Goal: Find specific page/section: Find specific page/section

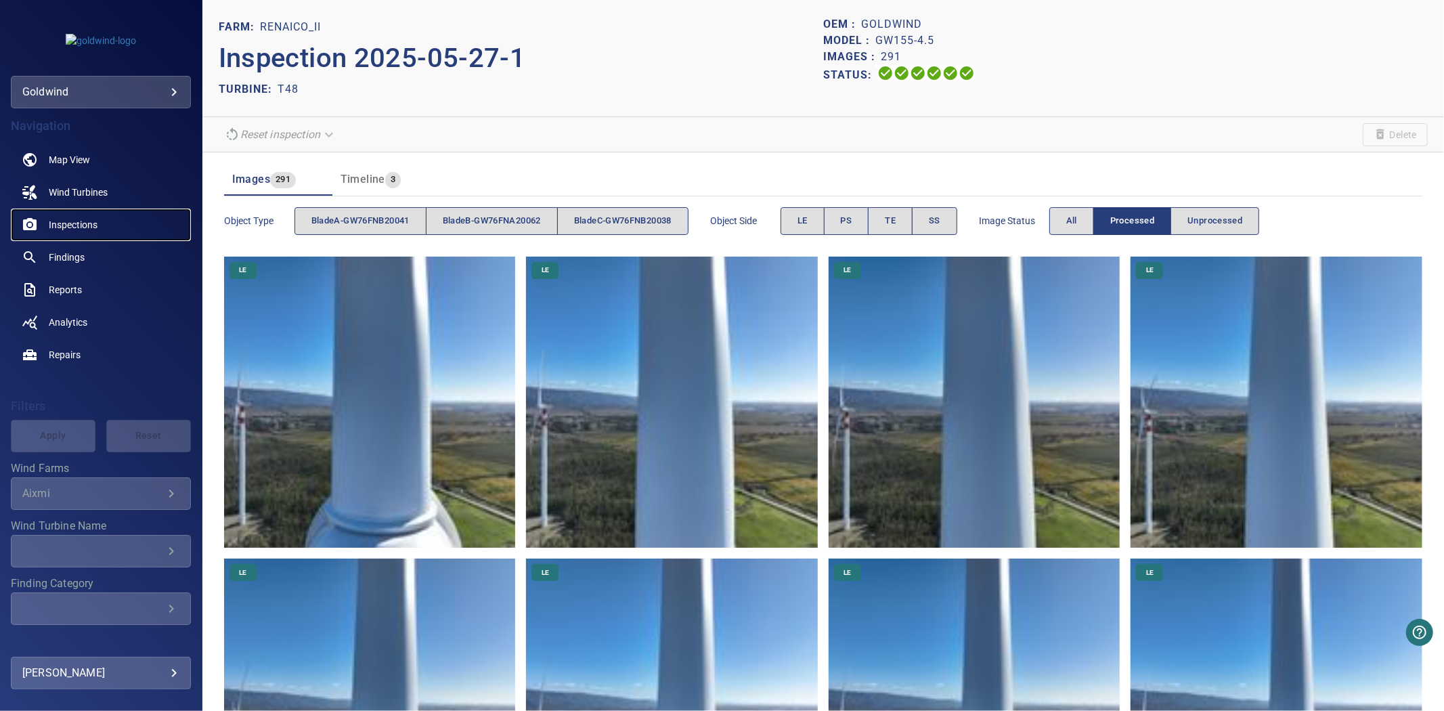
click at [70, 225] on span "Inspections" at bounding box center [73, 225] width 49 height 14
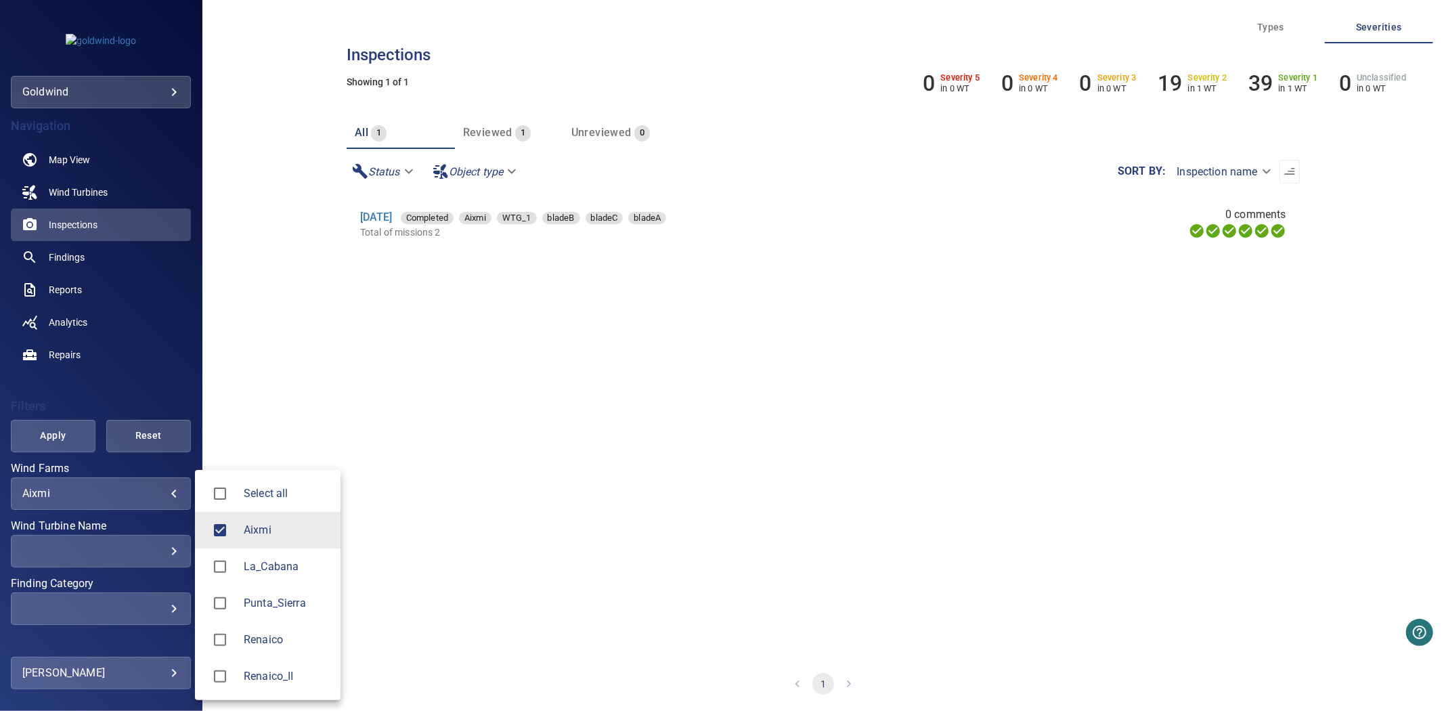
click at [154, 492] on body "**********" at bounding box center [722, 355] width 1444 height 711
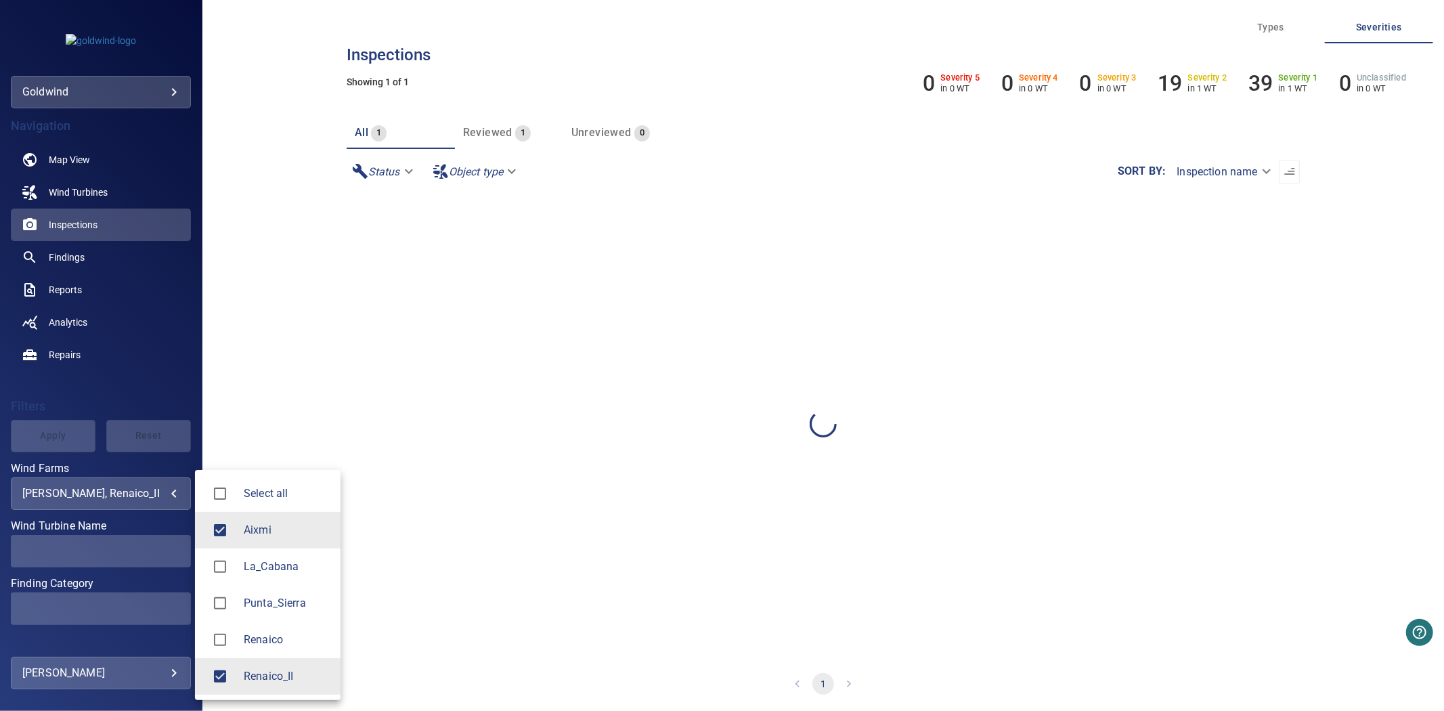
type input "**********"
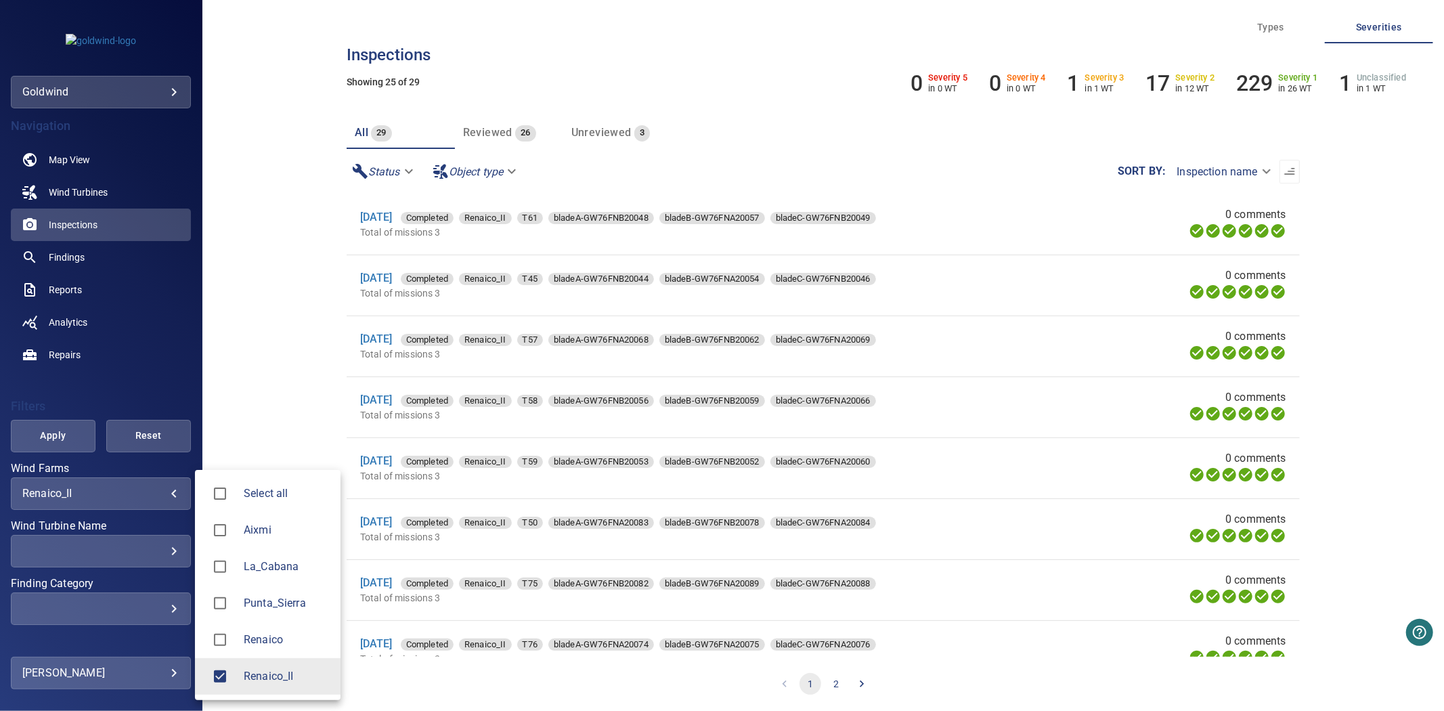
click at [52, 447] on div at bounding box center [722, 355] width 1444 height 711
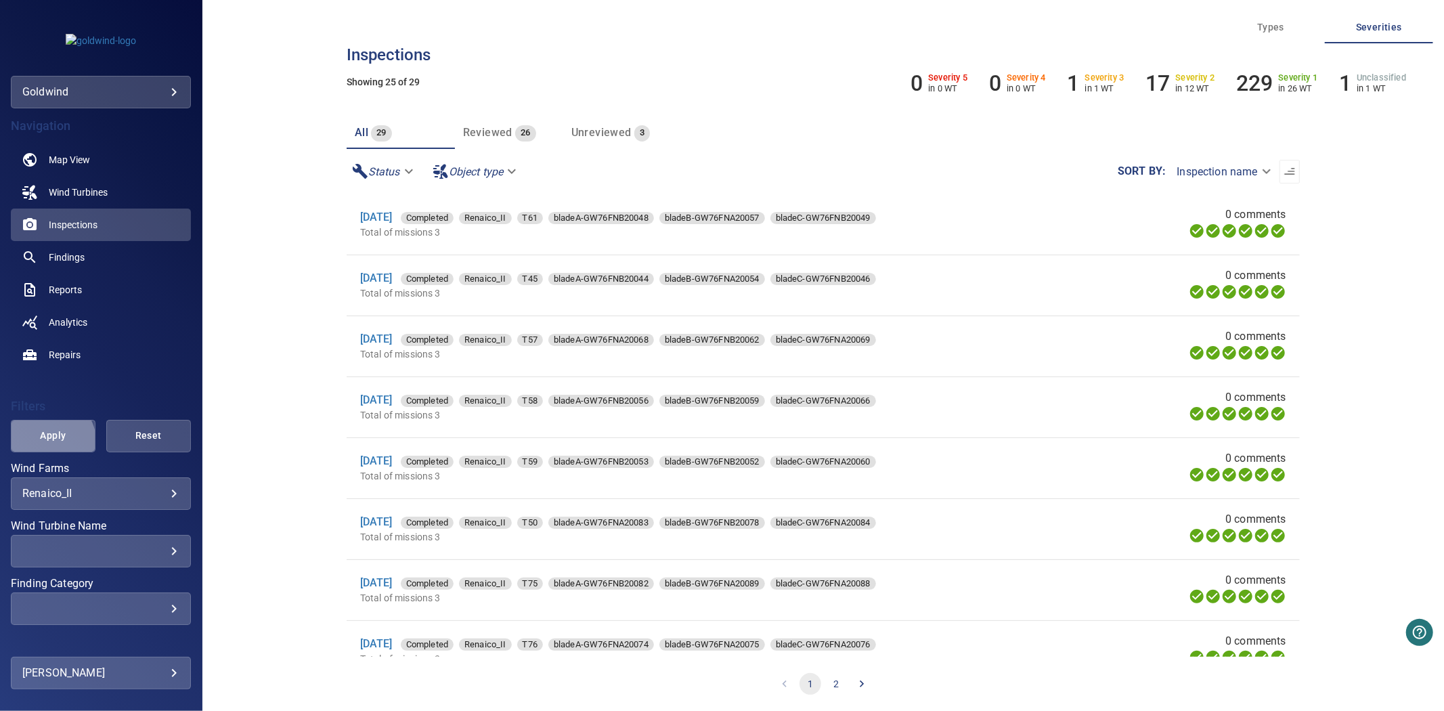
click at [50, 442] on span "Apply" at bounding box center [53, 435] width 51 height 17
click at [148, 616] on div "​ ​" at bounding box center [101, 609] width 180 height 33
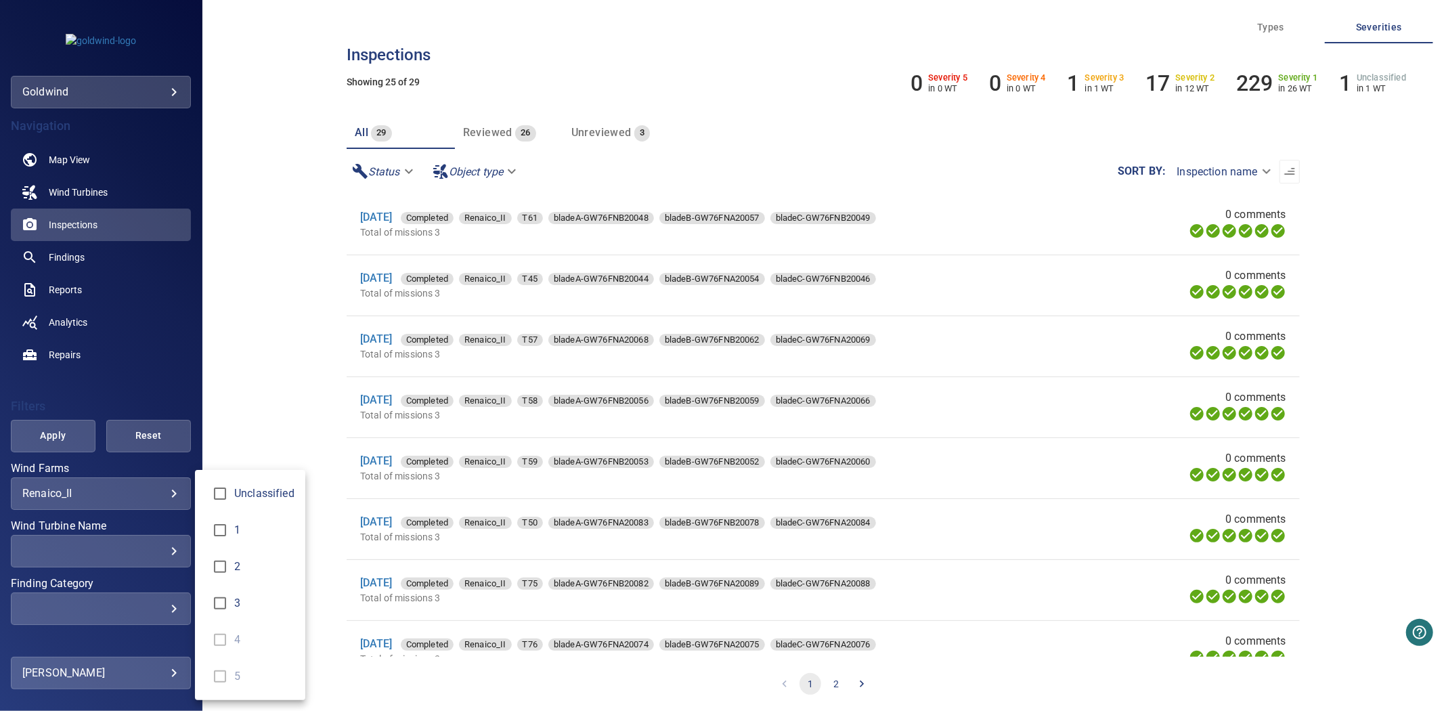
click at [213, 436] on div "Finding Category" at bounding box center [722, 355] width 1444 height 711
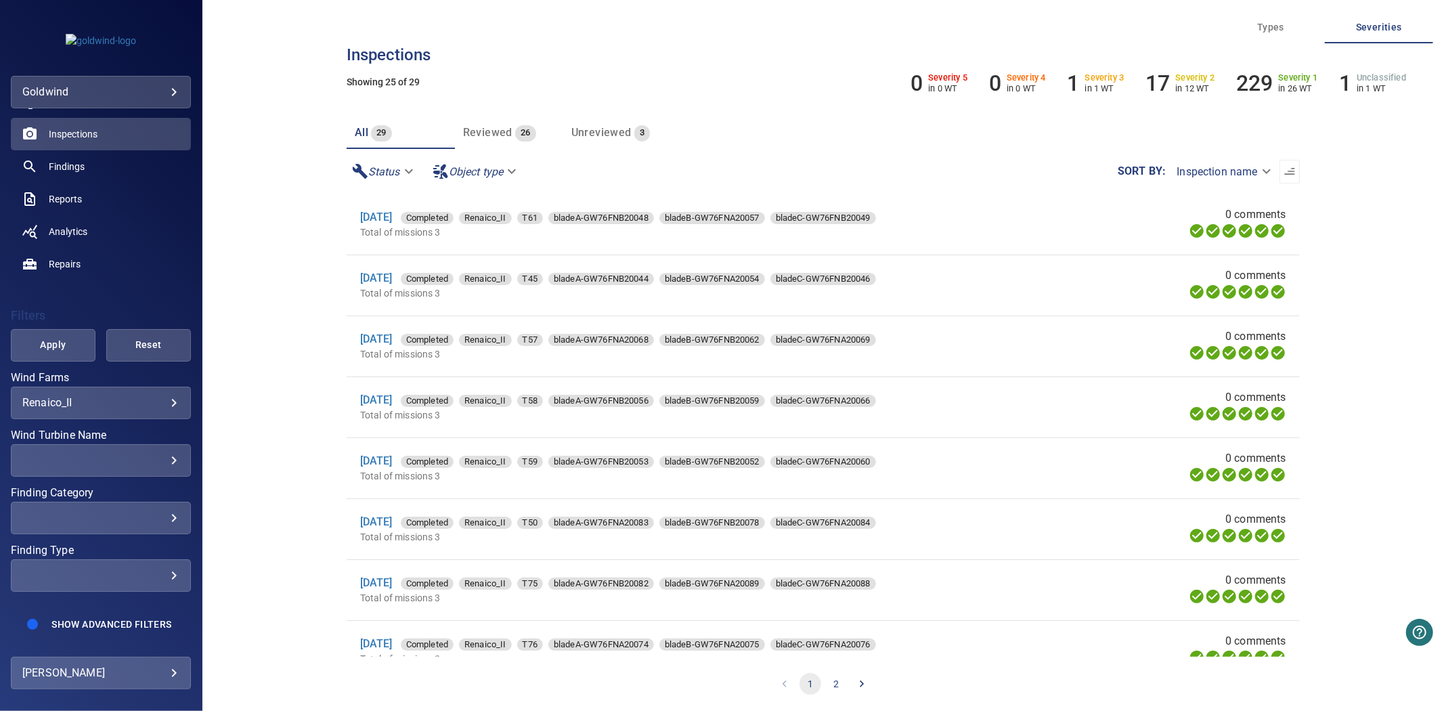
scroll to position [102, 0]
click at [116, 569] on div "​" at bounding box center [100, 575] width 157 height 13
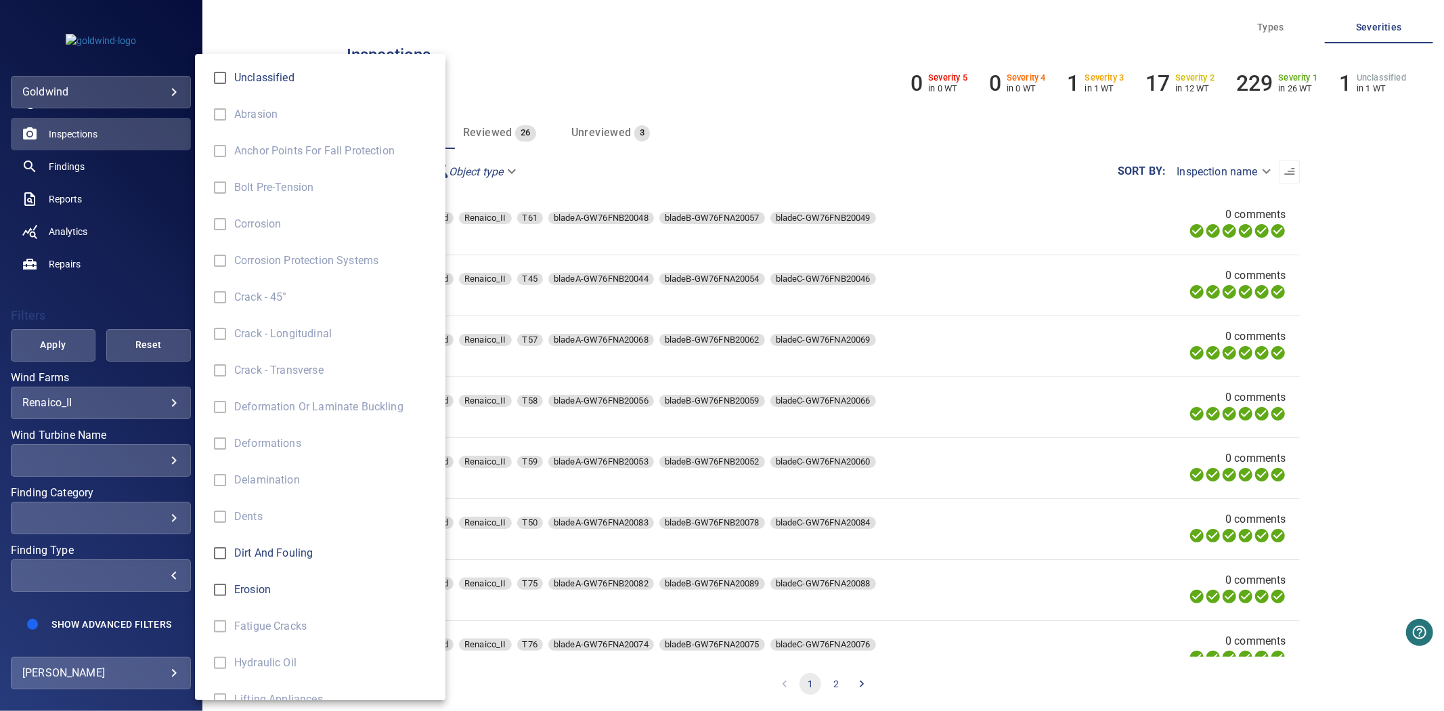
click at [116, 559] on div "Finding Type" at bounding box center [722, 355] width 1444 height 711
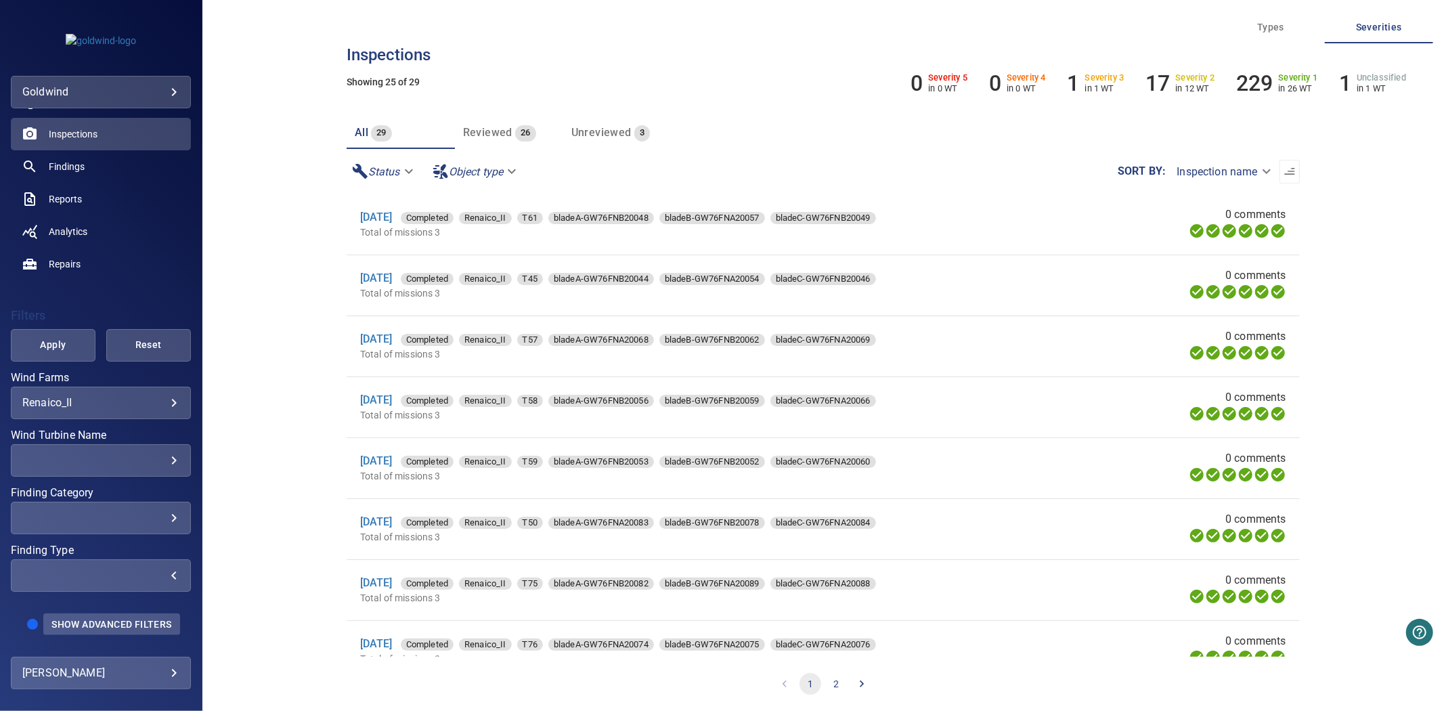
click at [93, 620] on span "Show Advanced Filters" at bounding box center [111, 624] width 120 height 11
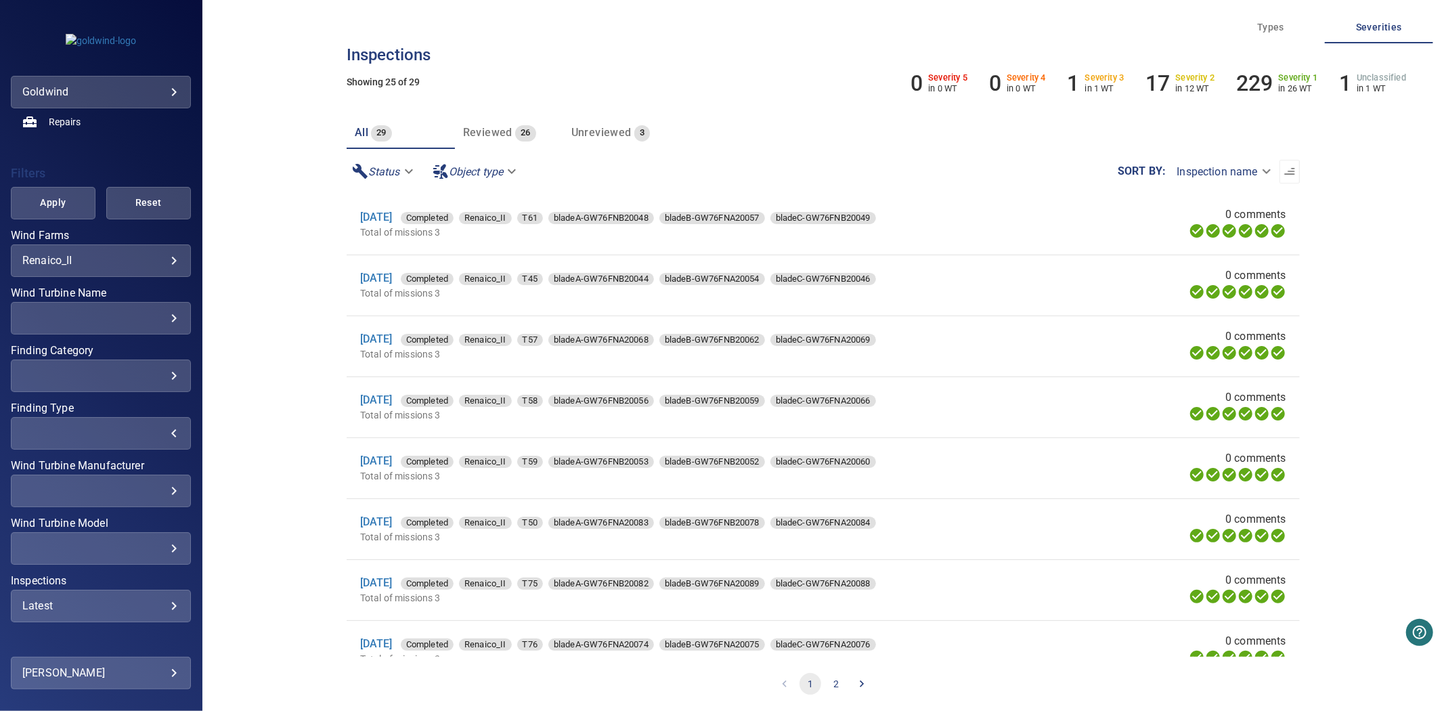
scroll to position [286, 0]
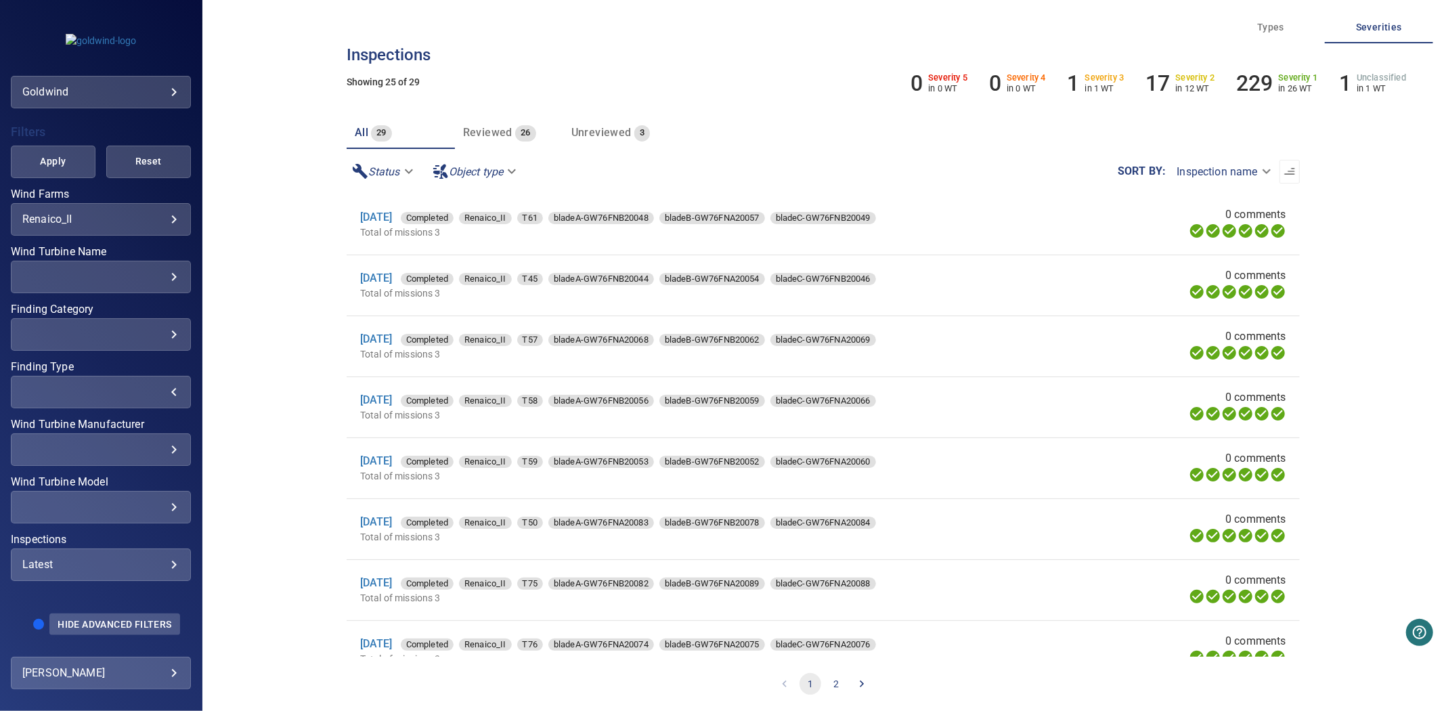
click at [113, 622] on span "Hide Advanced Filters" at bounding box center [115, 624] width 114 height 11
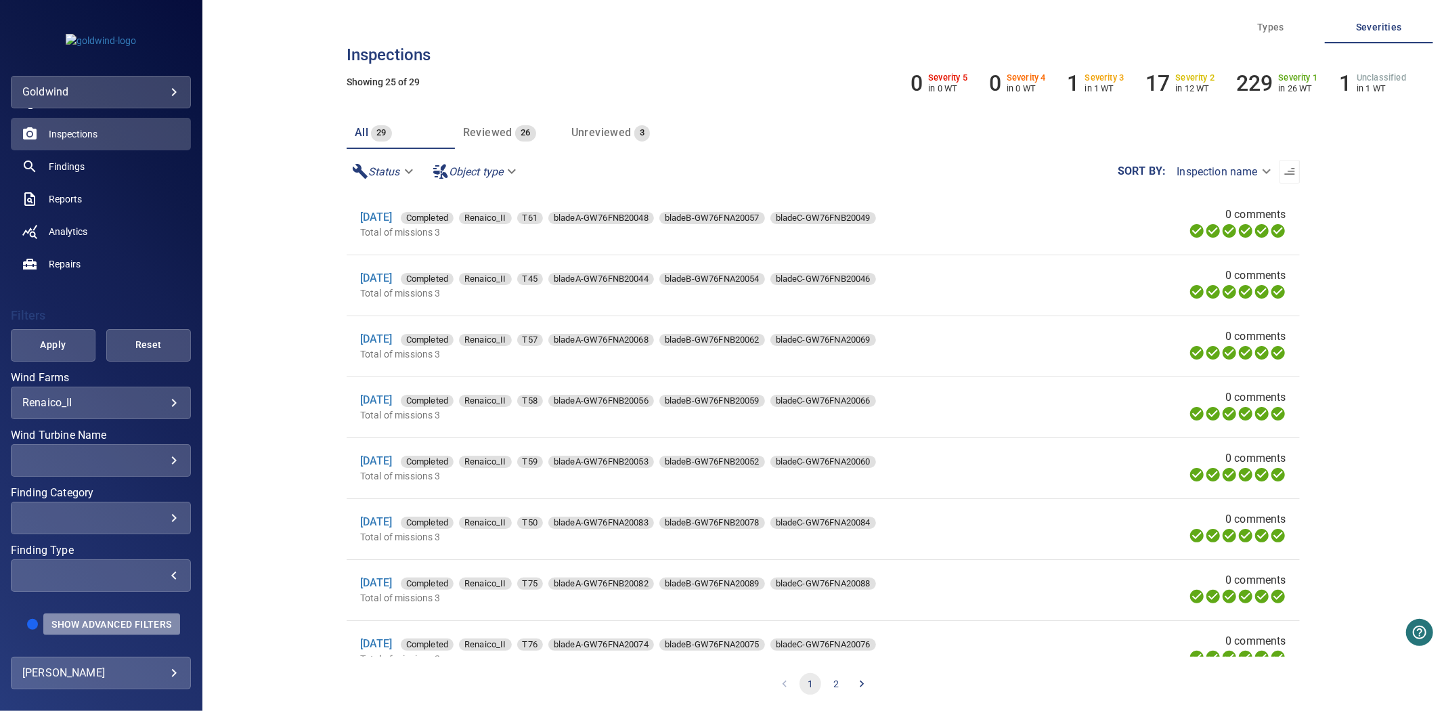
click at [110, 619] on span "Show Advanced Filters" at bounding box center [111, 624] width 120 height 11
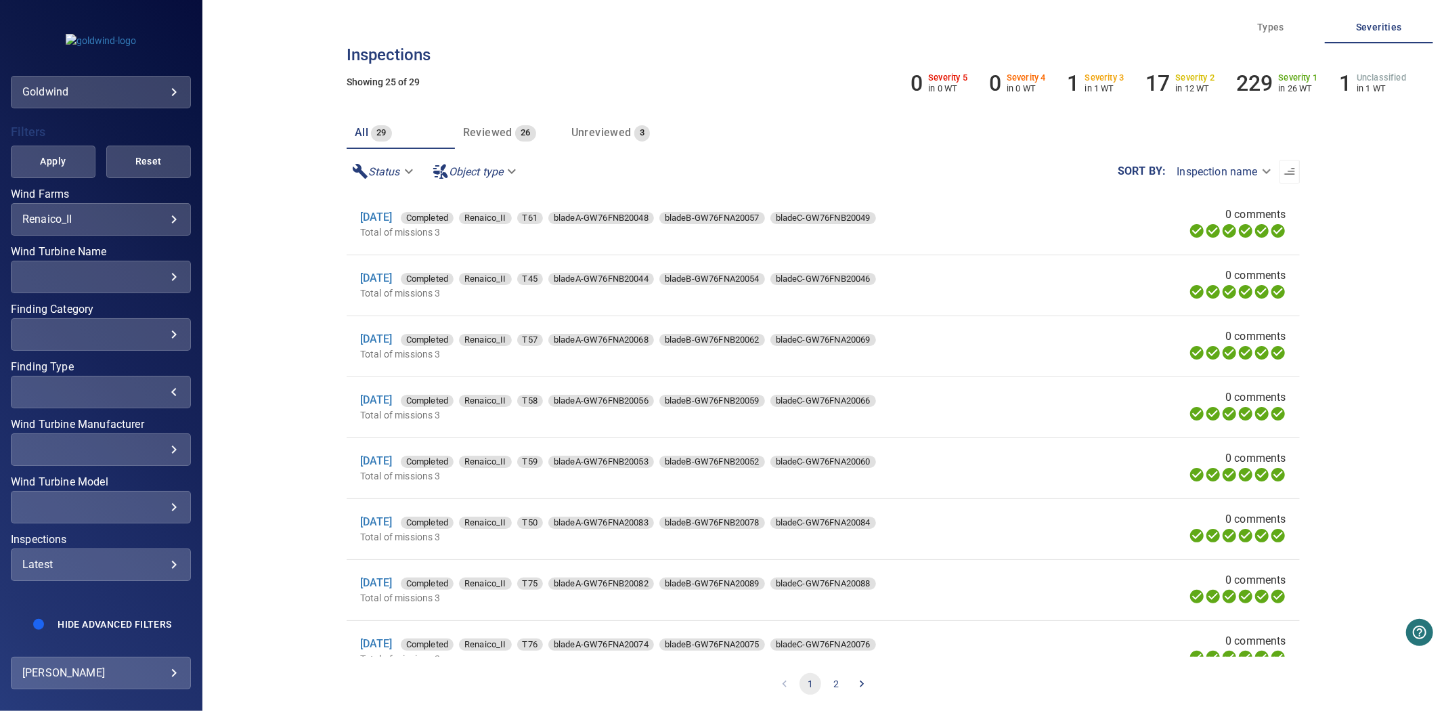
click at [108, 558] on div "Latest" at bounding box center [100, 564] width 157 height 13
type input "**********"
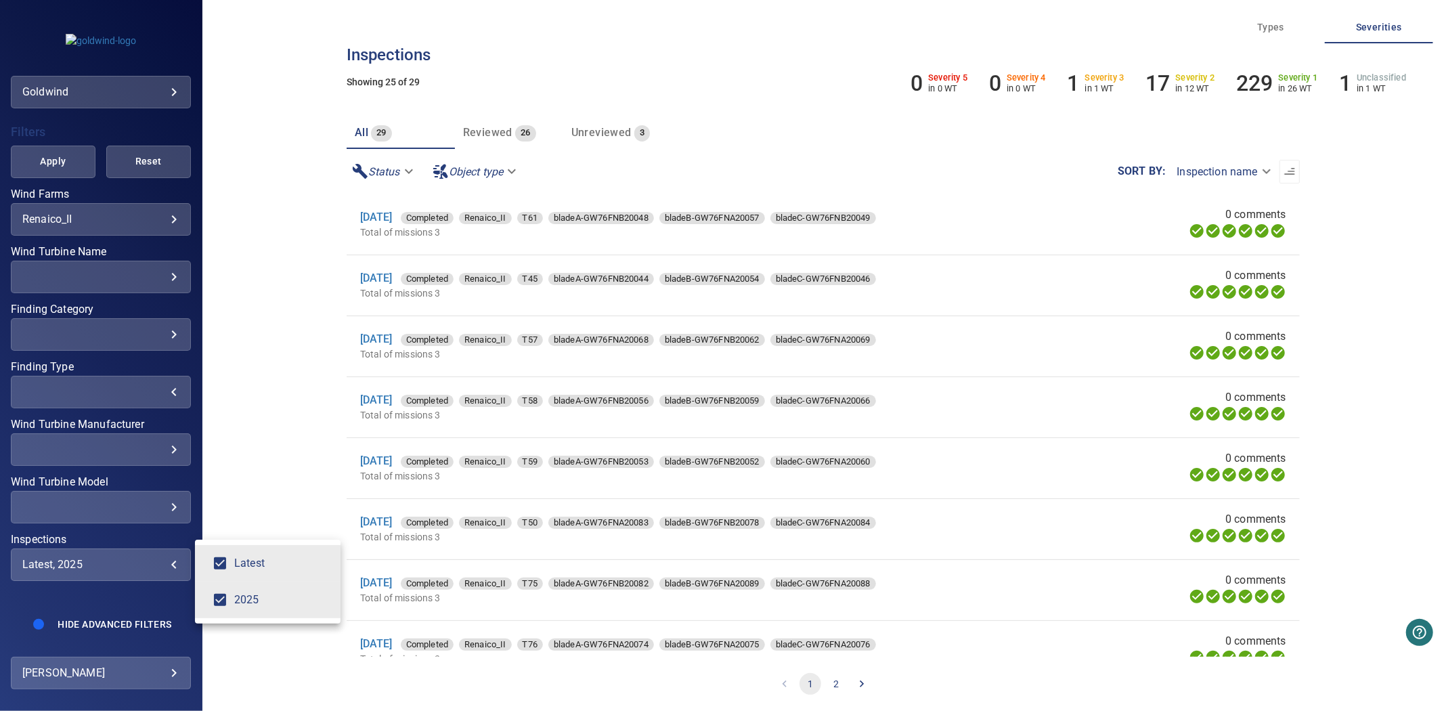
click at [54, 153] on div "Inspections" at bounding box center [722, 355] width 1444 height 711
click at [51, 153] on span "Apply" at bounding box center [53, 161] width 51 height 17
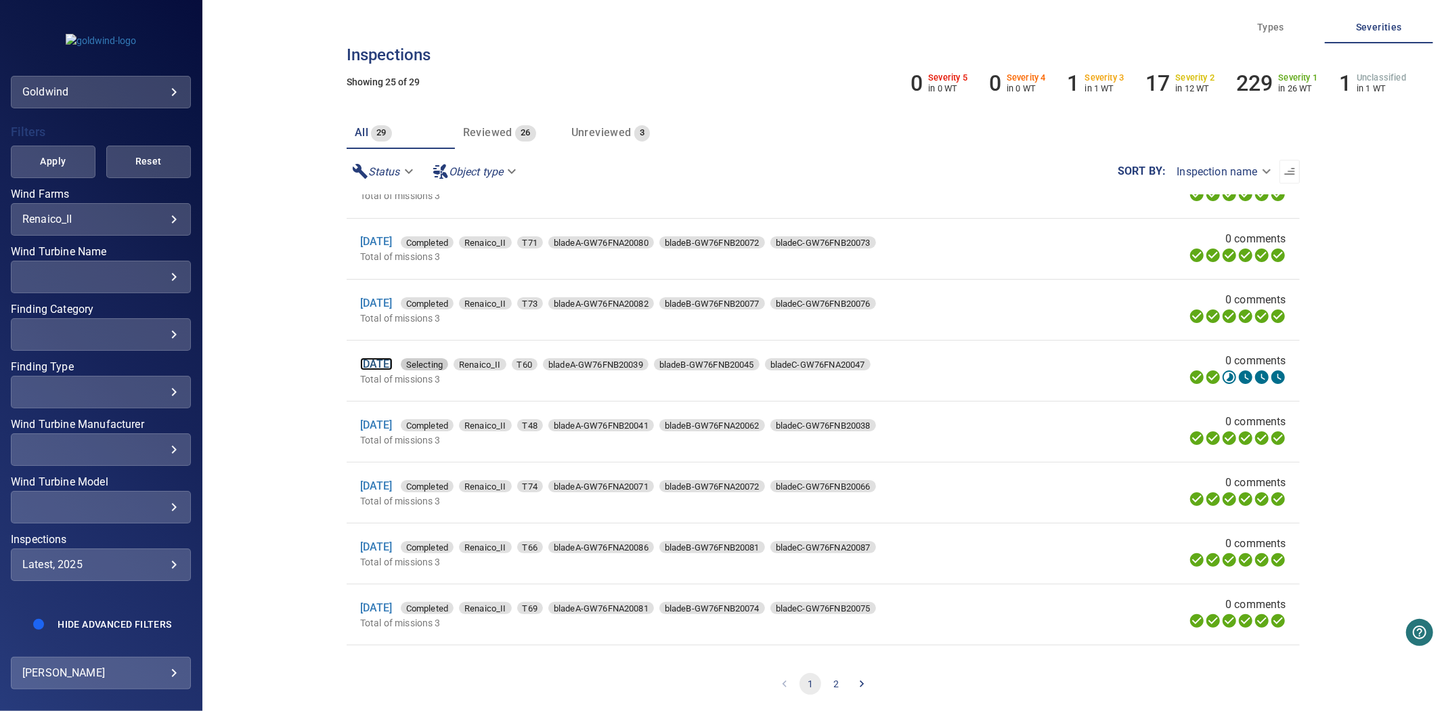
scroll to position [1069, 0]
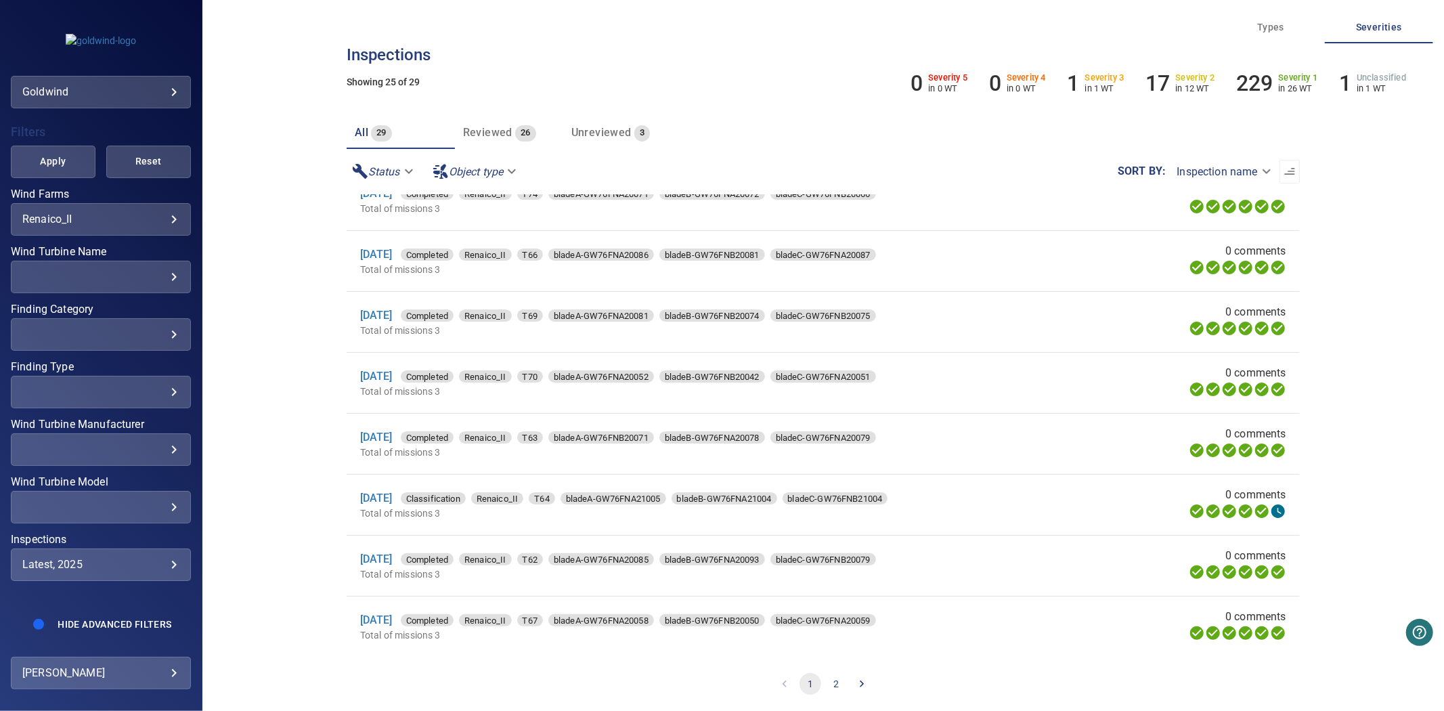
click at [86, 558] on div "Latest, 2025" at bounding box center [100, 564] width 157 height 13
type input "****"
click at [55, 141] on div "Inspections" at bounding box center [722, 355] width 1444 height 711
click at [56, 158] on span "Apply" at bounding box center [53, 161] width 51 height 17
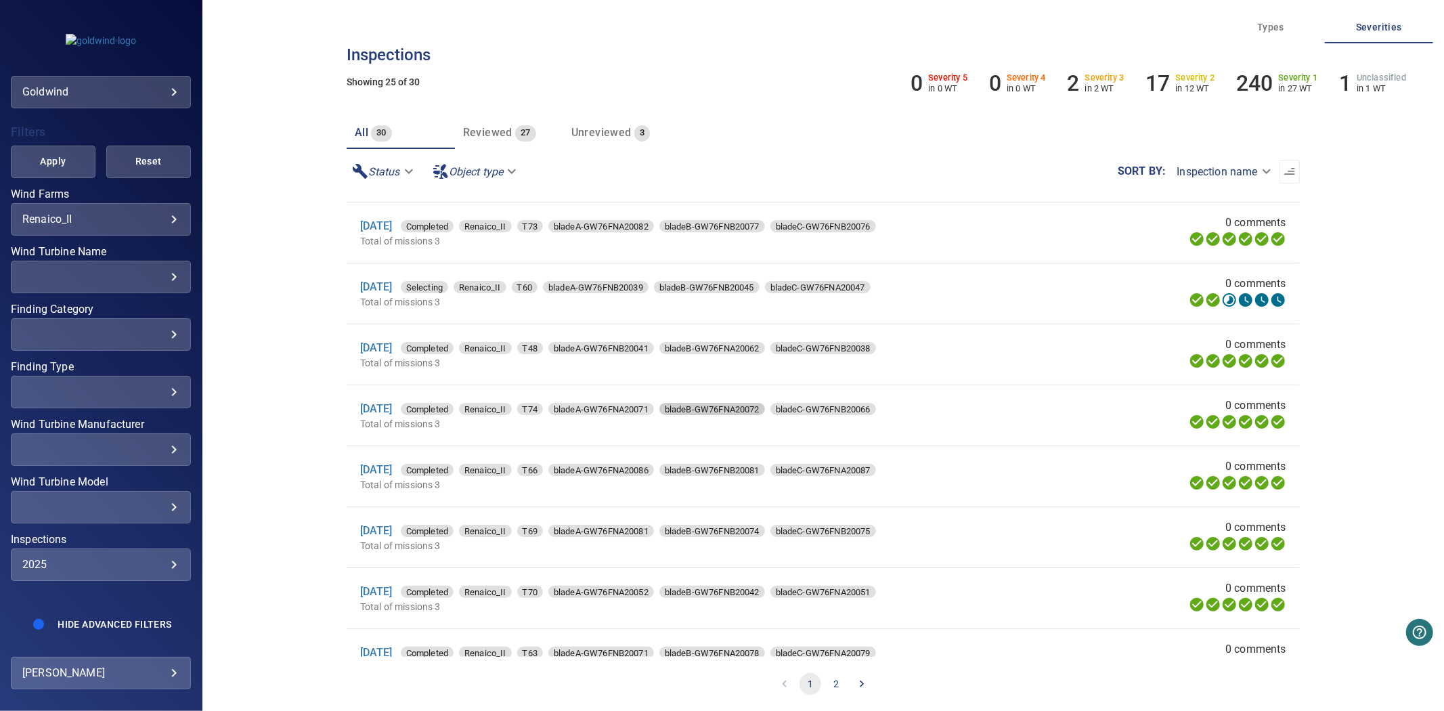
scroll to position [618, 0]
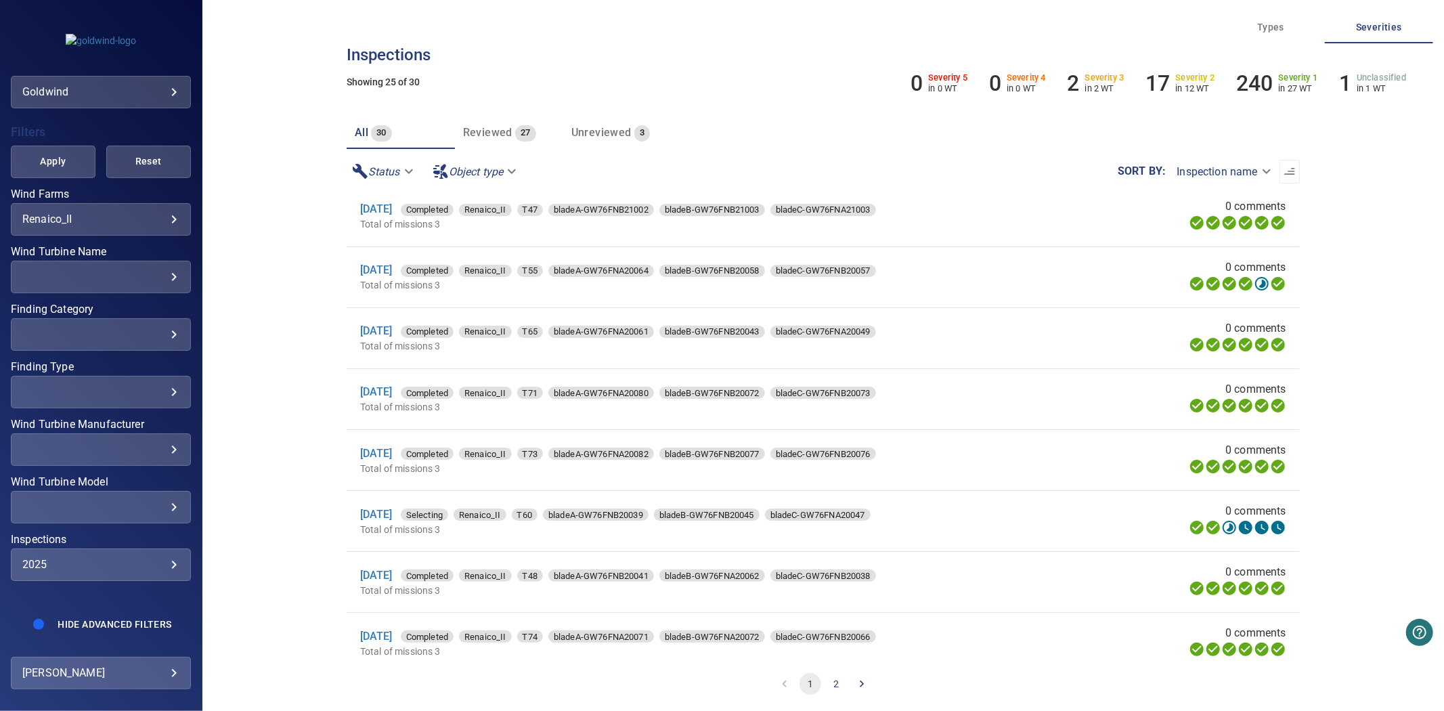
click at [119, 270] on div "​" at bounding box center [100, 276] width 157 height 13
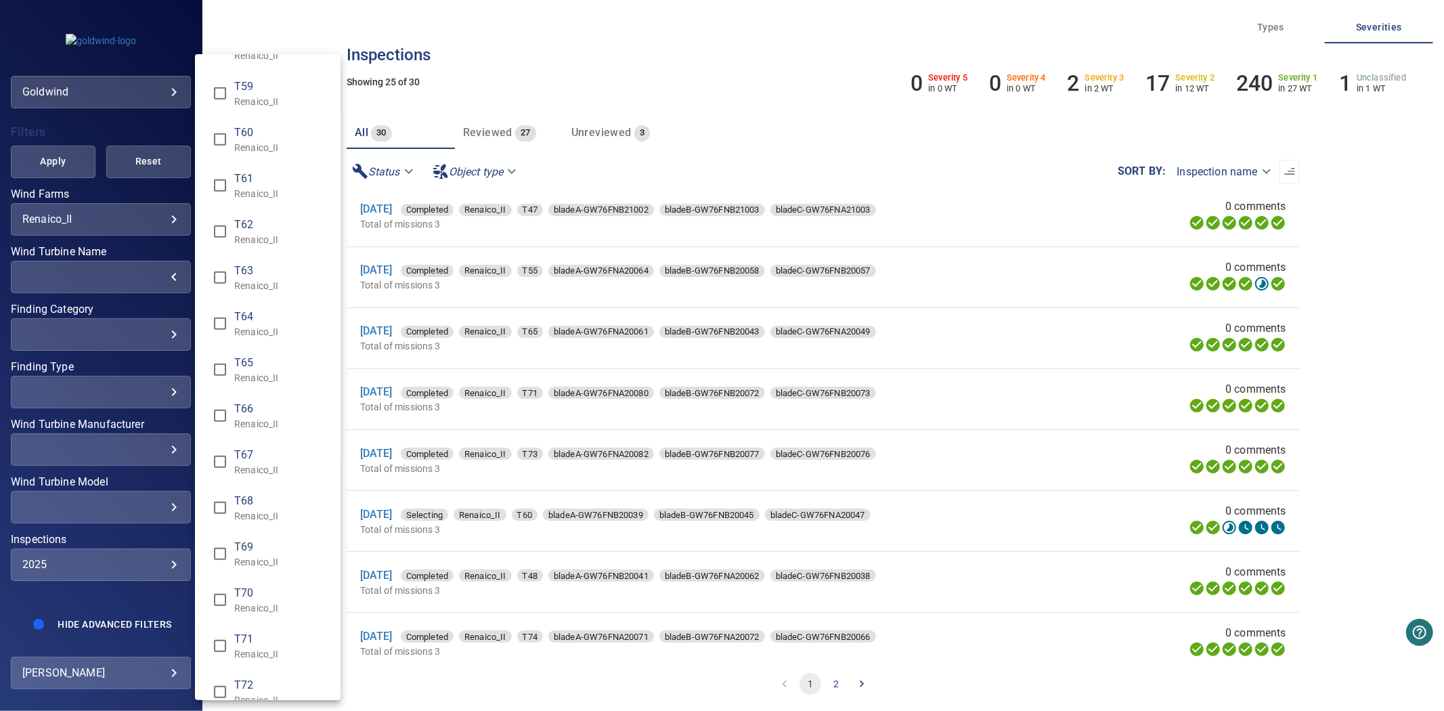
scroll to position [601, 0]
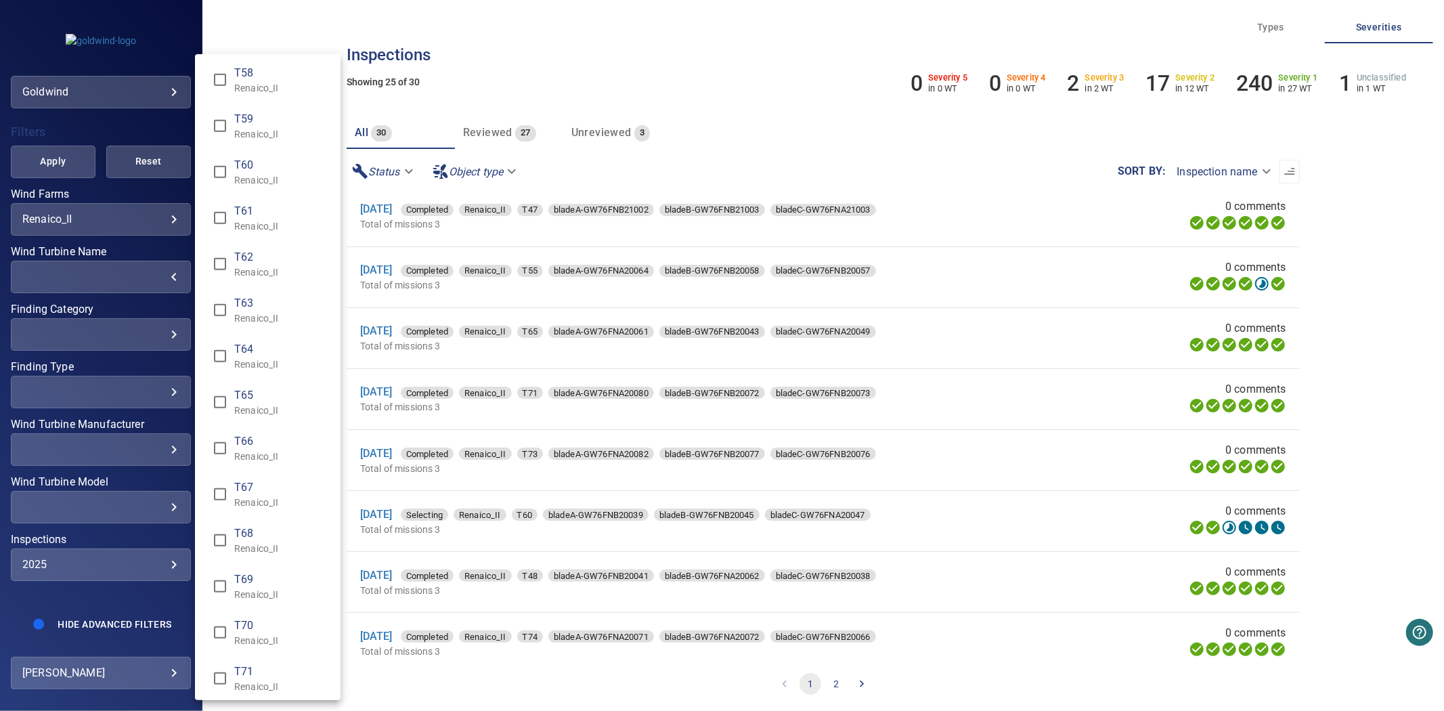
type input "**********"
click at [73, 156] on div "Wind Turbine Name" at bounding box center [722, 355] width 1444 height 711
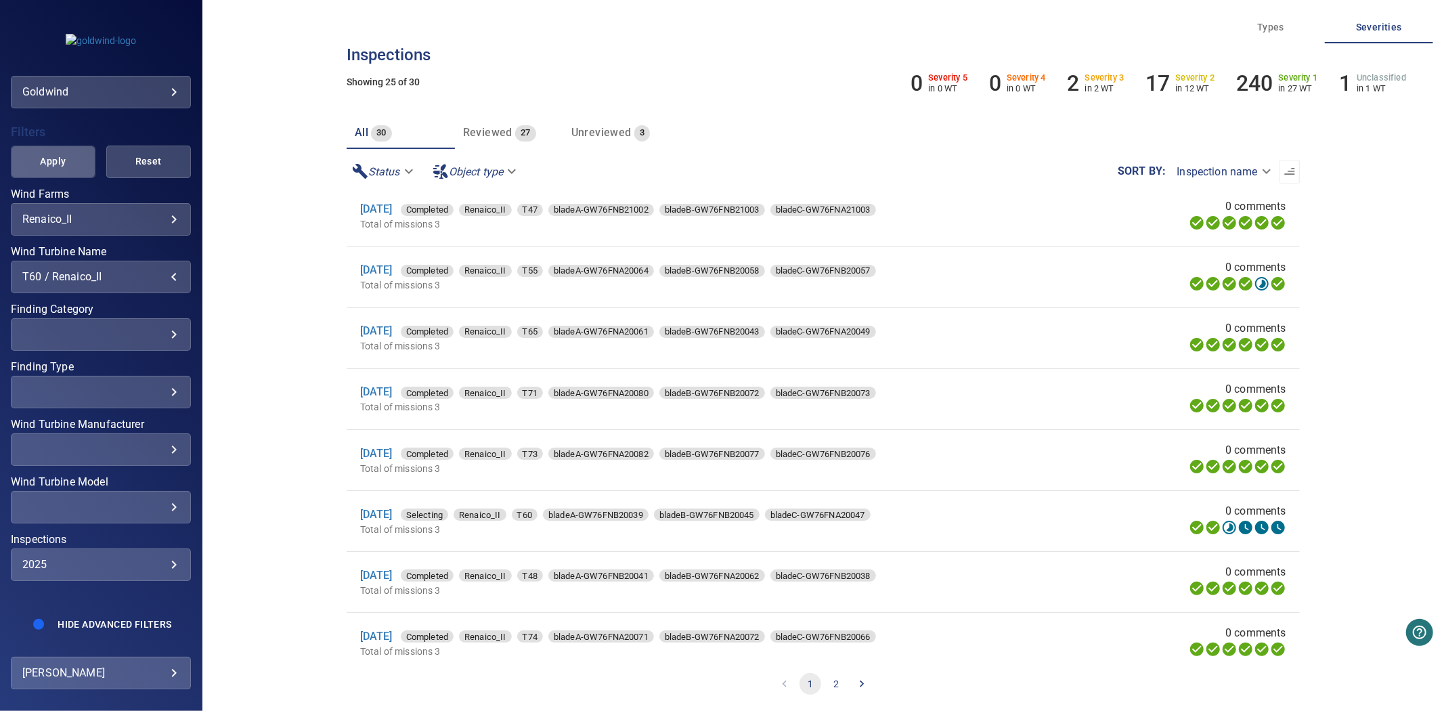
click at [59, 154] on span "Apply" at bounding box center [53, 161] width 51 height 17
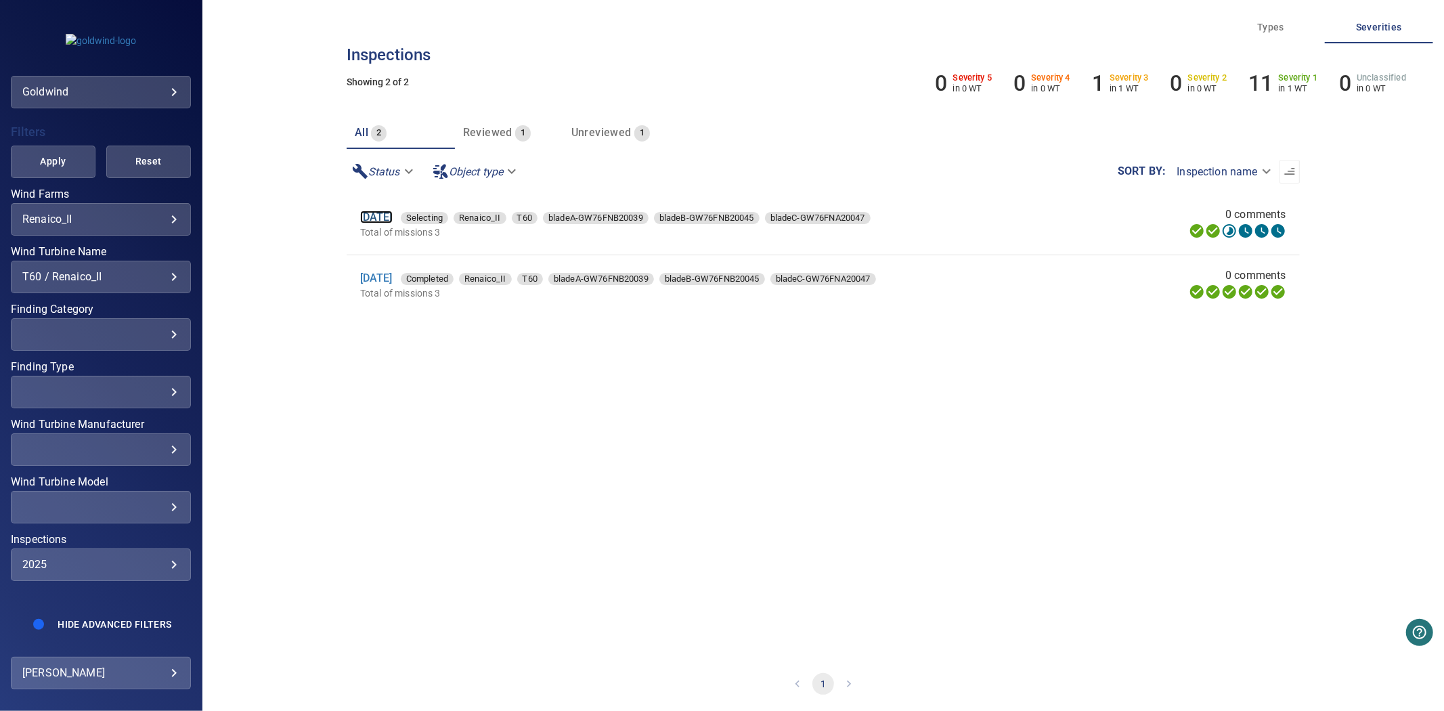
click at [393, 219] on link "[DATE]" at bounding box center [376, 217] width 33 height 13
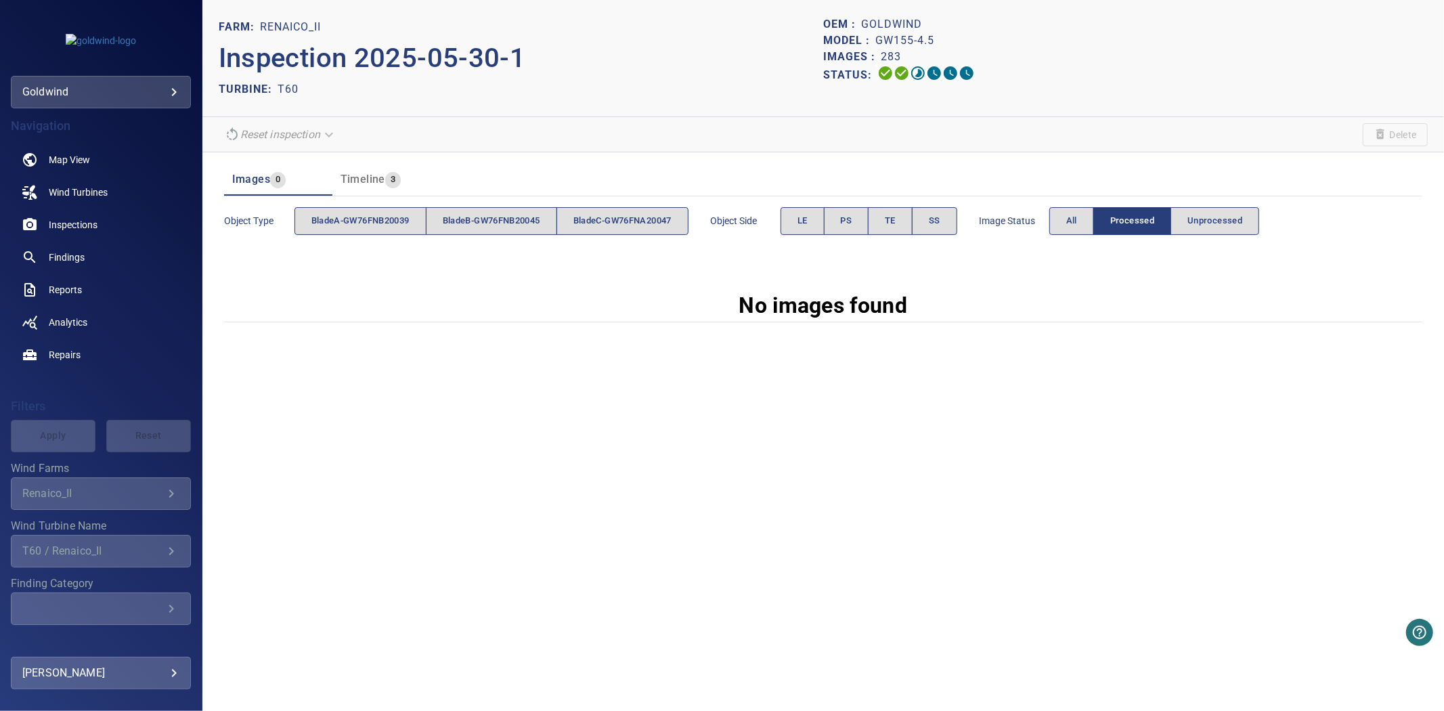
click at [1390, 117] on section "Reset inspection Delete" at bounding box center [823, 134] width 1242 height 35
click at [1395, 131] on span "Delete" at bounding box center [1395, 134] width 65 height 23
click at [1077, 214] on span "All" at bounding box center [1072, 221] width 11 height 16
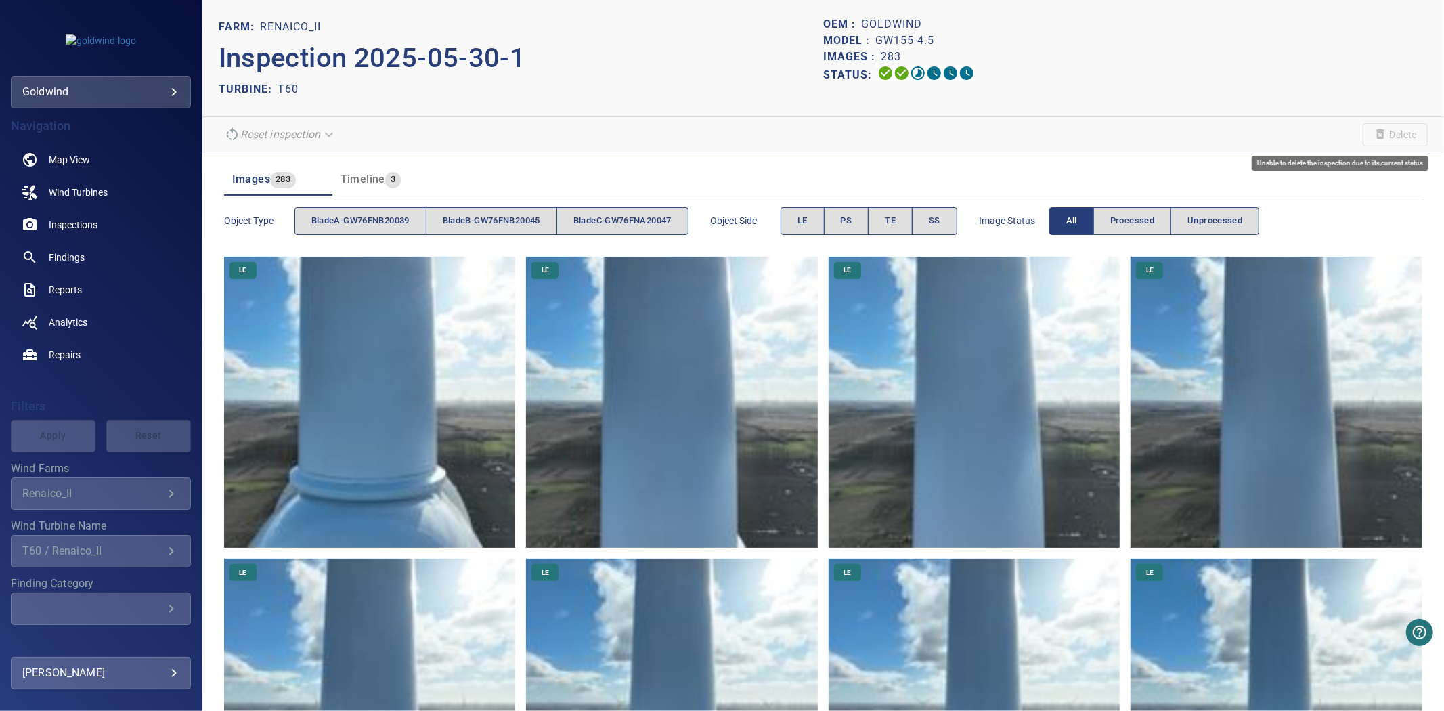
click at [1386, 124] on span "Delete" at bounding box center [1395, 134] width 65 height 23
click at [1387, 125] on span "Delete" at bounding box center [1395, 134] width 65 height 23
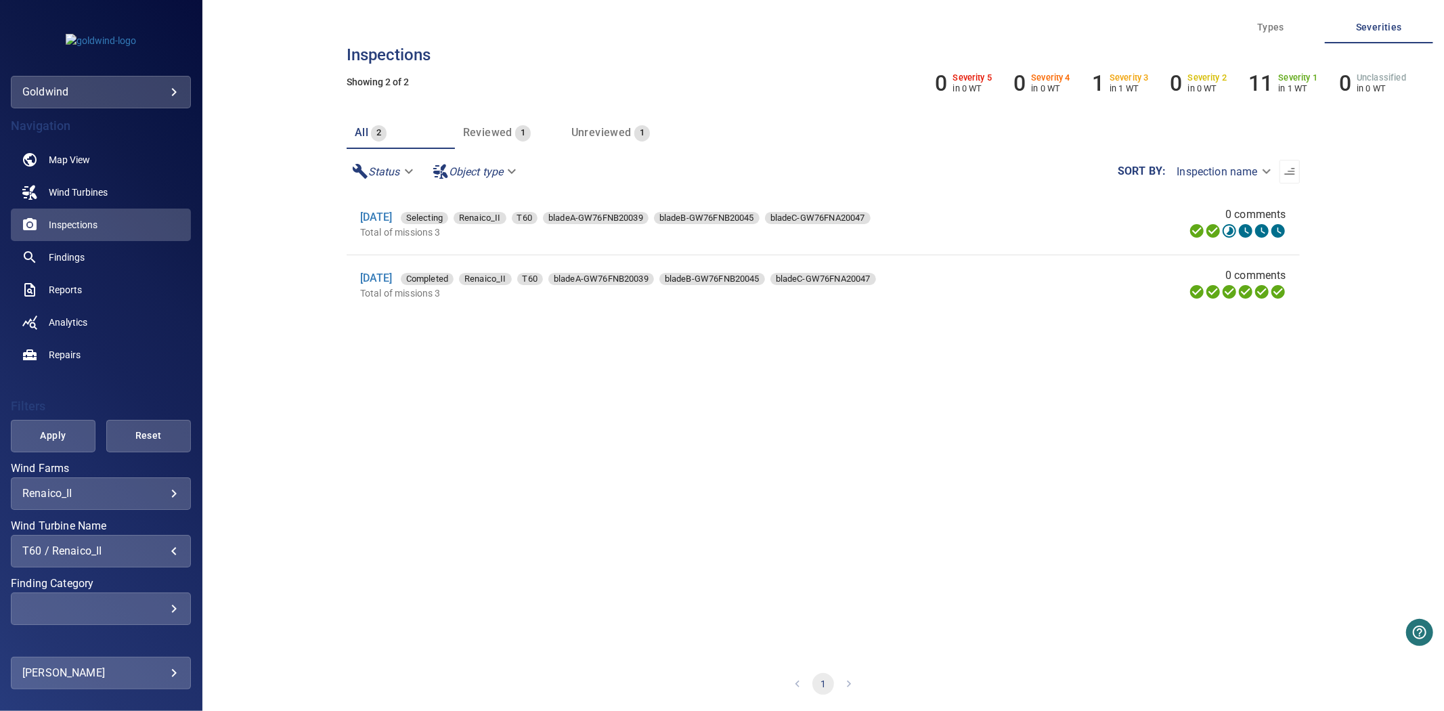
click at [127, 551] on div "T60 / Renaico_II" at bounding box center [100, 550] width 157 height 13
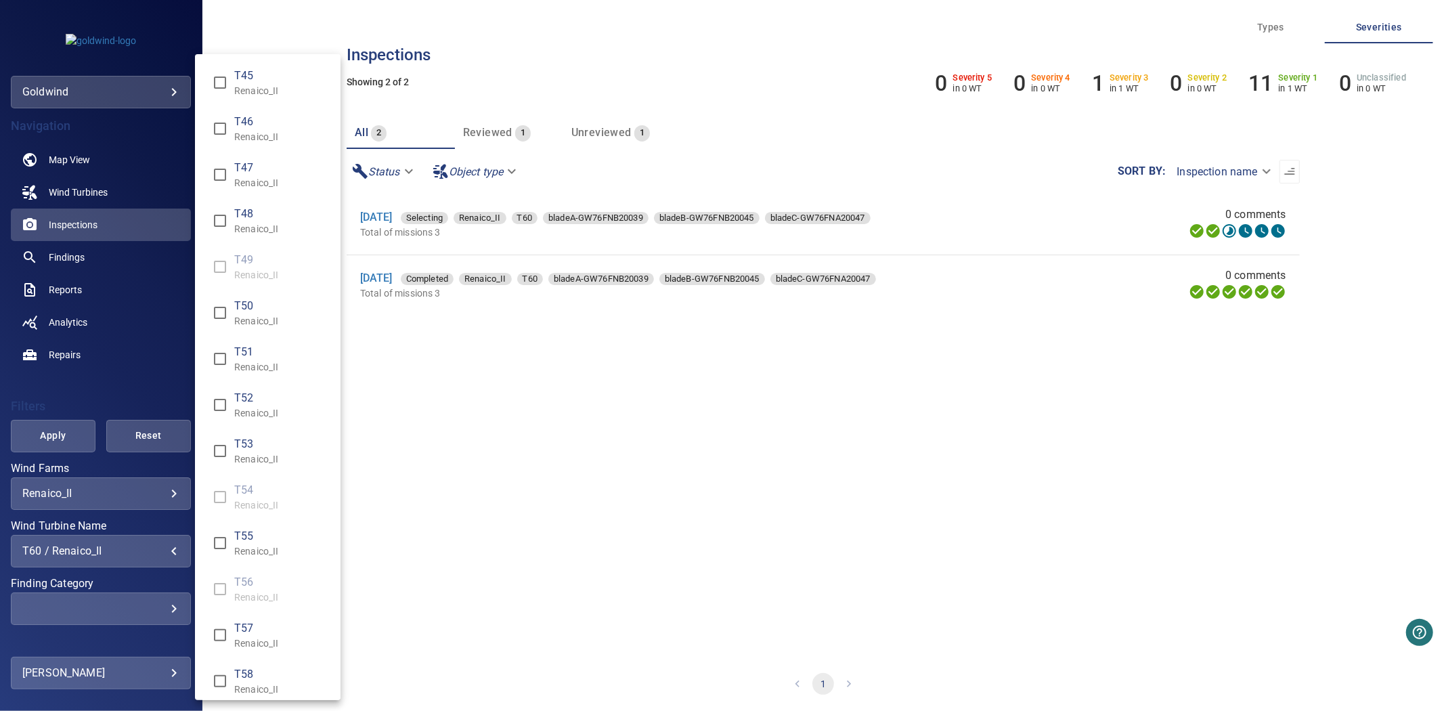
scroll to position [395, 0]
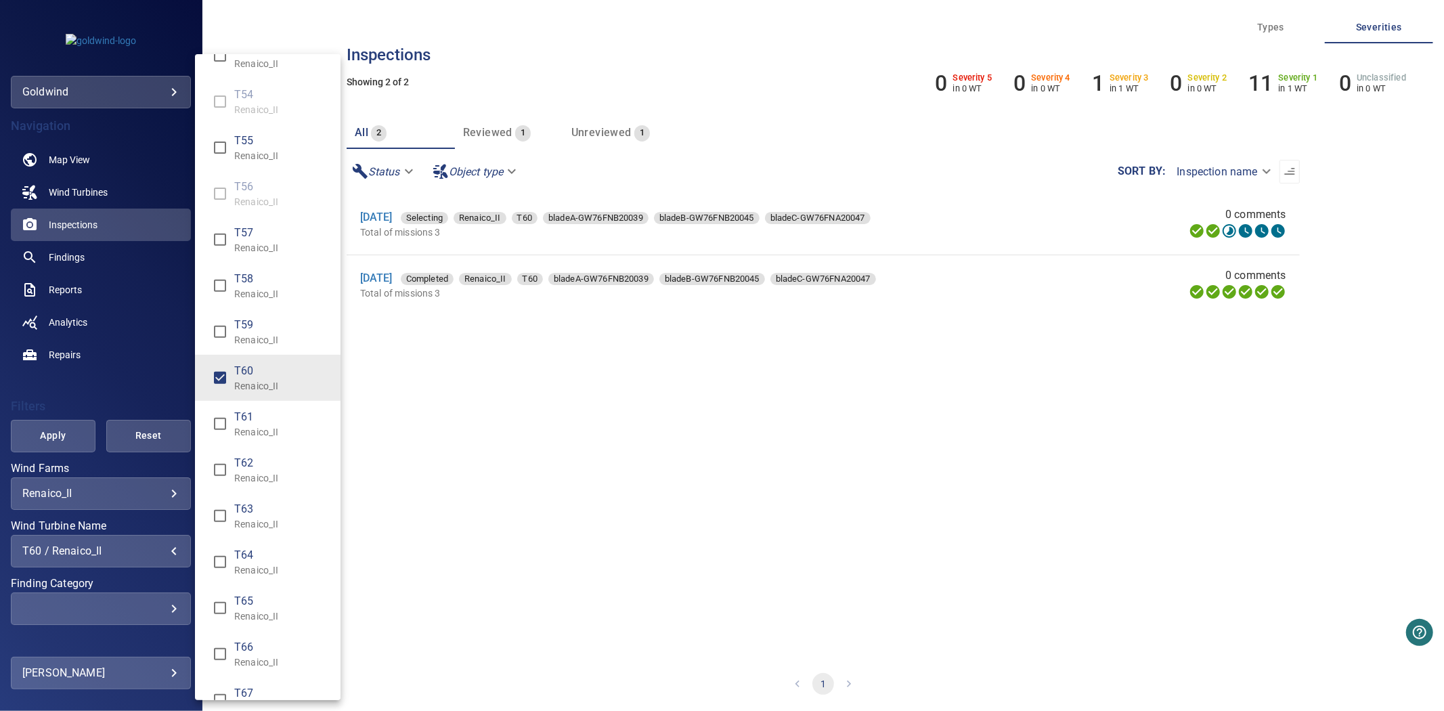
click at [236, 372] on span "T60" at bounding box center [281, 371] width 95 height 16
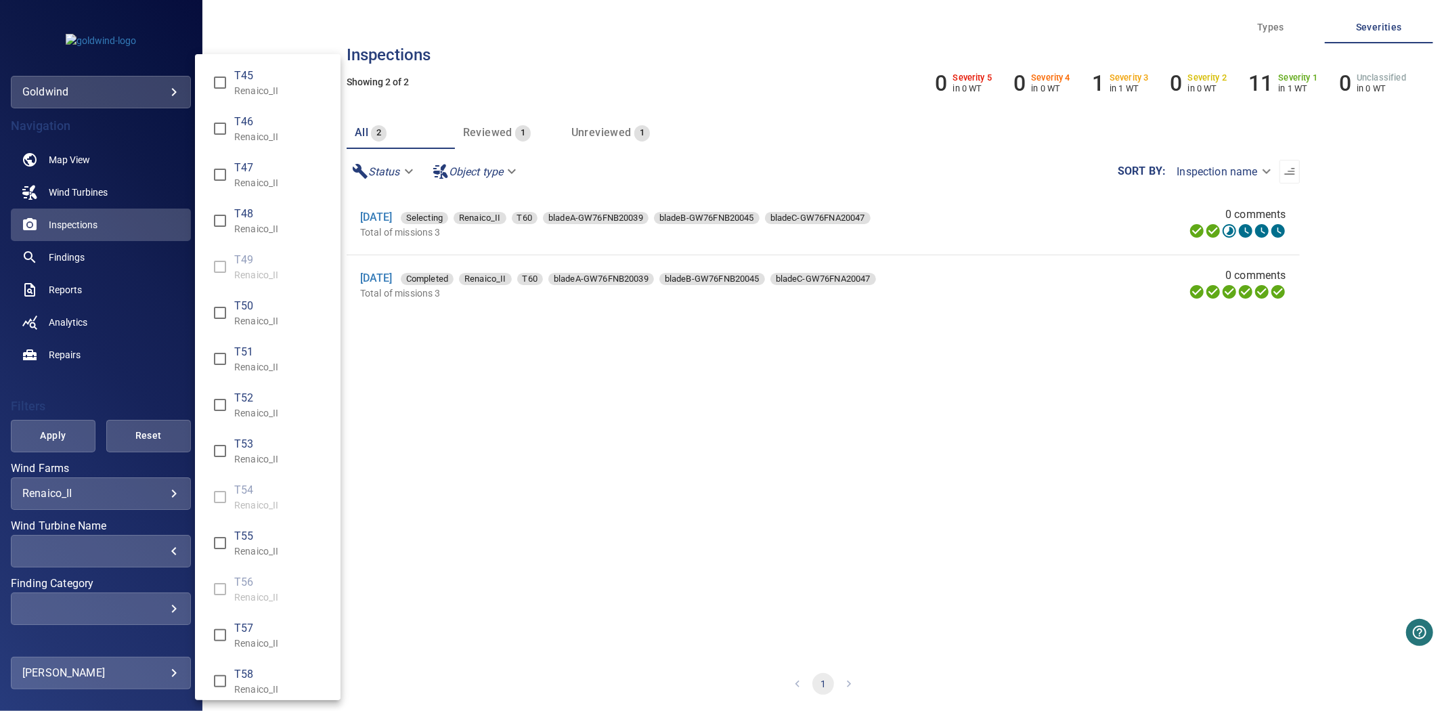
click at [41, 441] on div "Wind Turbine Name" at bounding box center [722, 355] width 1444 height 711
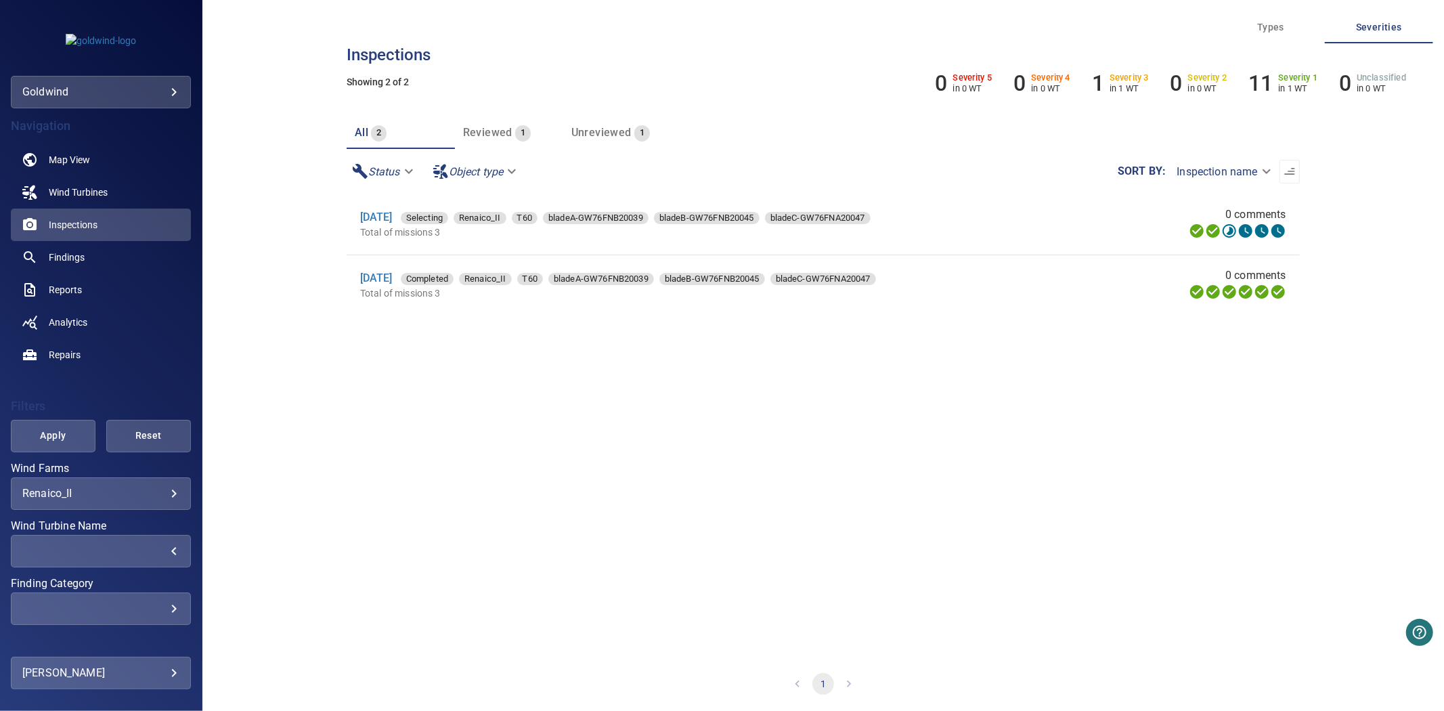
click at [43, 434] on span "Apply" at bounding box center [53, 435] width 51 height 17
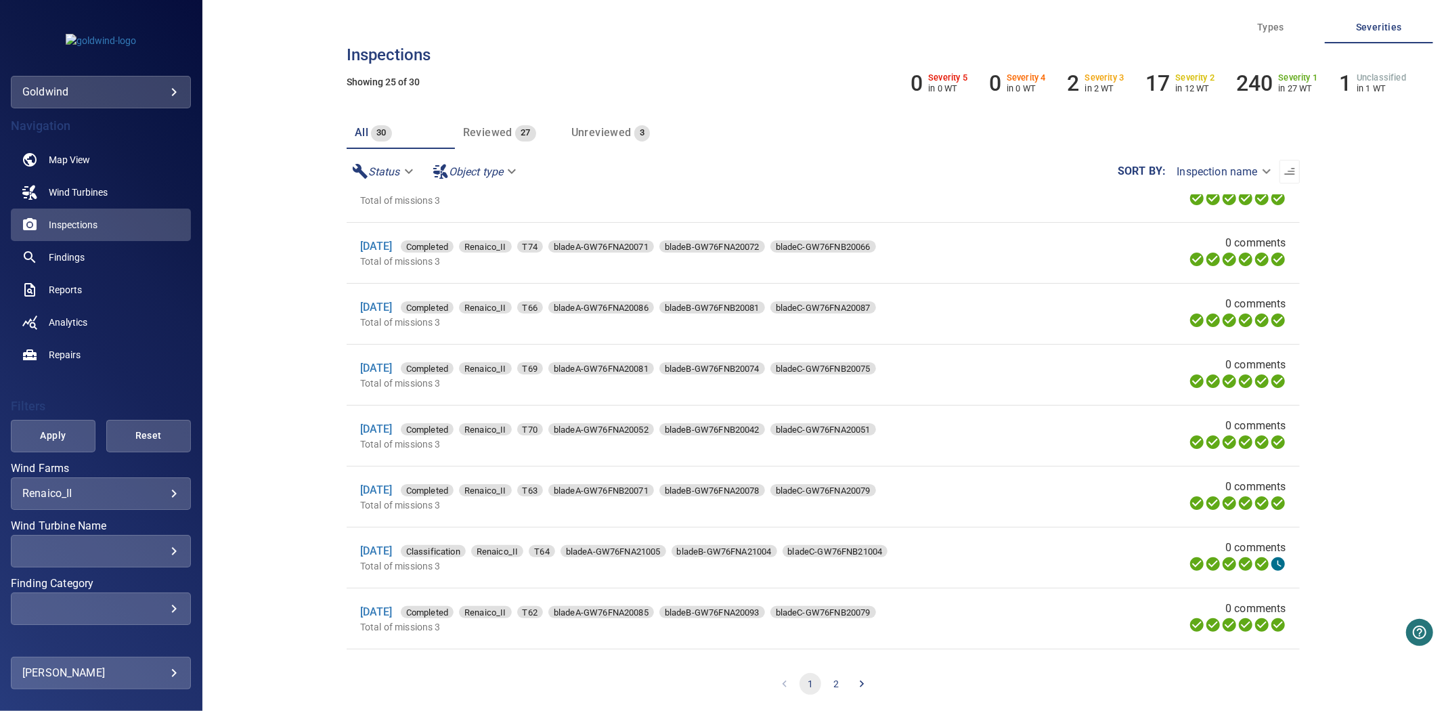
scroll to position [1069, 0]
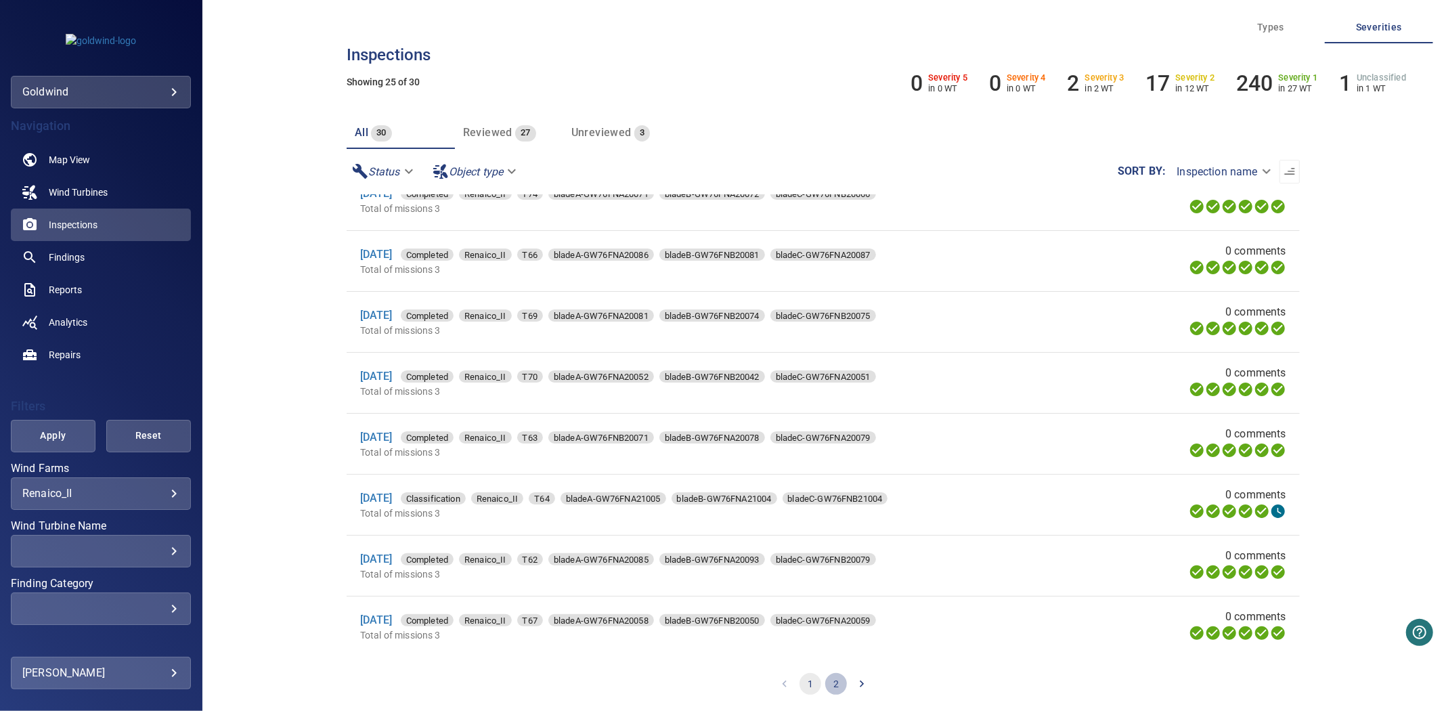
click at [835, 679] on button "2" at bounding box center [836, 684] width 22 height 22
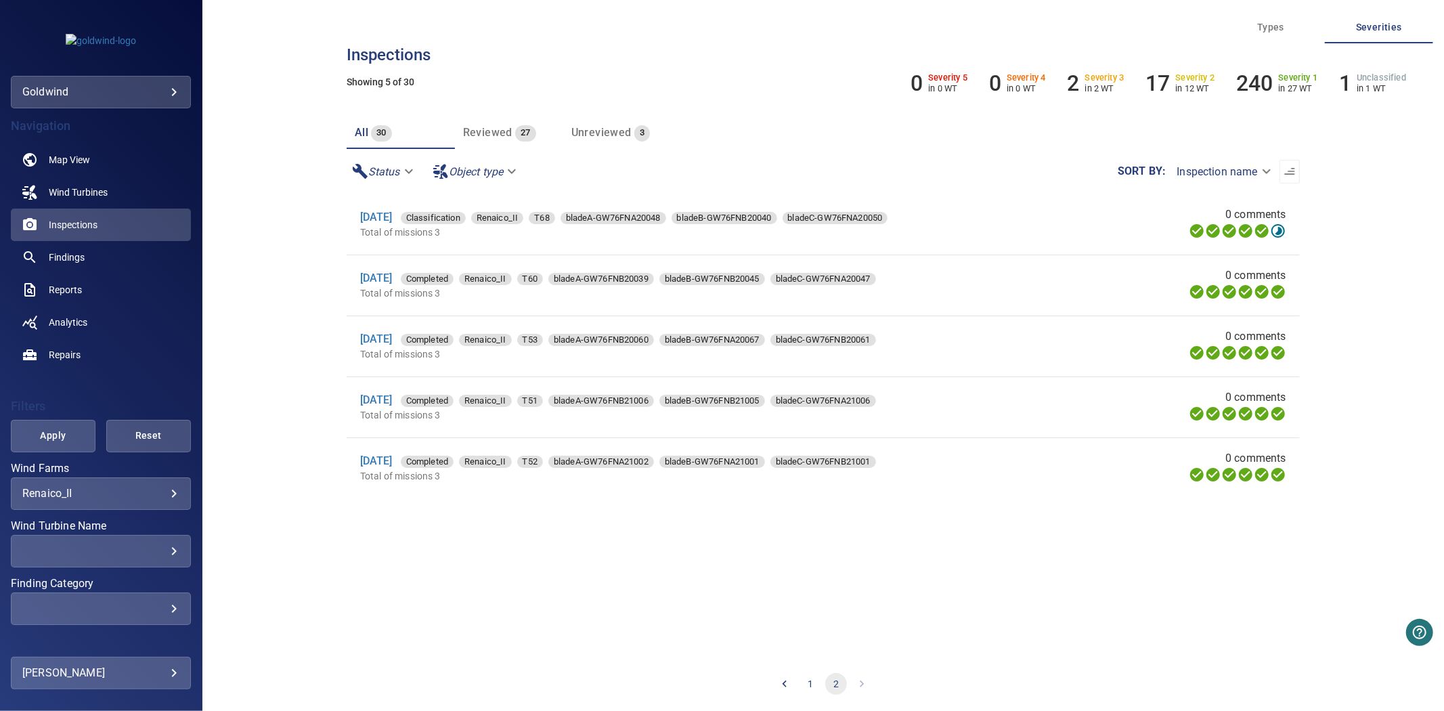
click at [106, 569] on div "**********" at bounding box center [101, 578] width 180 height 230
click at [108, 563] on div "​ ​" at bounding box center [101, 551] width 180 height 33
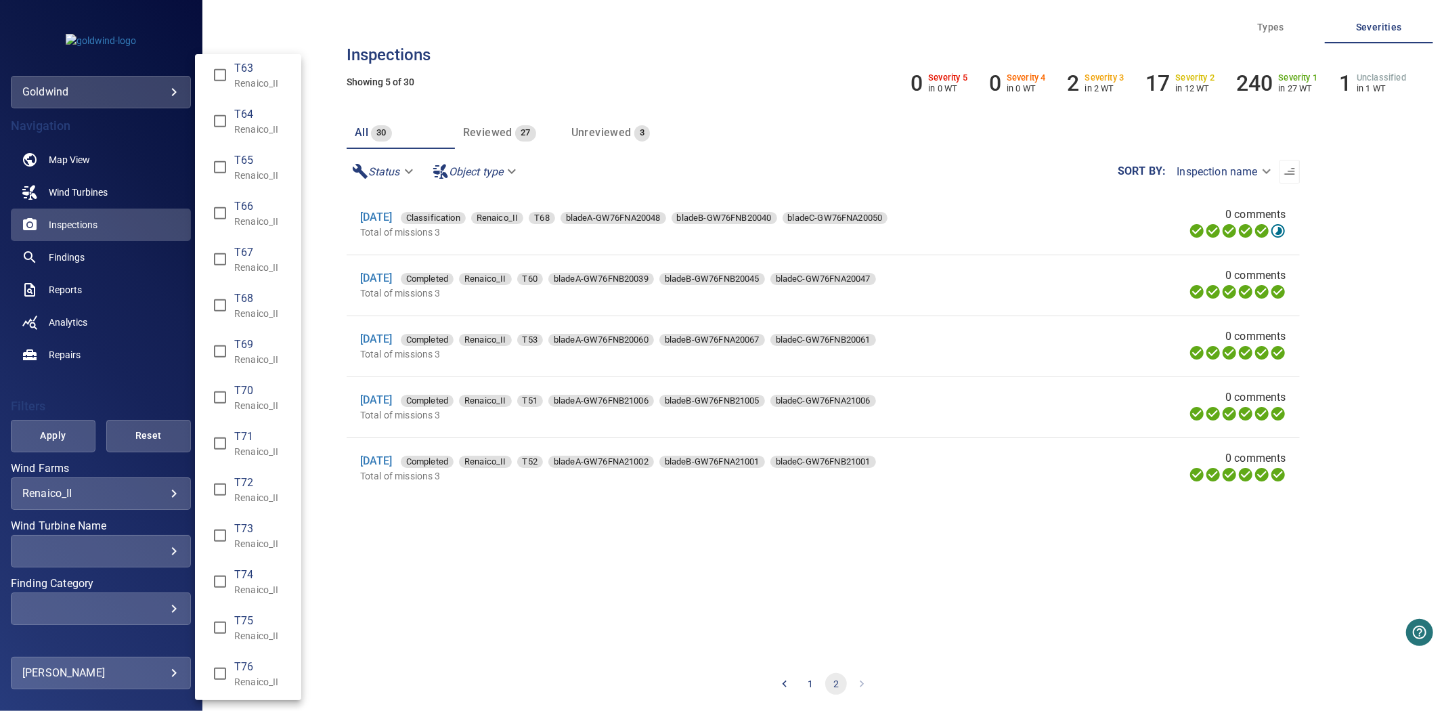
scroll to position [837, 0]
type input "**********"
drag, startPoint x: 64, startPoint y: 414, endPoint x: 65, endPoint y: 421, distance: 6.9
click at [64, 416] on div "Wind Turbine Name" at bounding box center [722, 355] width 1444 height 711
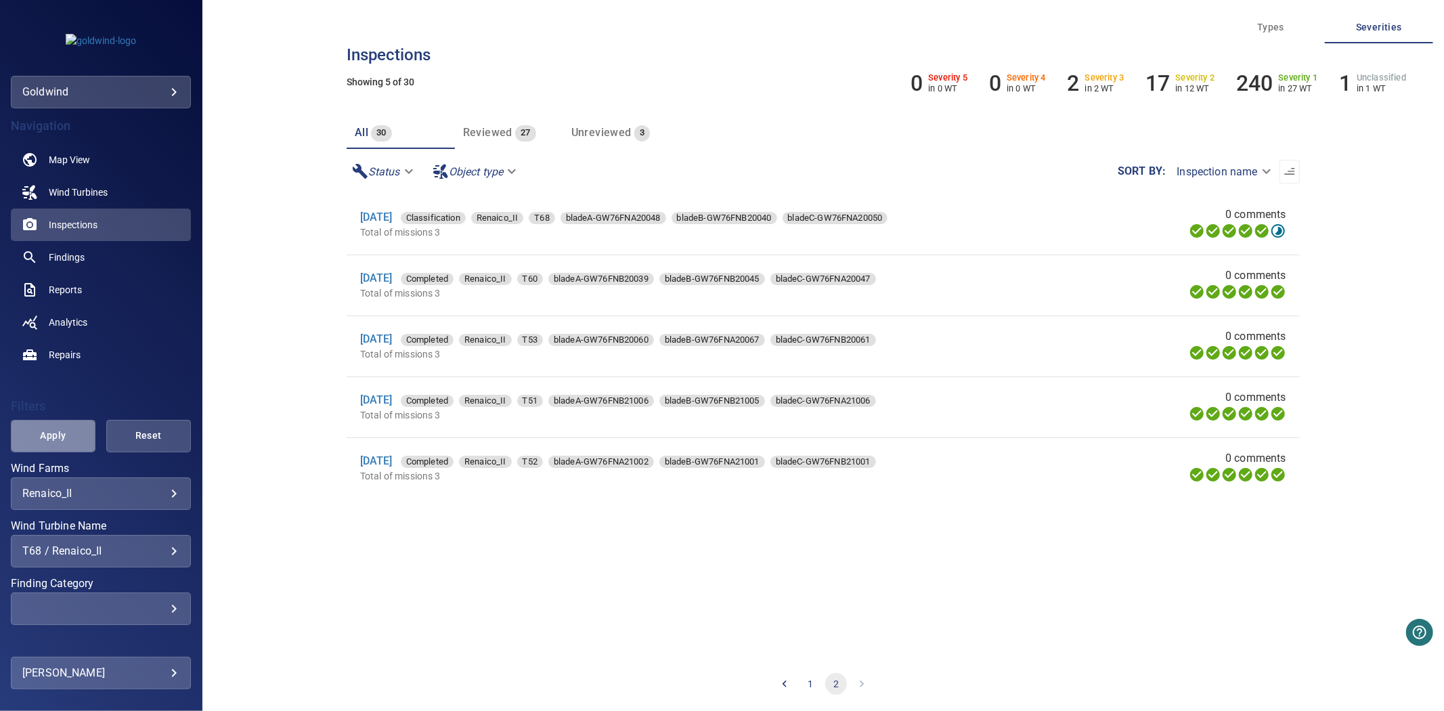
click at [68, 436] on span "Apply" at bounding box center [53, 435] width 51 height 17
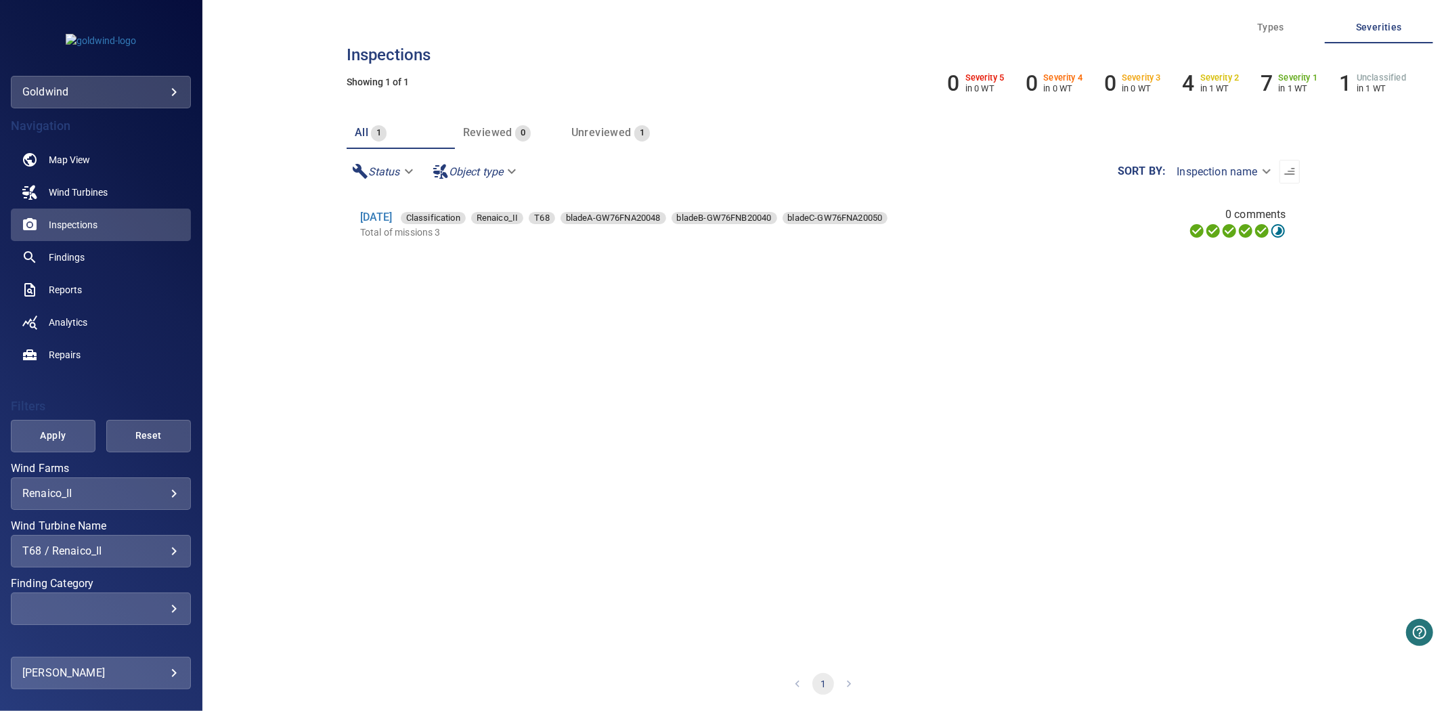
click at [131, 555] on div "T68 / Renaico_II" at bounding box center [100, 550] width 157 height 13
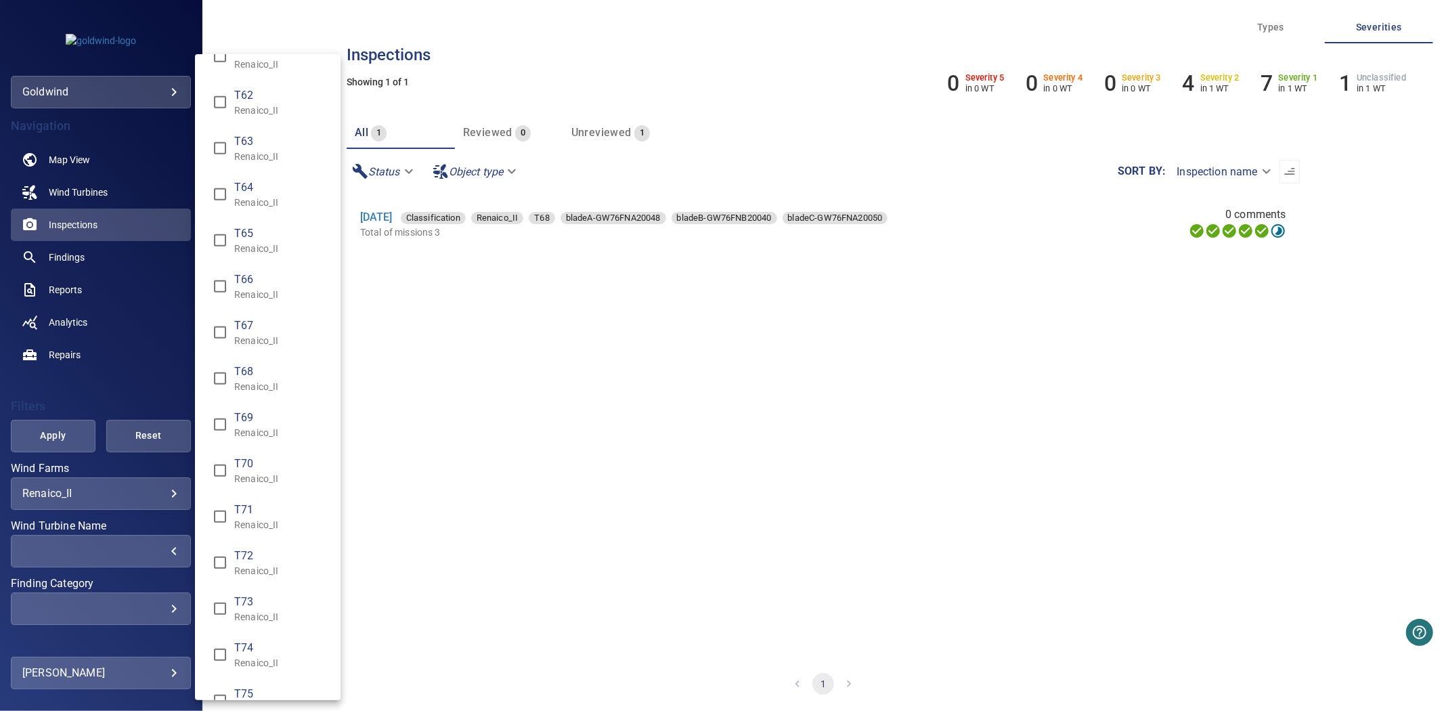
scroll to position [0, 0]
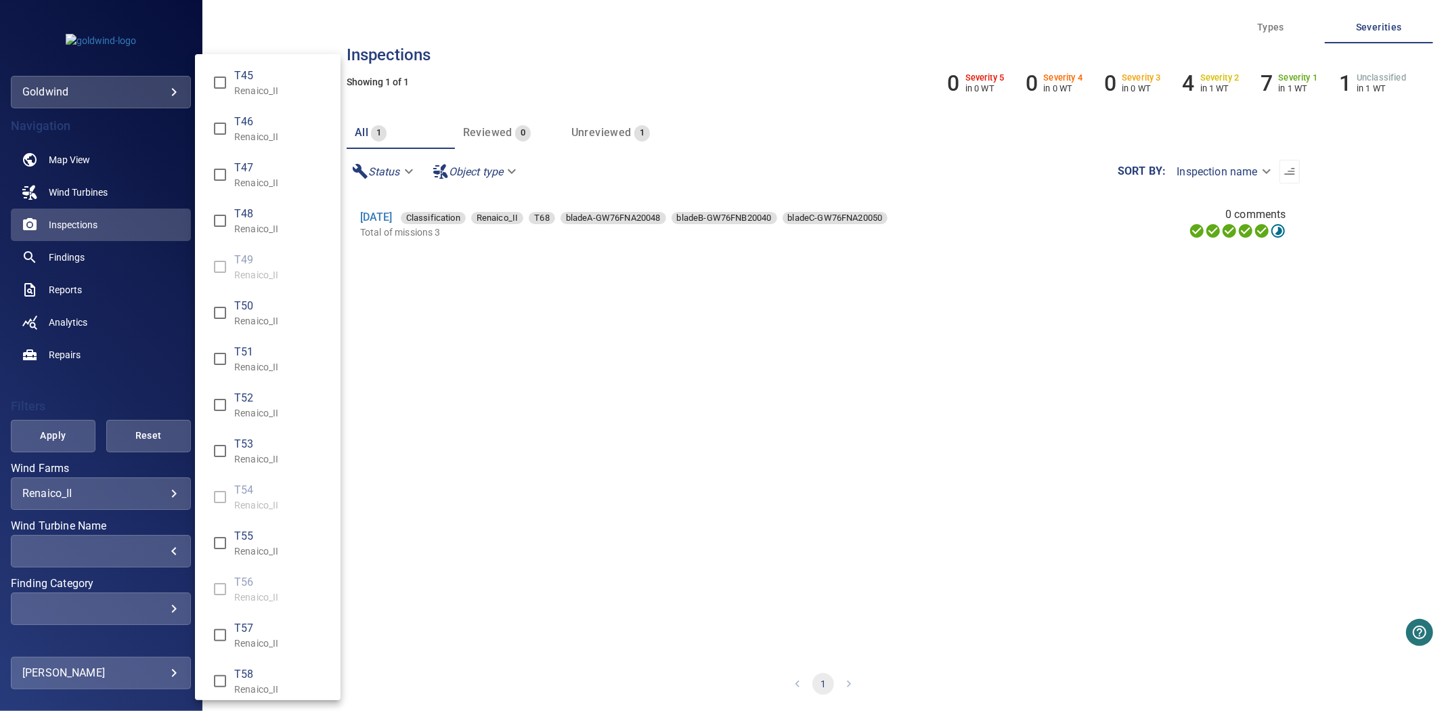
click at [63, 437] on div "Wind Turbine Name" at bounding box center [722, 355] width 1444 height 711
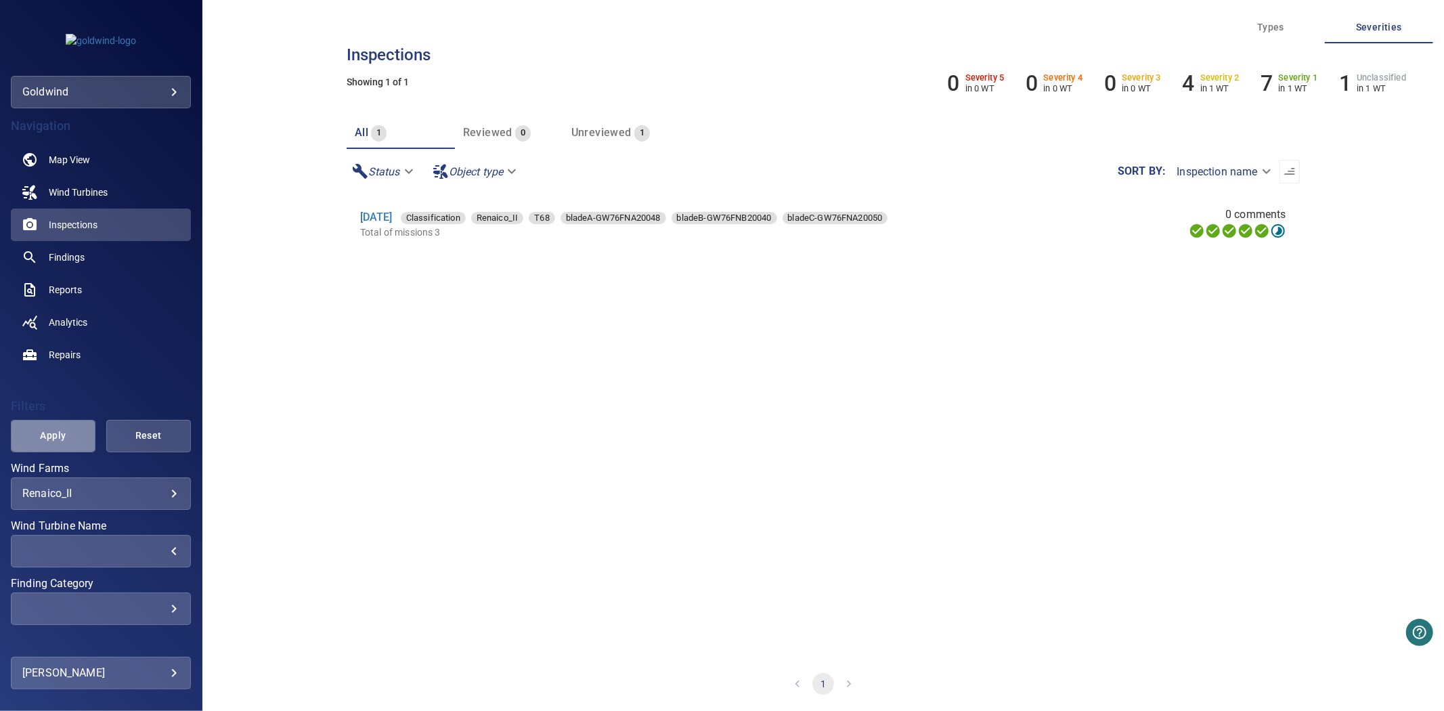
click at [61, 435] on span "Apply" at bounding box center [53, 435] width 51 height 17
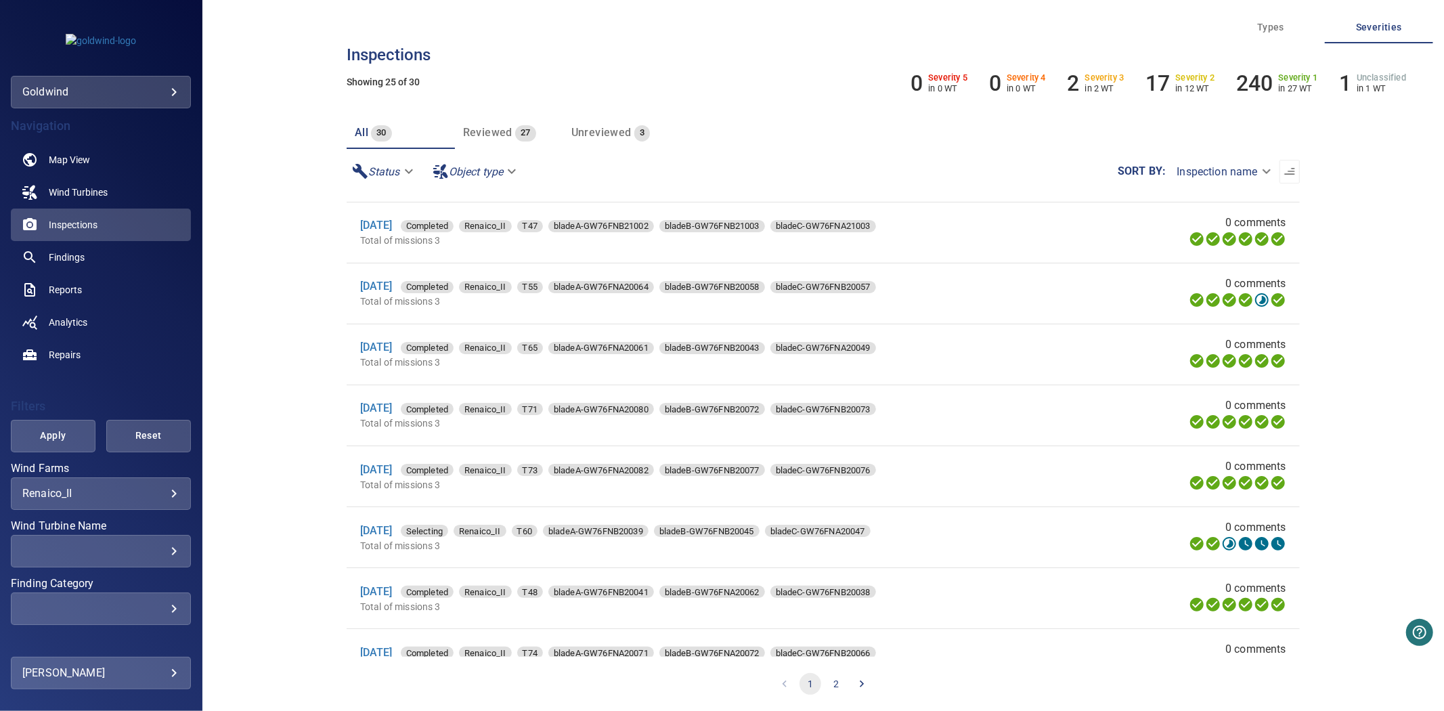
scroll to position [752, 0]
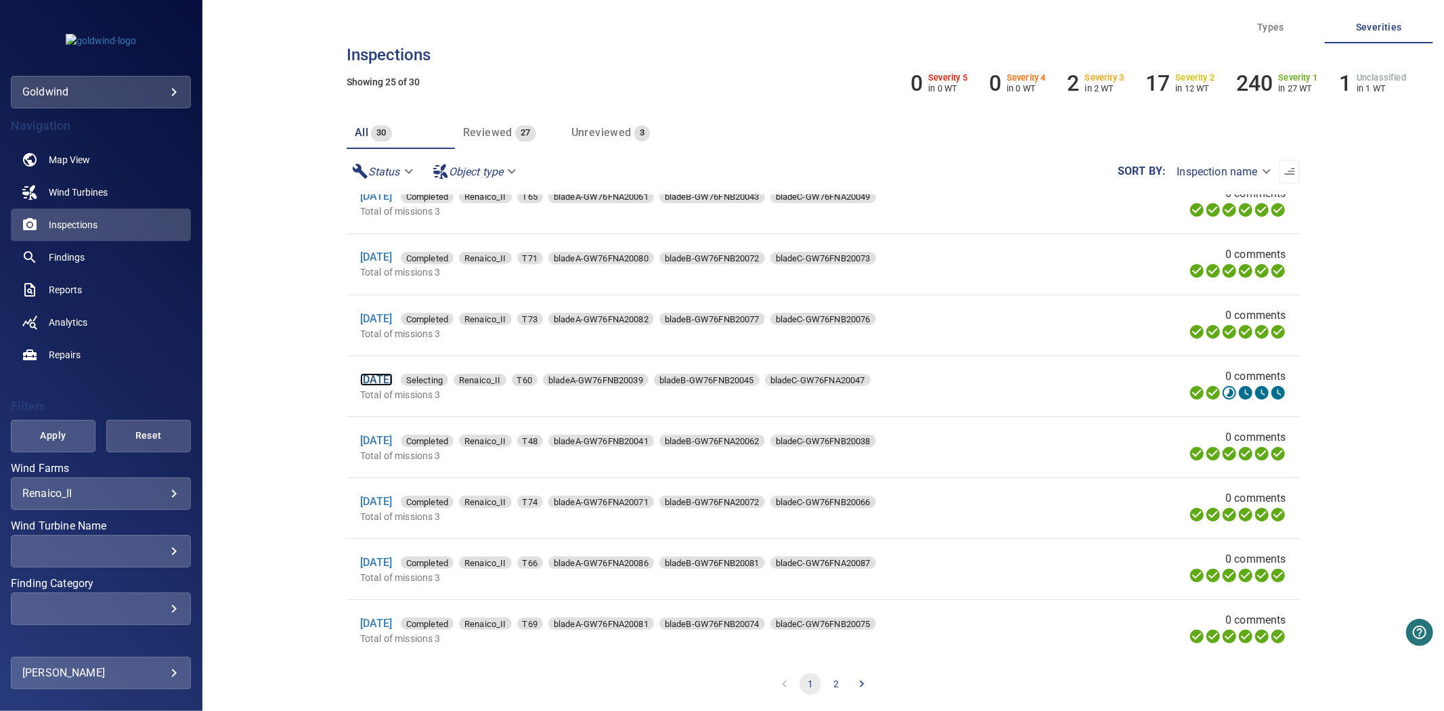
click at [393, 386] on link "[DATE]" at bounding box center [376, 379] width 33 height 13
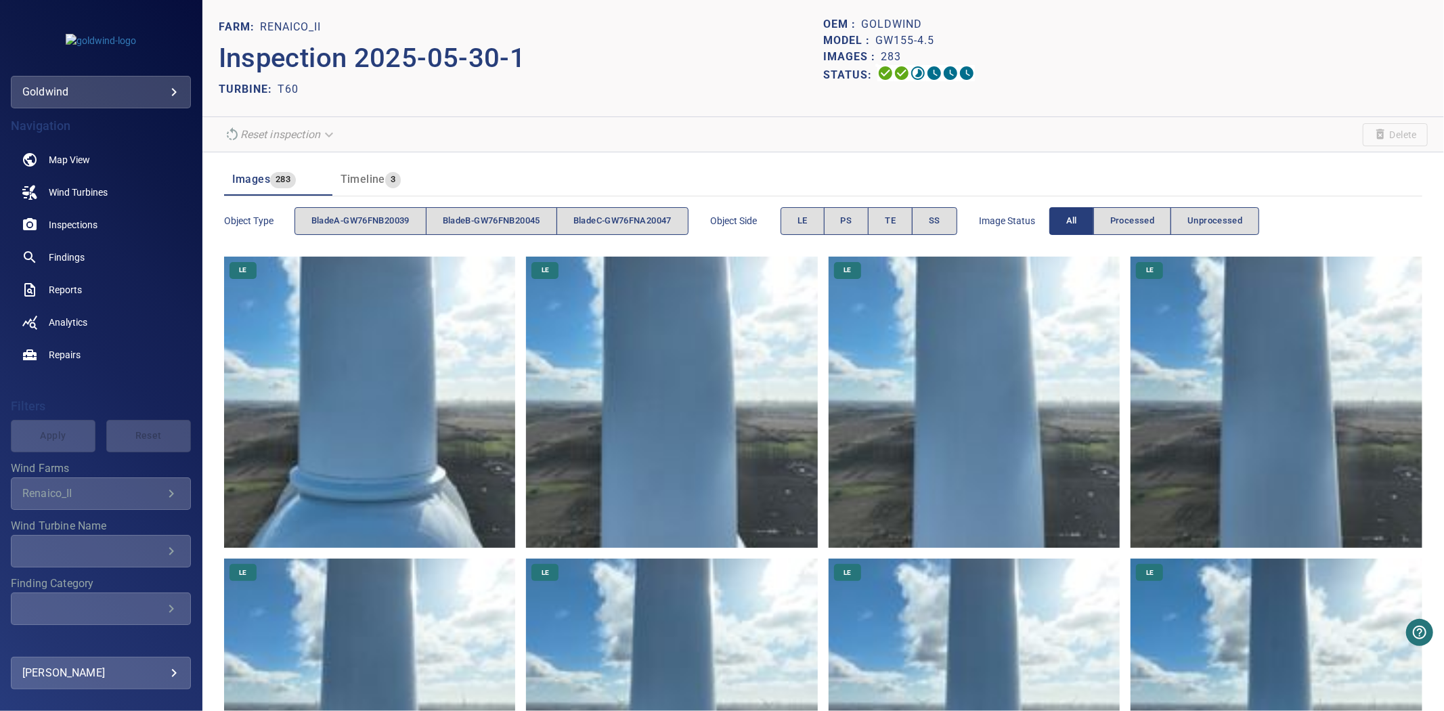
click at [1402, 140] on span "Delete" at bounding box center [1395, 134] width 65 height 23
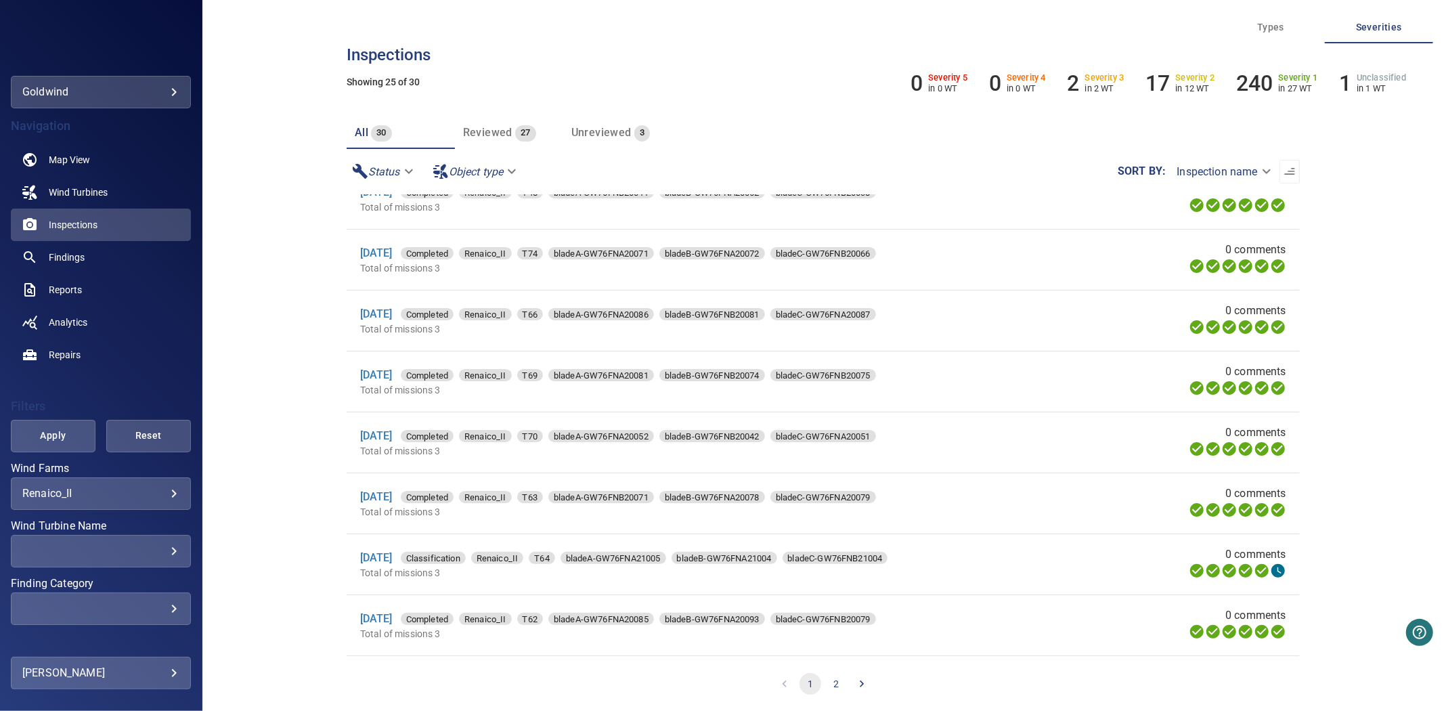
scroll to position [1069, 0]
click at [830, 687] on button "2" at bounding box center [836, 684] width 22 height 22
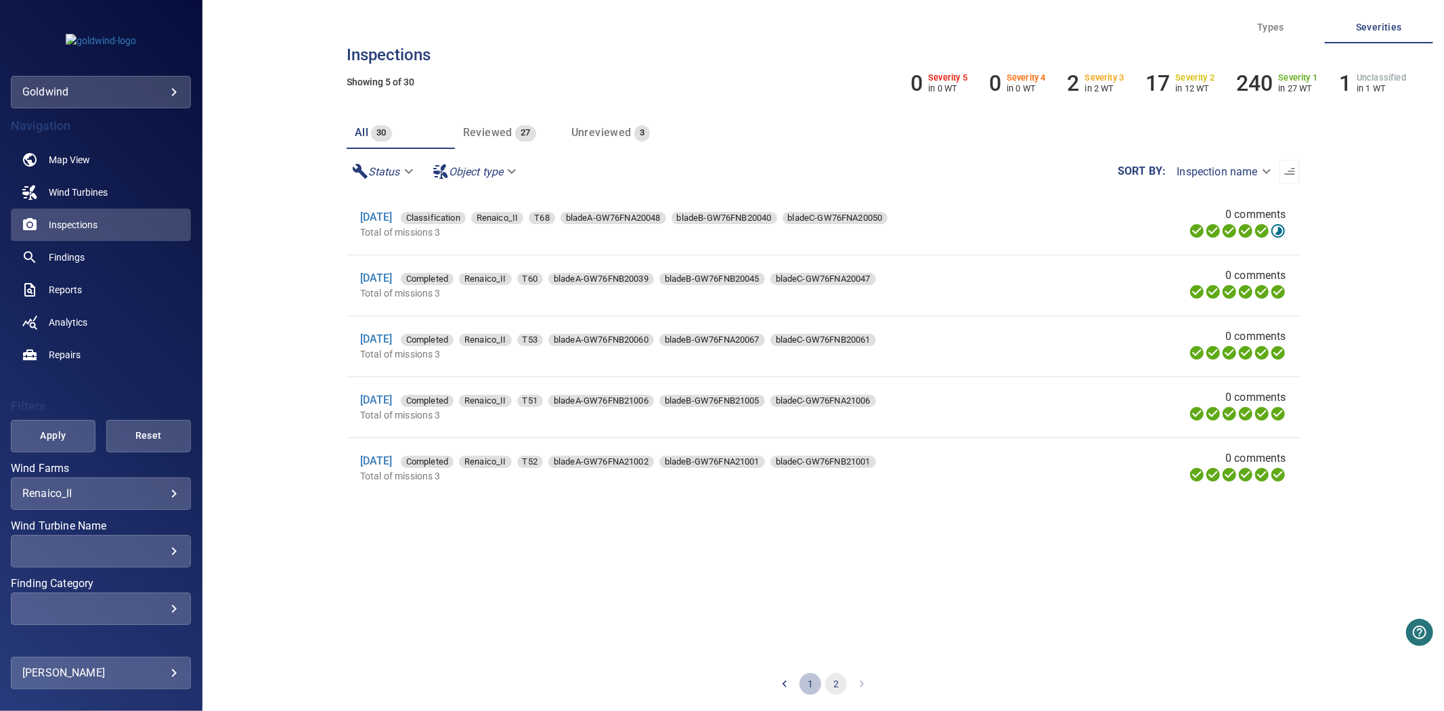
click at [804, 688] on button "1" at bounding box center [811, 684] width 22 height 22
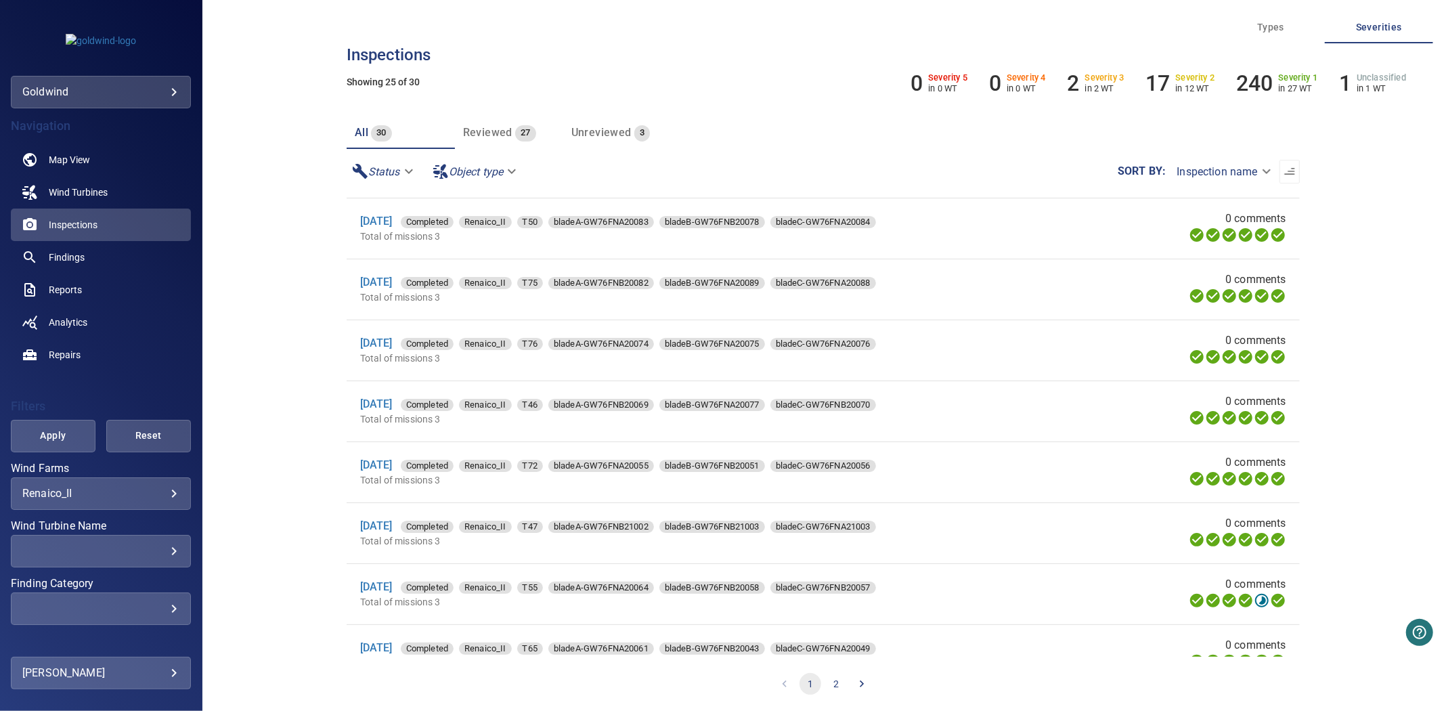
scroll to position [451, 0]
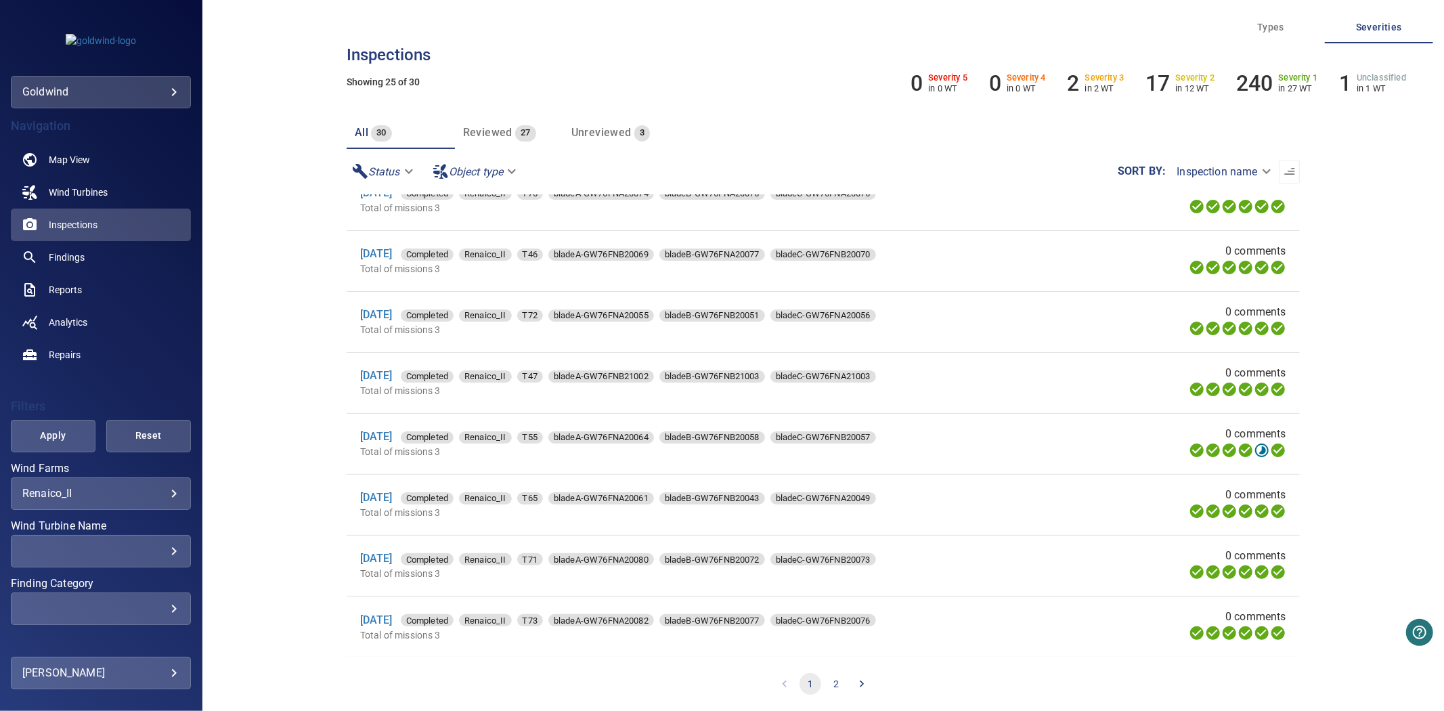
click at [98, 565] on div "​ ​" at bounding box center [101, 551] width 180 height 33
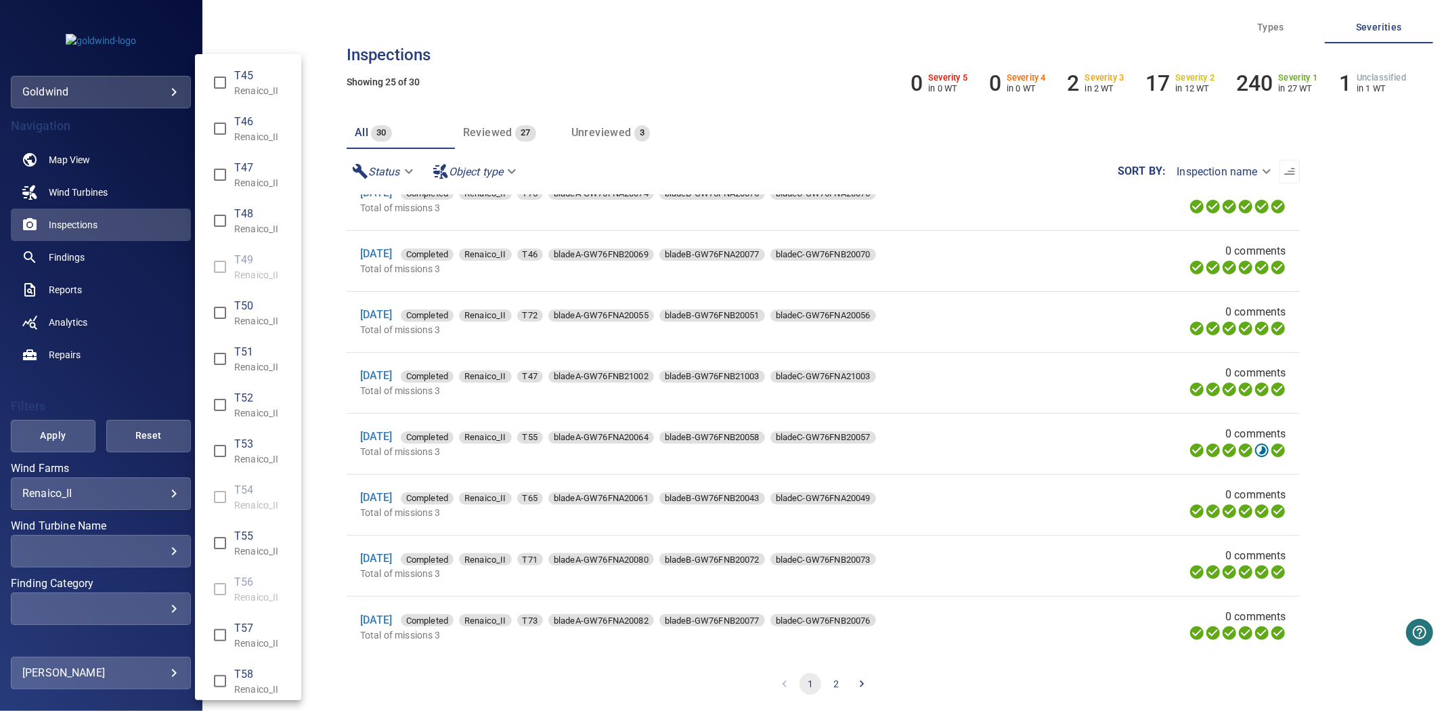
click at [104, 557] on div "Wind Turbine Name" at bounding box center [722, 355] width 1444 height 711
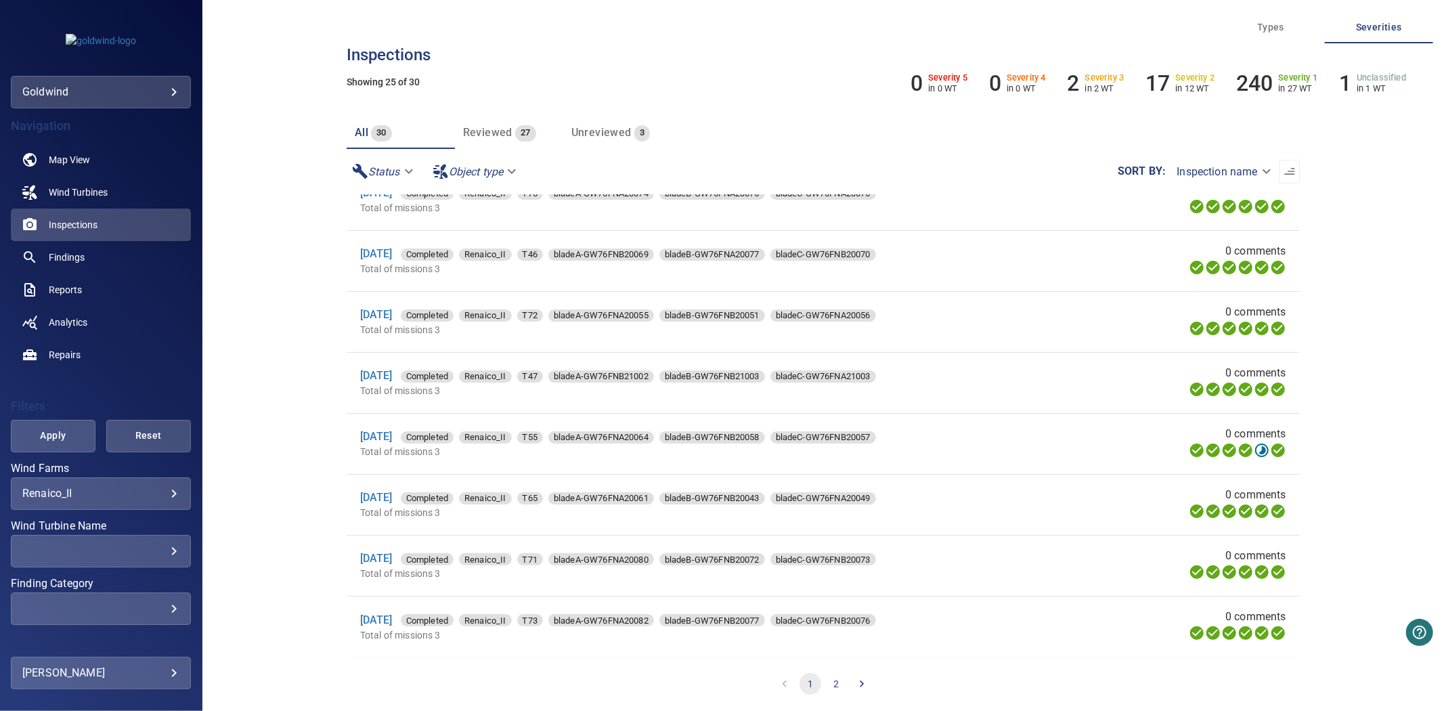
click at [134, 551] on div "​" at bounding box center [100, 550] width 157 height 13
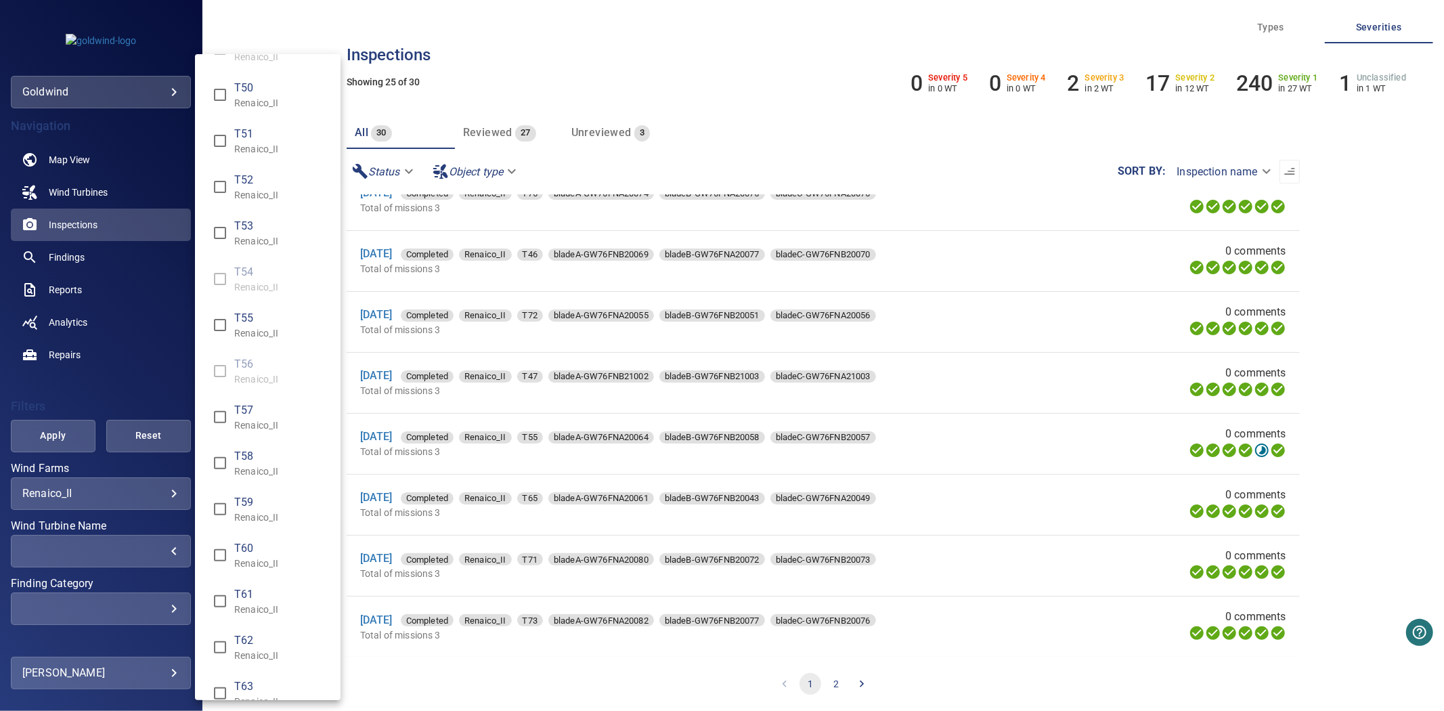
scroll to position [837, 0]
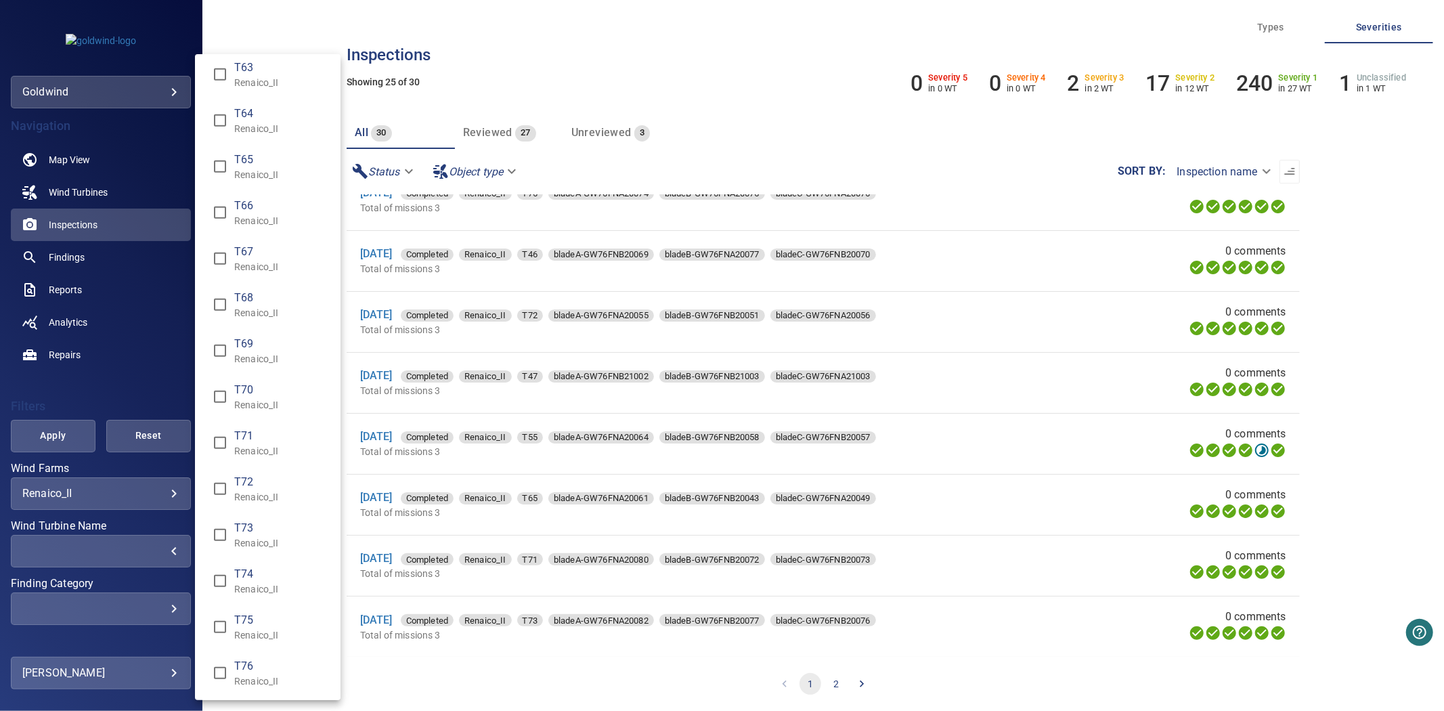
type input "**********"
drag, startPoint x: 68, startPoint y: 437, endPoint x: 56, endPoint y: 435, distance: 12.5
click at [66, 437] on div "Wind Turbine Name" at bounding box center [722, 355] width 1444 height 711
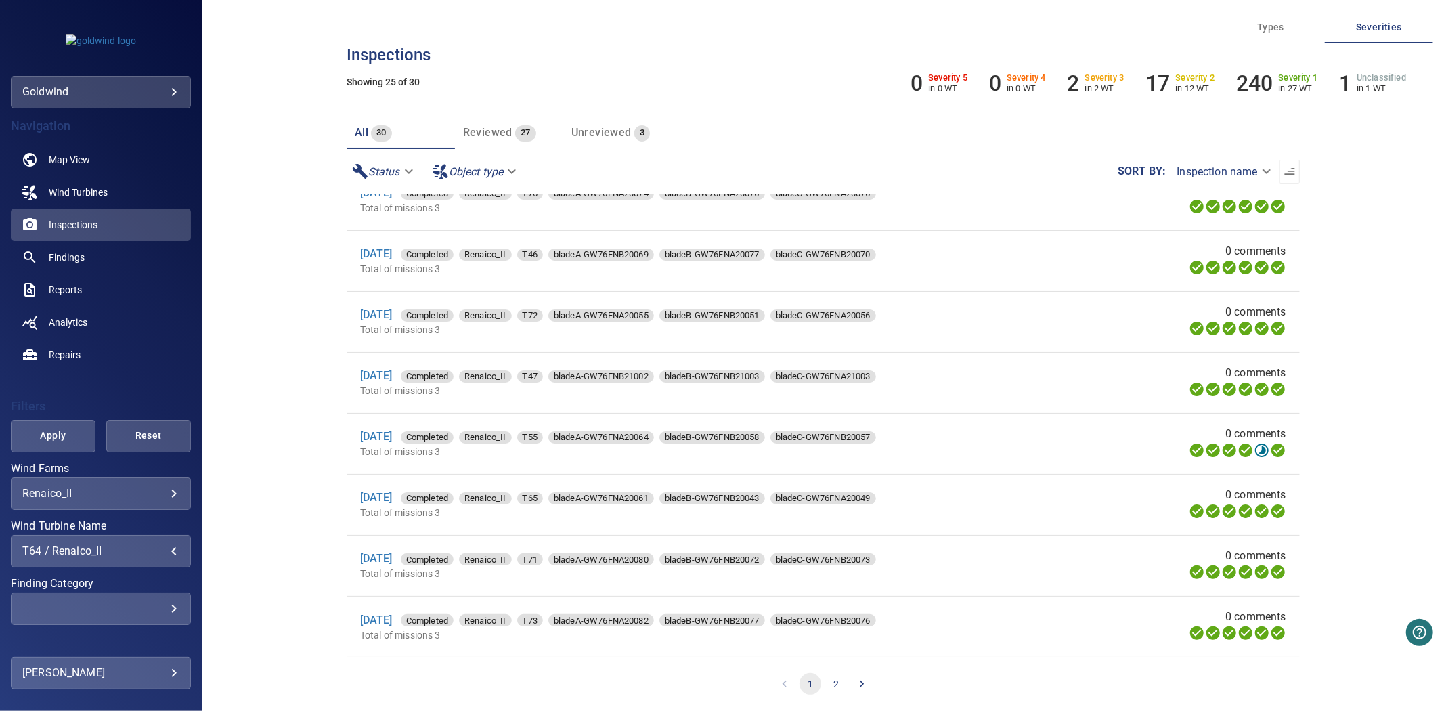
click at [52, 431] on span "Apply" at bounding box center [53, 435] width 51 height 17
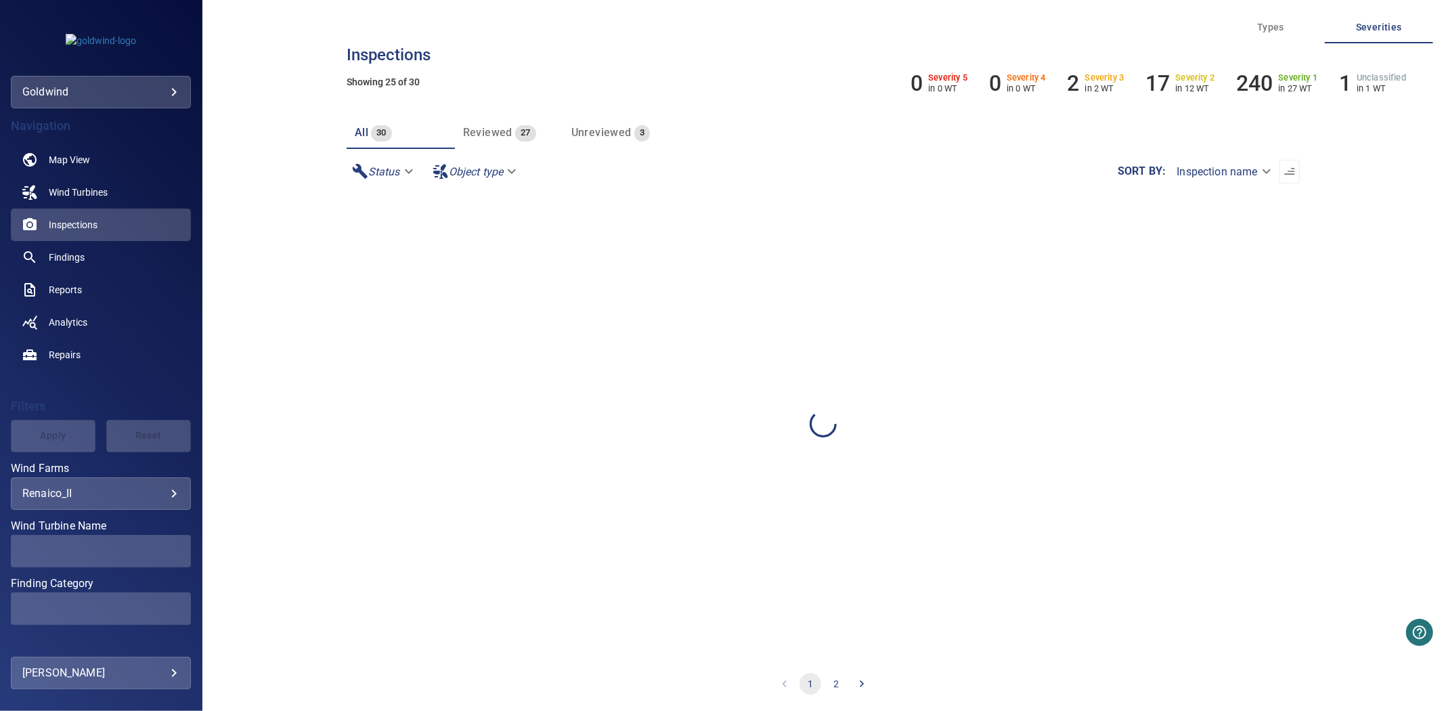
scroll to position [0, 0]
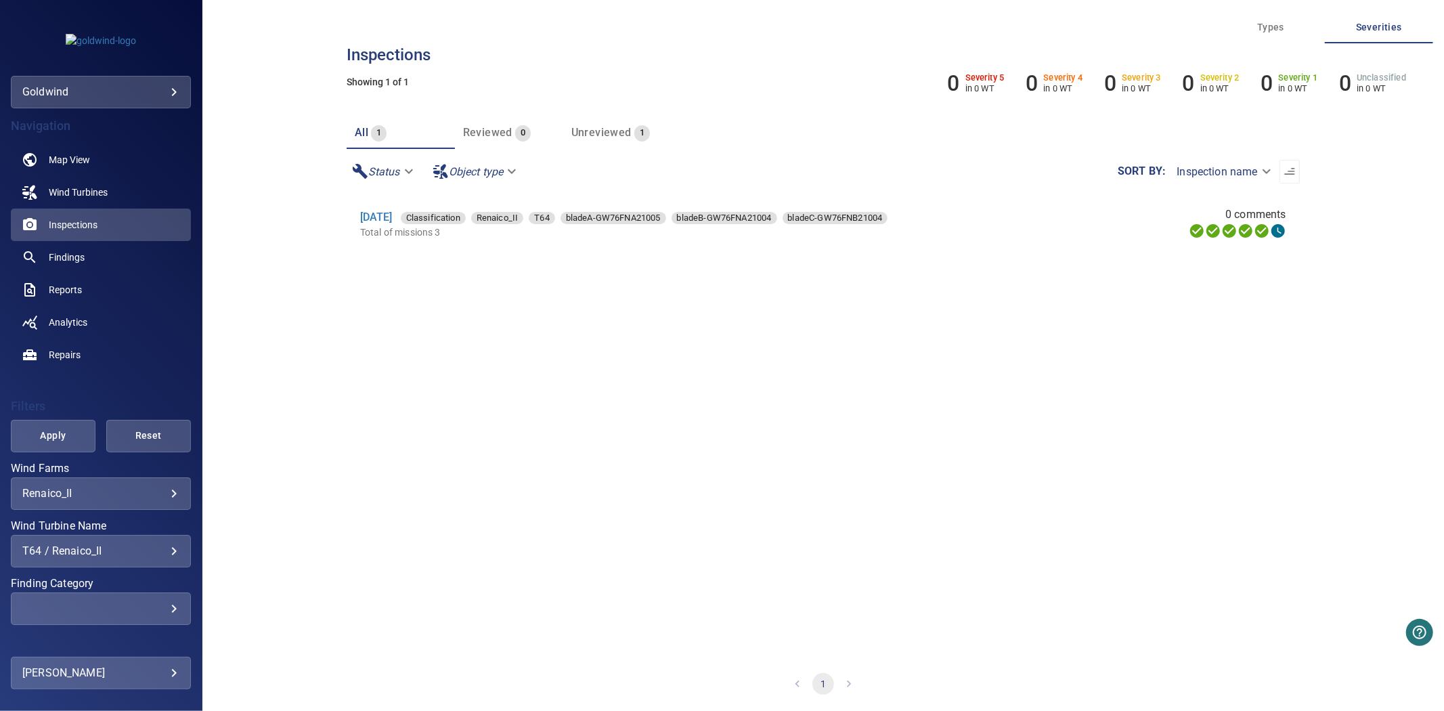
click at [84, 559] on div "**********" at bounding box center [101, 551] width 180 height 33
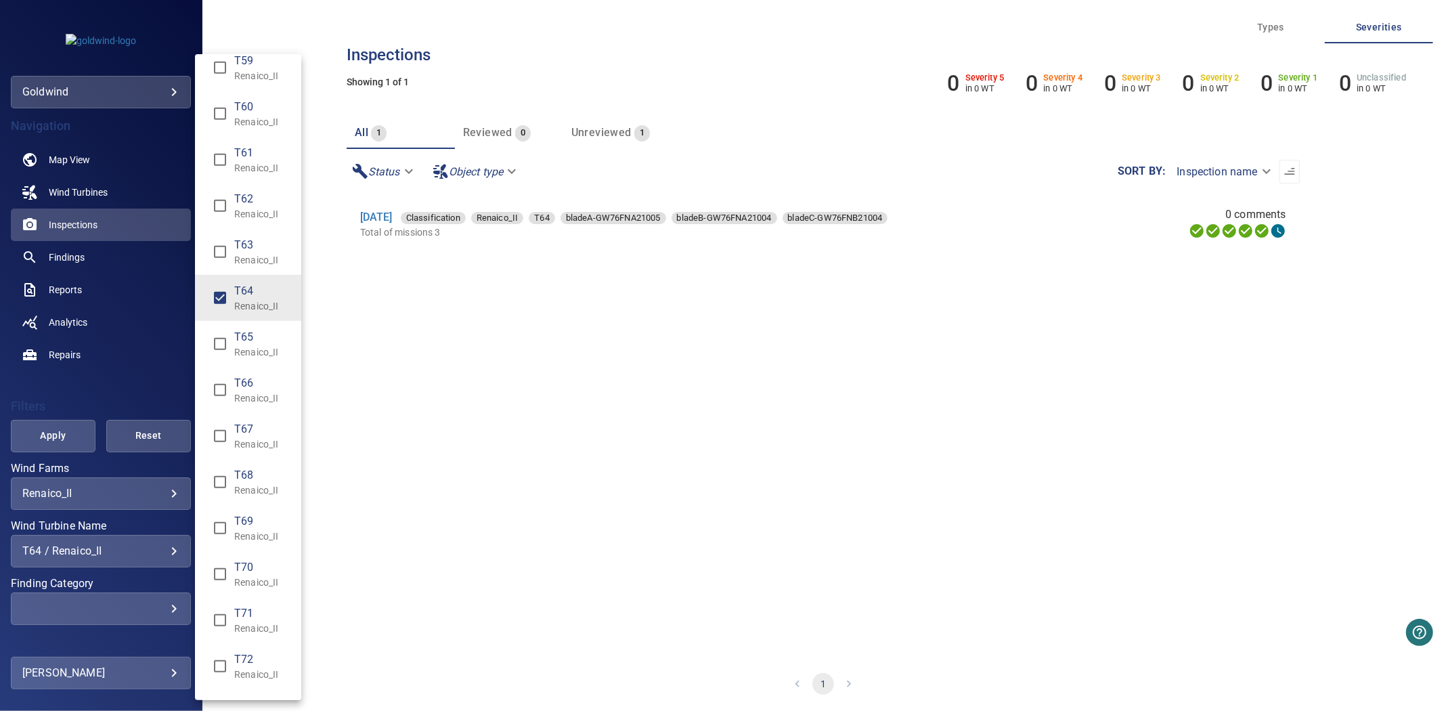
scroll to position [837, 0]
click at [234, 622] on span "T75" at bounding box center [262, 620] width 56 height 16
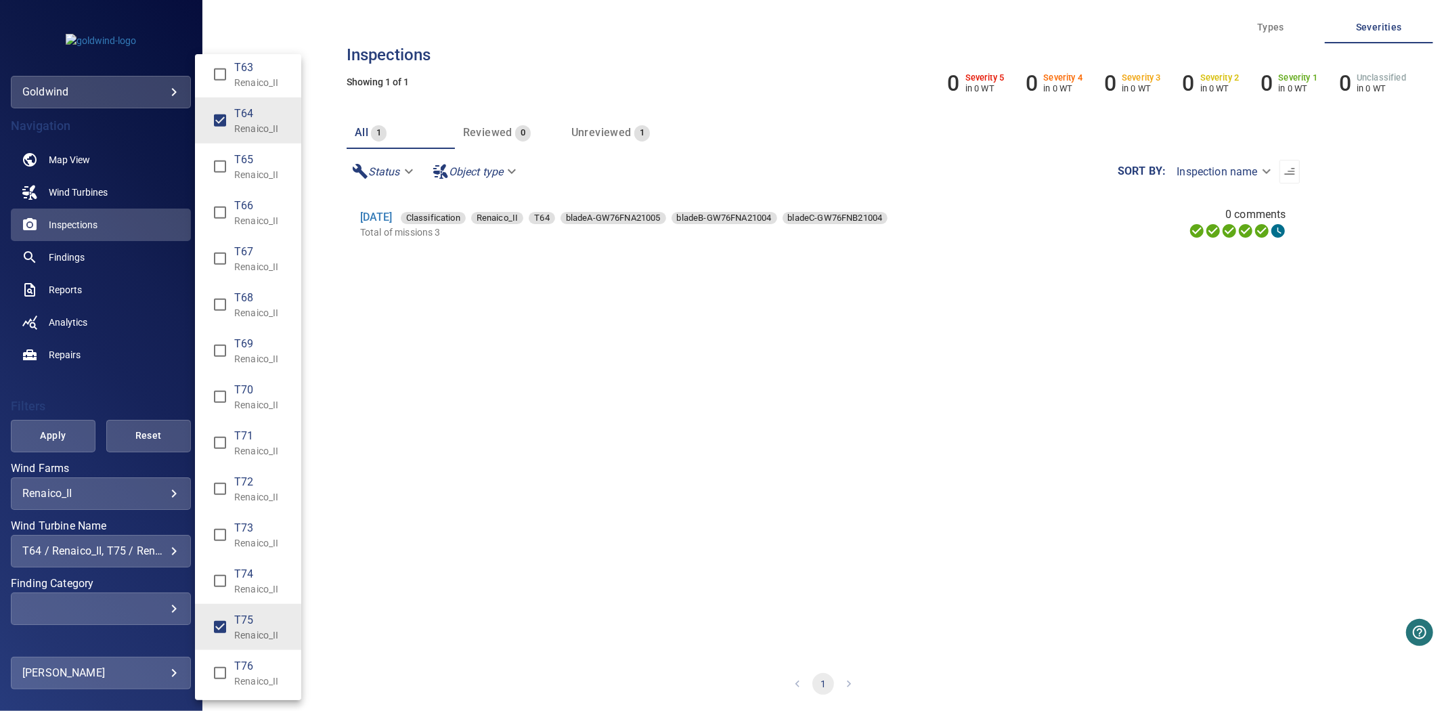
type input "**********"
click at [33, 427] on div "Wind Turbine Name" at bounding box center [722, 355] width 1444 height 711
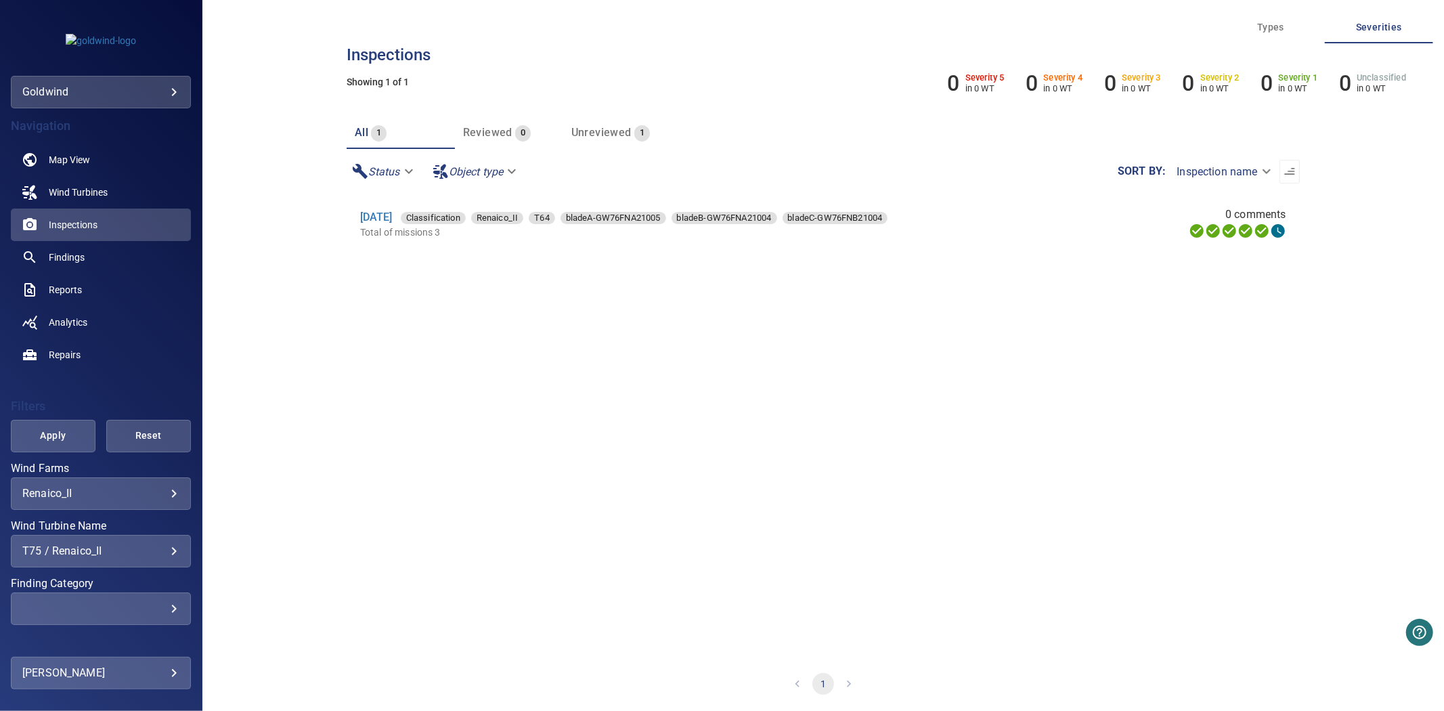
click at [51, 427] on span "Apply" at bounding box center [53, 435] width 51 height 17
click at [86, 262] on link "Findings" at bounding box center [101, 257] width 180 height 33
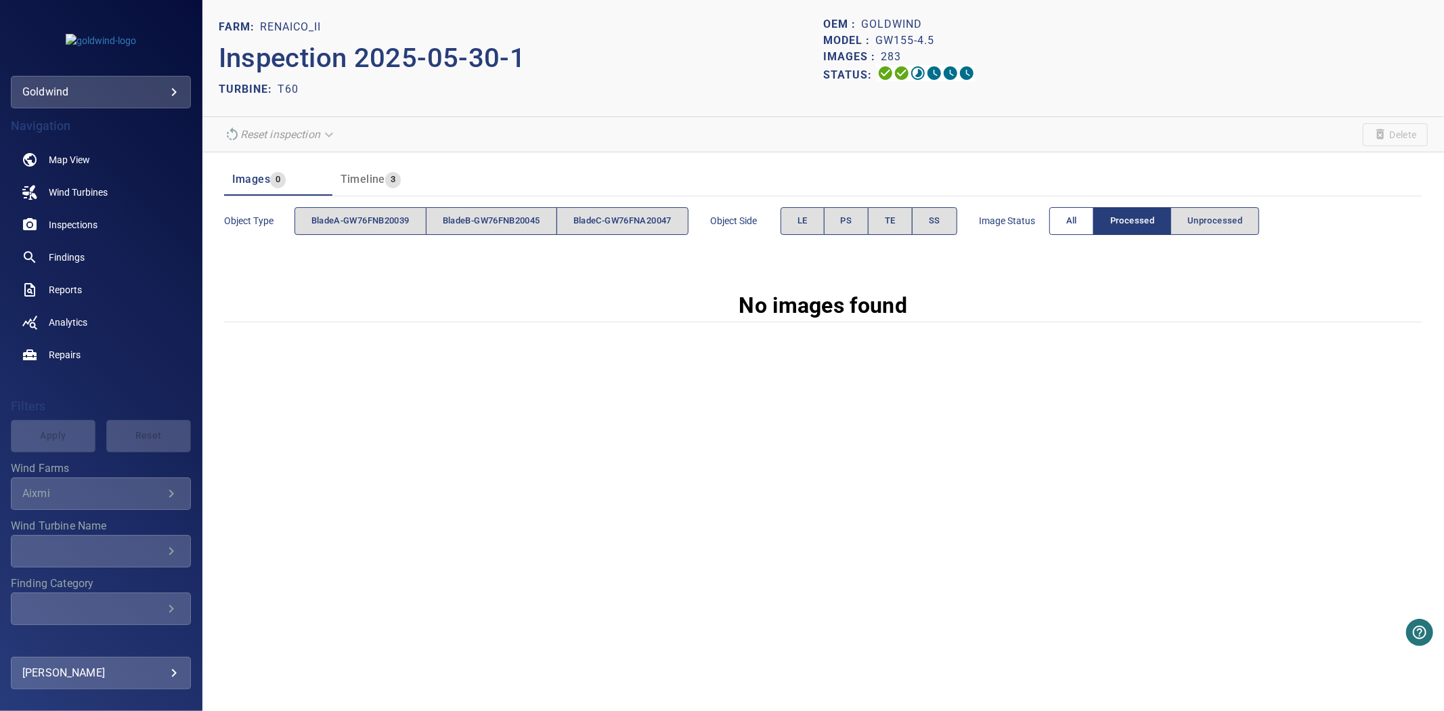
click at [1069, 226] on button "All" at bounding box center [1072, 221] width 45 height 28
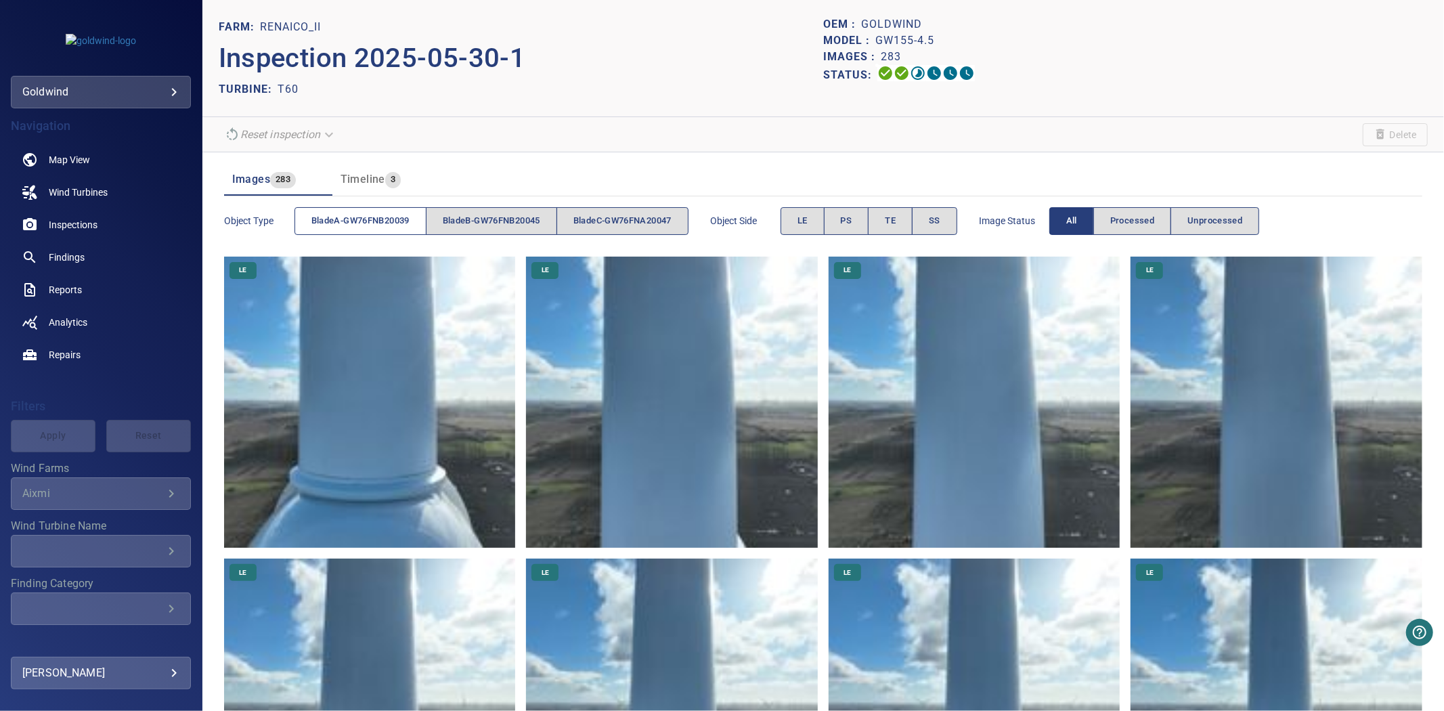
click at [334, 217] on span "bladeA-GW76FNB20039" at bounding box center [360, 221] width 98 height 16
click at [463, 237] on div "Object type bladeA-GW76FNB20039 bladeB-GW76FNB20045 bladeC-GW76FNA20047" at bounding box center [456, 221] width 465 height 39
click at [471, 232] on button "bladeB-GW76FNB20045" at bounding box center [491, 221] width 131 height 28
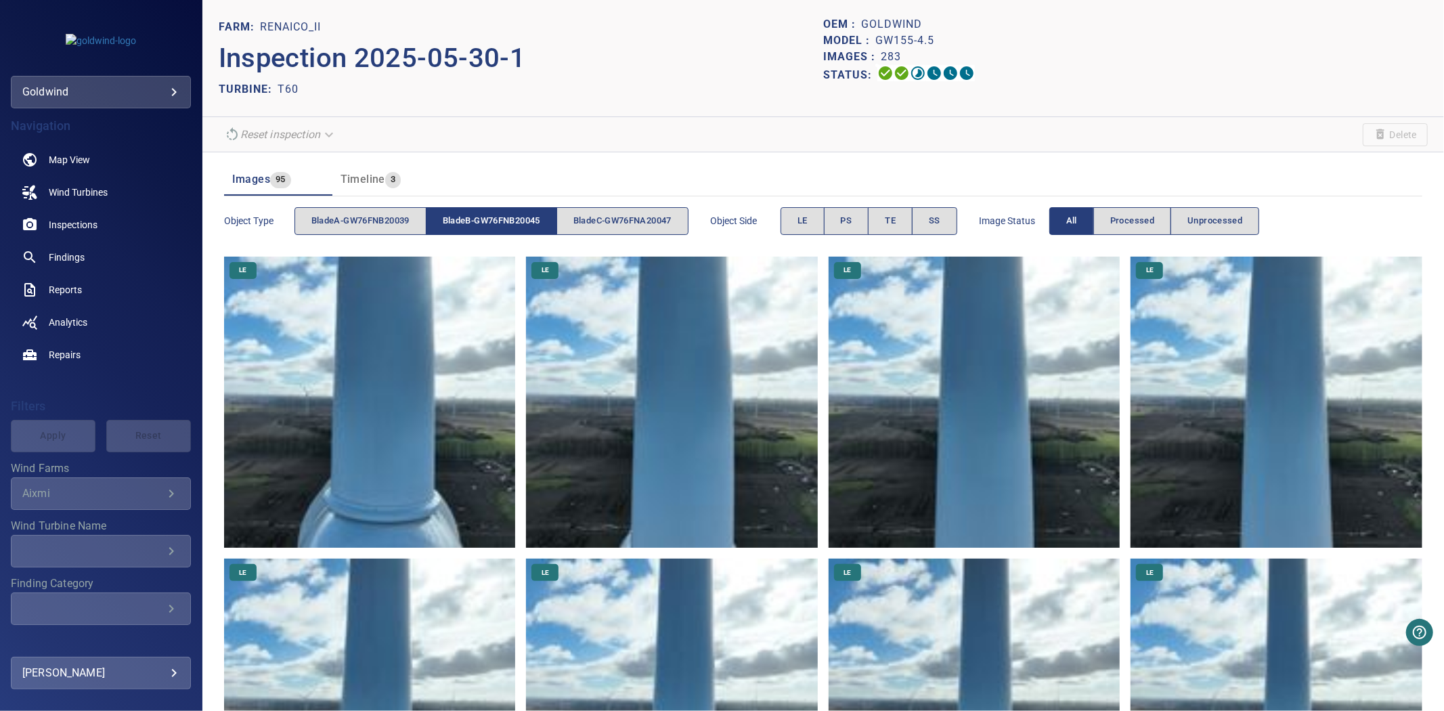
click at [471, 232] on button "bladeB-GW76FNB20045" at bounding box center [491, 221] width 131 height 28
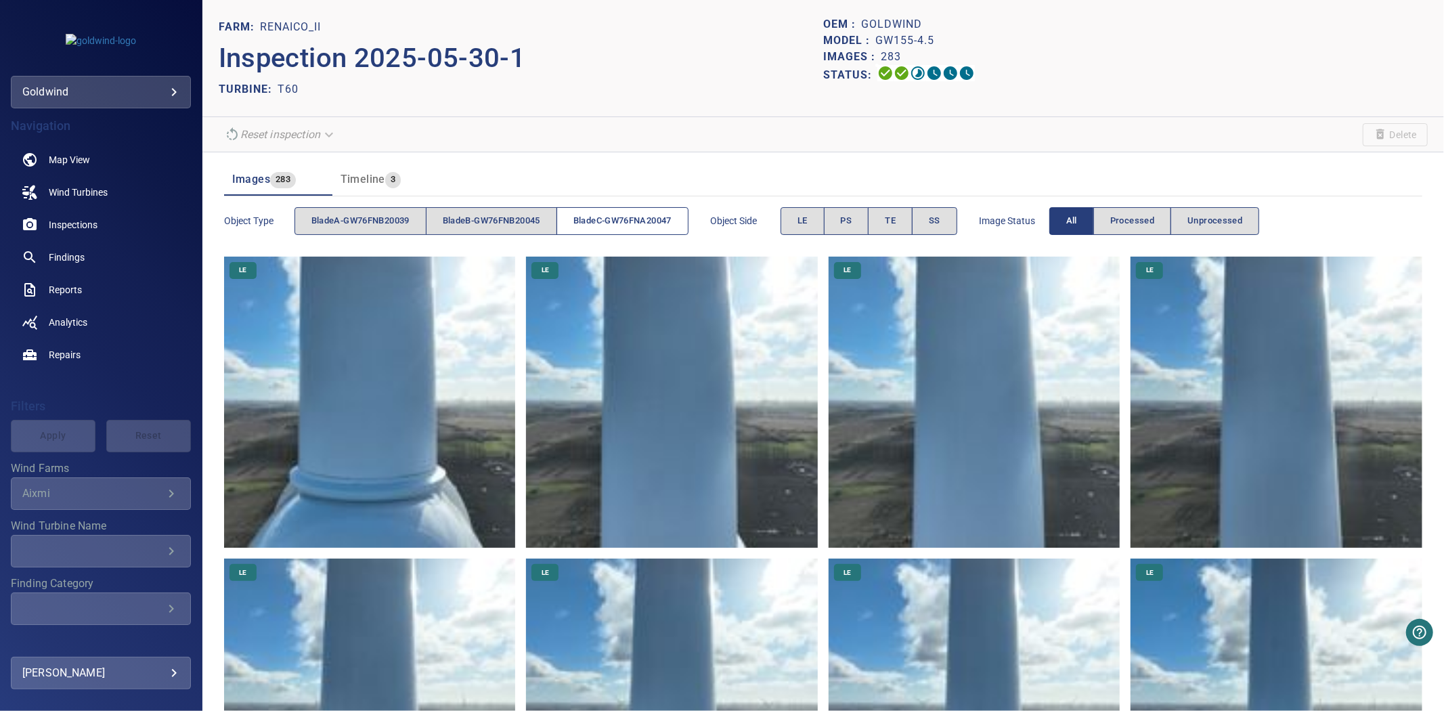
click at [605, 228] on span "bladeC-GW76FNA20047" at bounding box center [623, 221] width 98 height 16
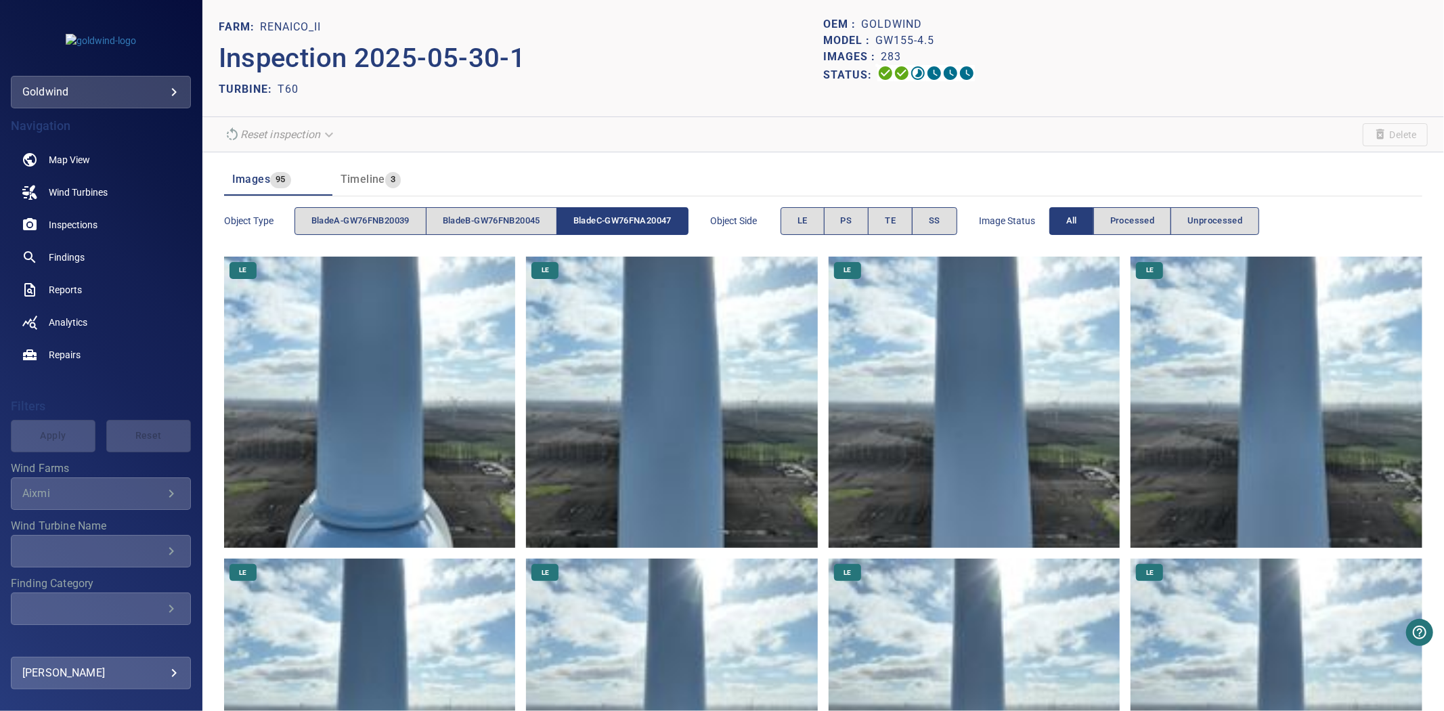
click at [605, 228] on span "bladeC-GW76FNA20047" at bounding box center [623, 221] width 98 height 16
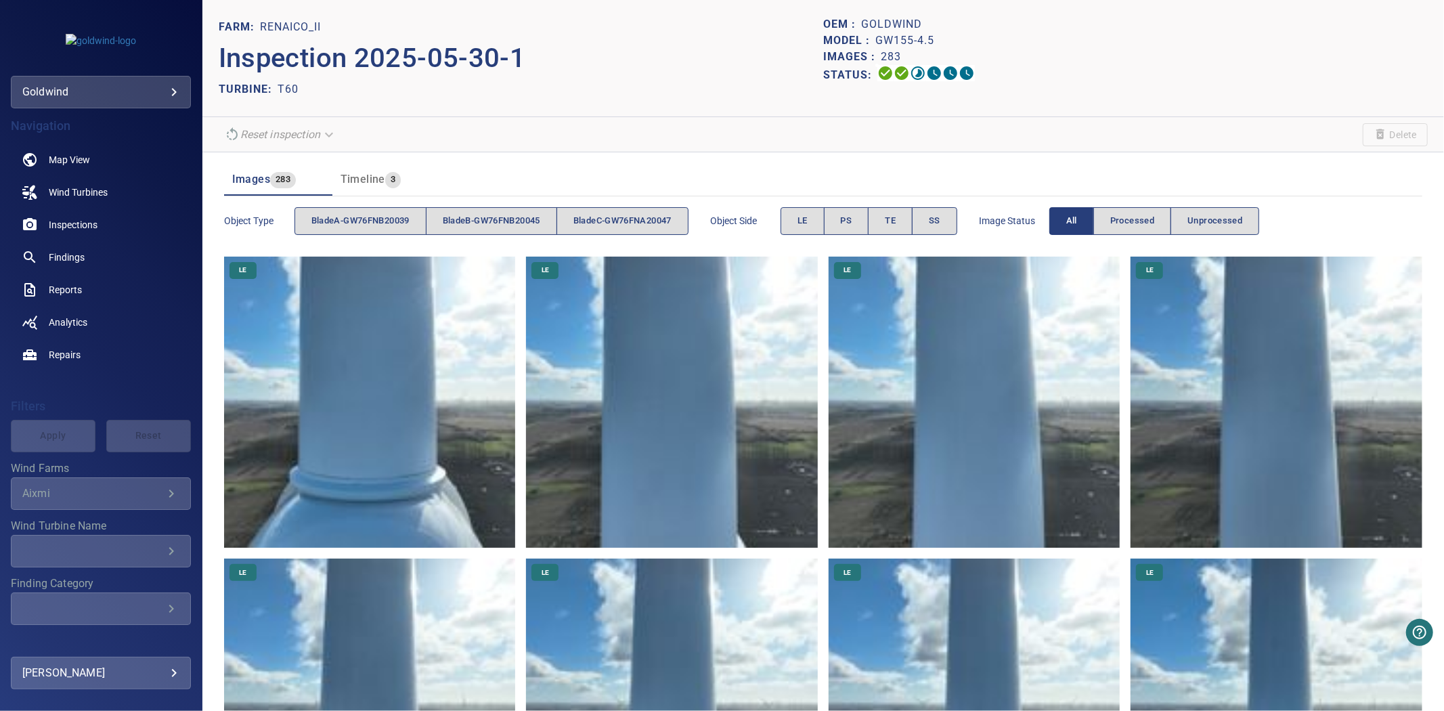
click at [635, 100] on header "FARM: Renaico_II Inspection 2025-05-30-1 TURBINE: T60 OEM : Goldwind Model : GW…" at bounding box center [823, 58] width 1242 height 117
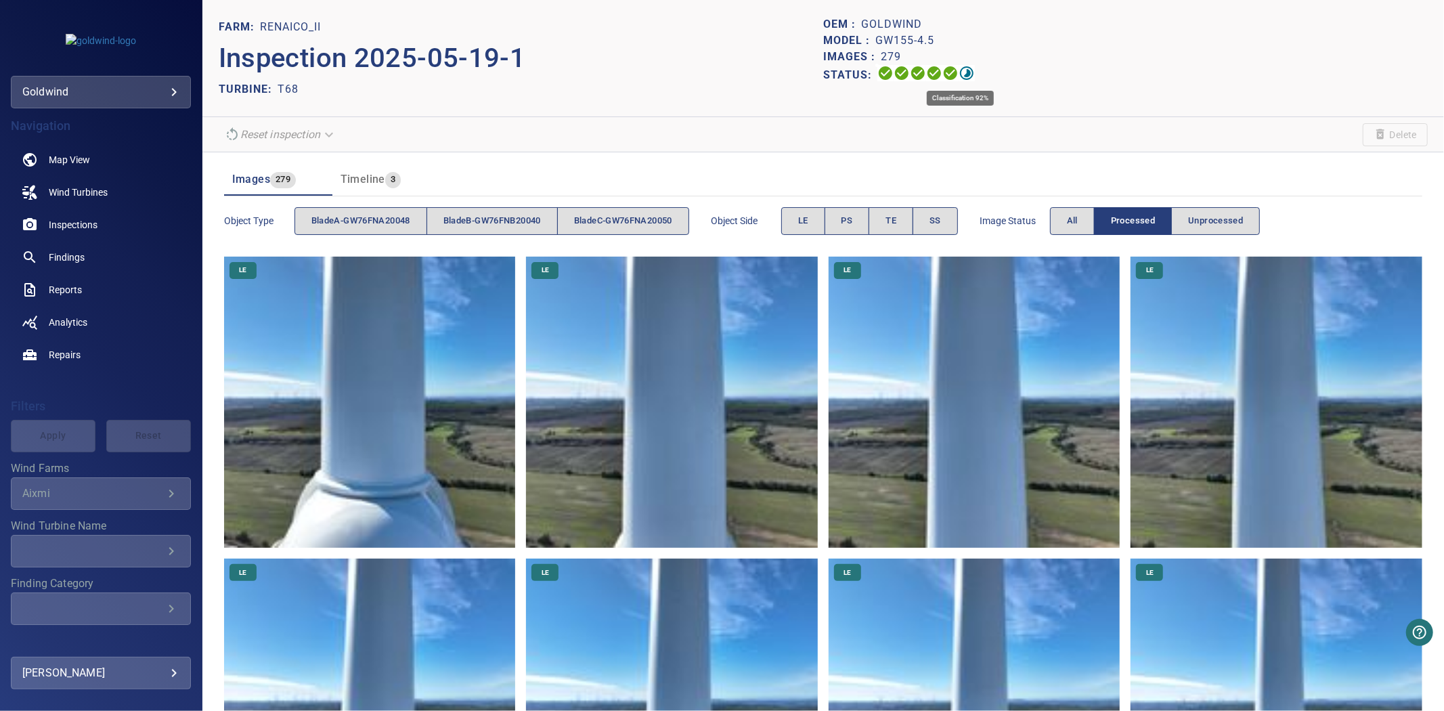
click at [963, 70] on icon at bounding box center [967, 73] width 14 height 14
click at [476, 225] on span "bladeB-GW76FNB20040" at bounding box center [493, 221] width 98 height 16
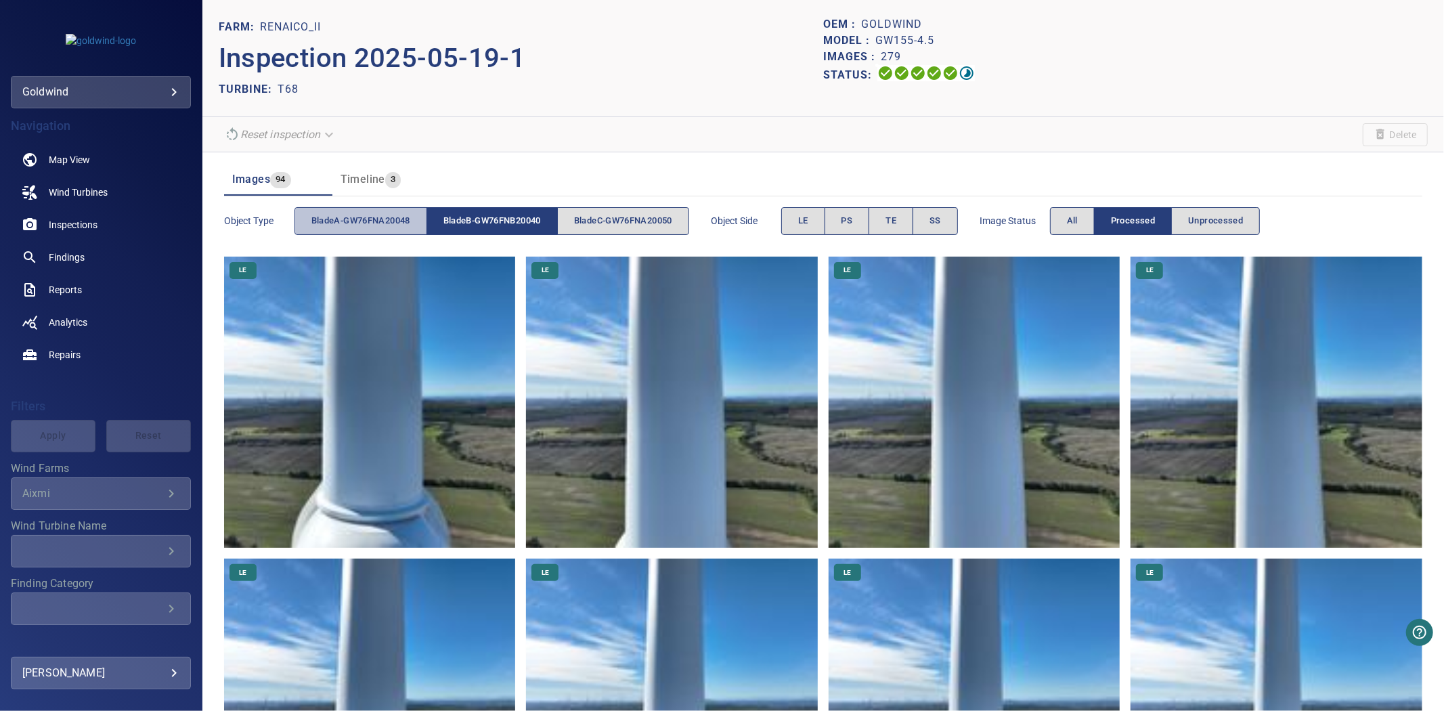
click at [352, 228] on span "bladeA-GW76FNA20048" at bounding box center [360, 221] width 99 height 16
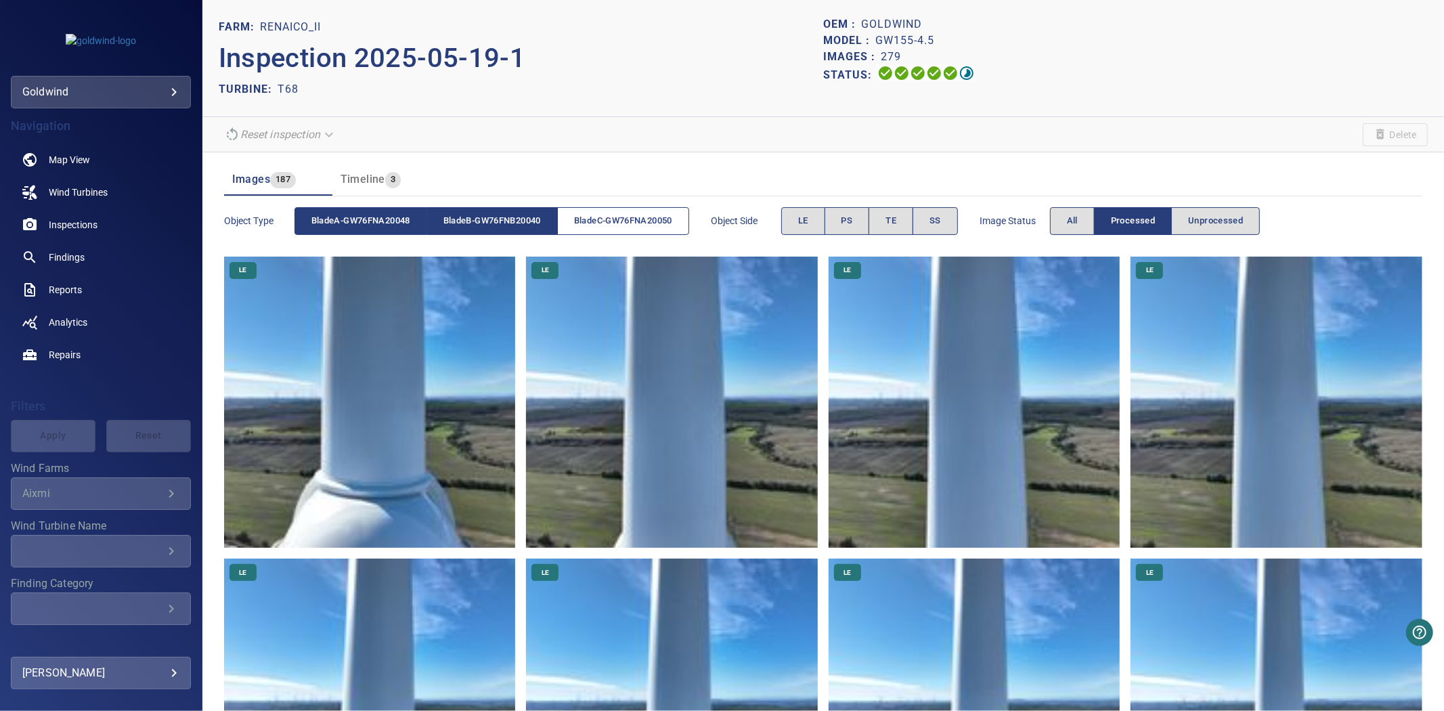
click at [590, 225] on span "bladeC-GW76FNA20050" at bounding box center [623, 221] width 98 height 16
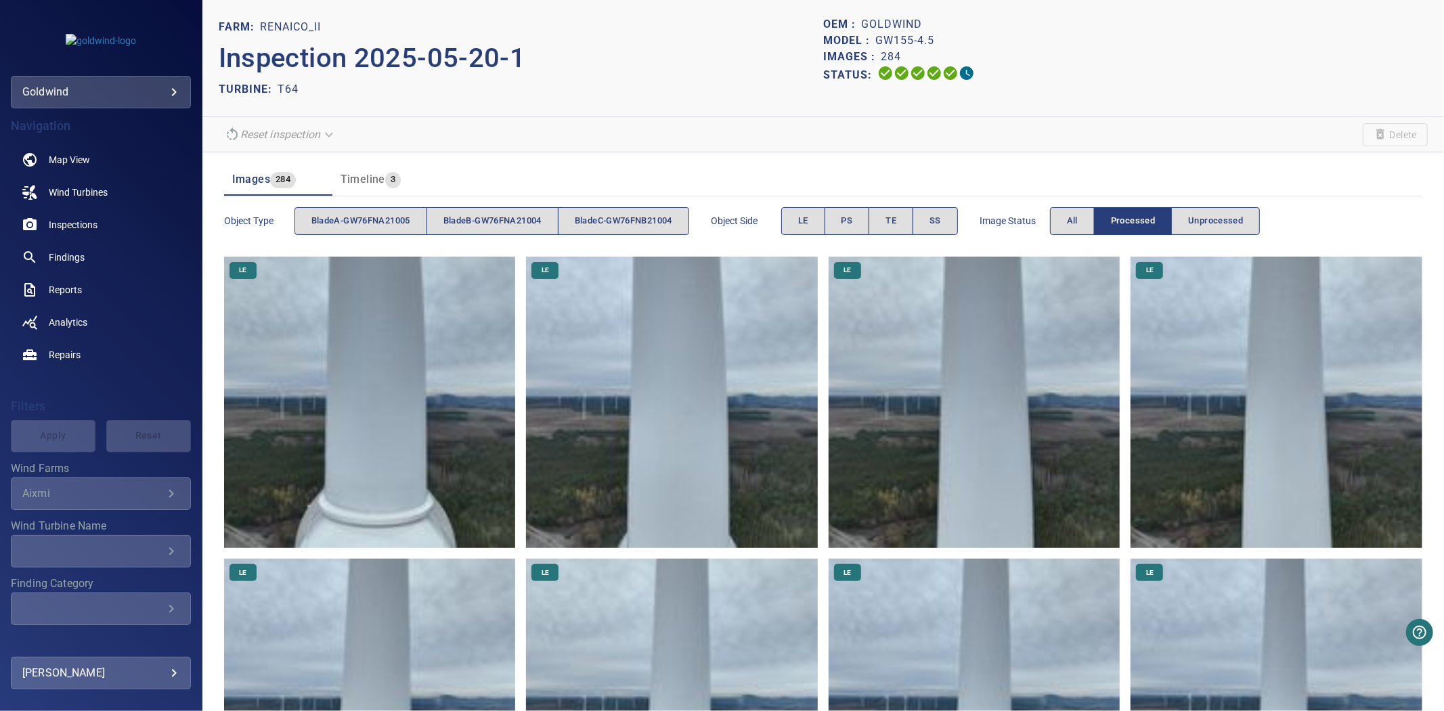
click at [628, 139] on section "Reset inspection Delete" at bounding box center [823, 134] width 1242 height 35
click at [1078, 221] on span "All" at bounding box center [1072, 221] width 11 height 16
click at [463, 47] on p "Inspection 2025-05-20-1" at bounding box center [521, 58] width 605 height 41
click at [375, 10] on header "FARM: Renaico_II Inspection 2025-05-20-1 TURBINE: T64 OEM : Goldwind Model : GW…" at bounding box center [823, 58] width 1242 height 117
click at [454, 80] on div "TURBINE: T64" at bounding box center [521, 90] width 605 height 22
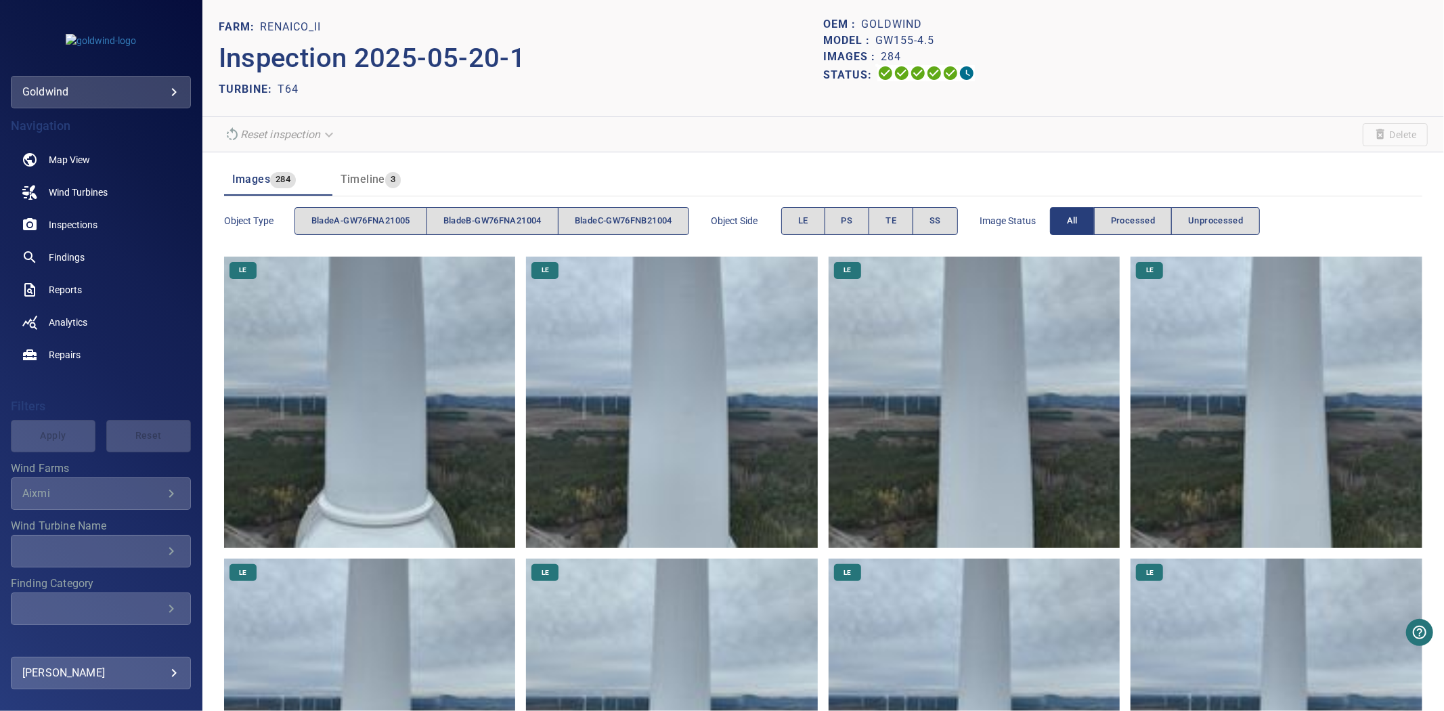
click at [1091, 225] on button "All" at bounding box center [1072, 221] width 45 height 28
click at [332, 219] on span "bladeA-GW76FNA21005" at bounding box center [360, 221] width 99 height 16
click at [481, 219] on span "bladeB-GW76FNA21004" at bounding box center [493, 221] width 98 height 16
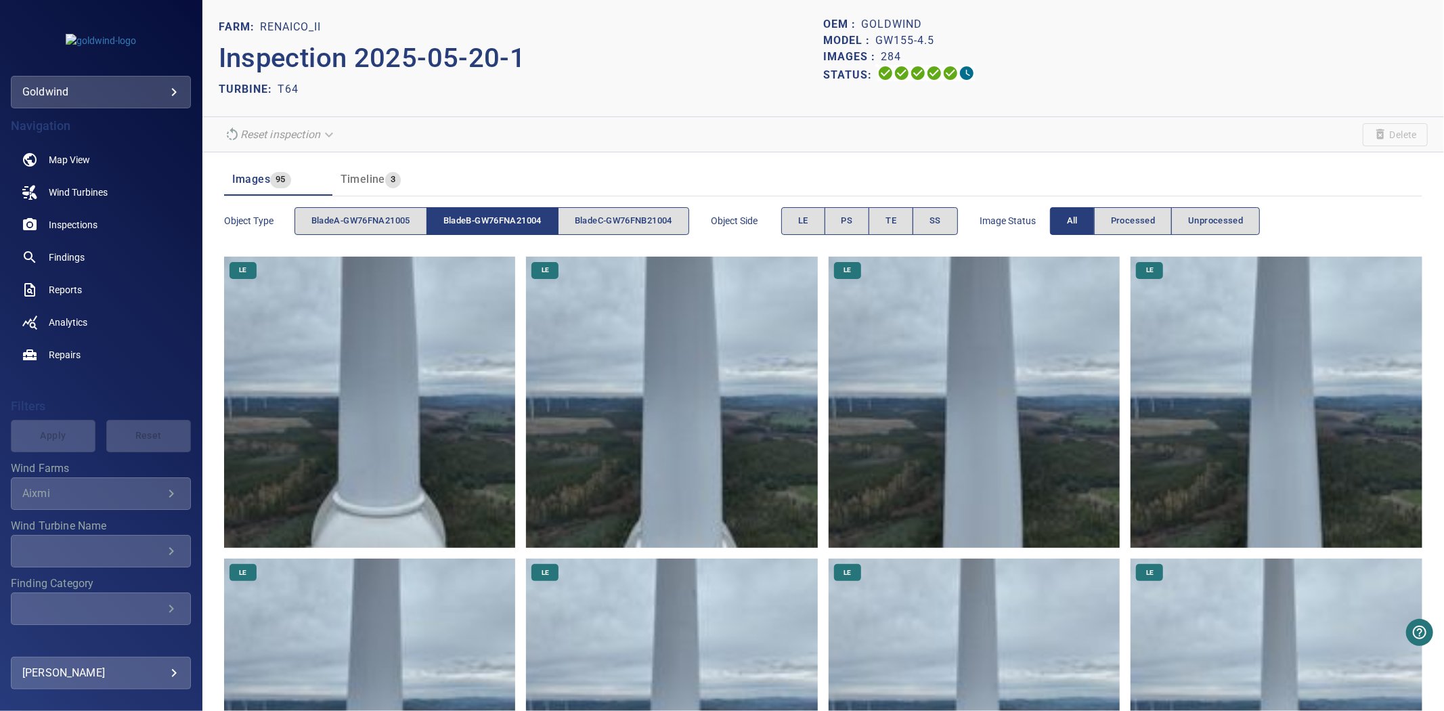
click at [481, 219] on span "bladeB-GW76FNA21004" at bounding box center [493, 221] width 98 height 16
